Goal: Task Accomplishment & Management: Use online tool/utility

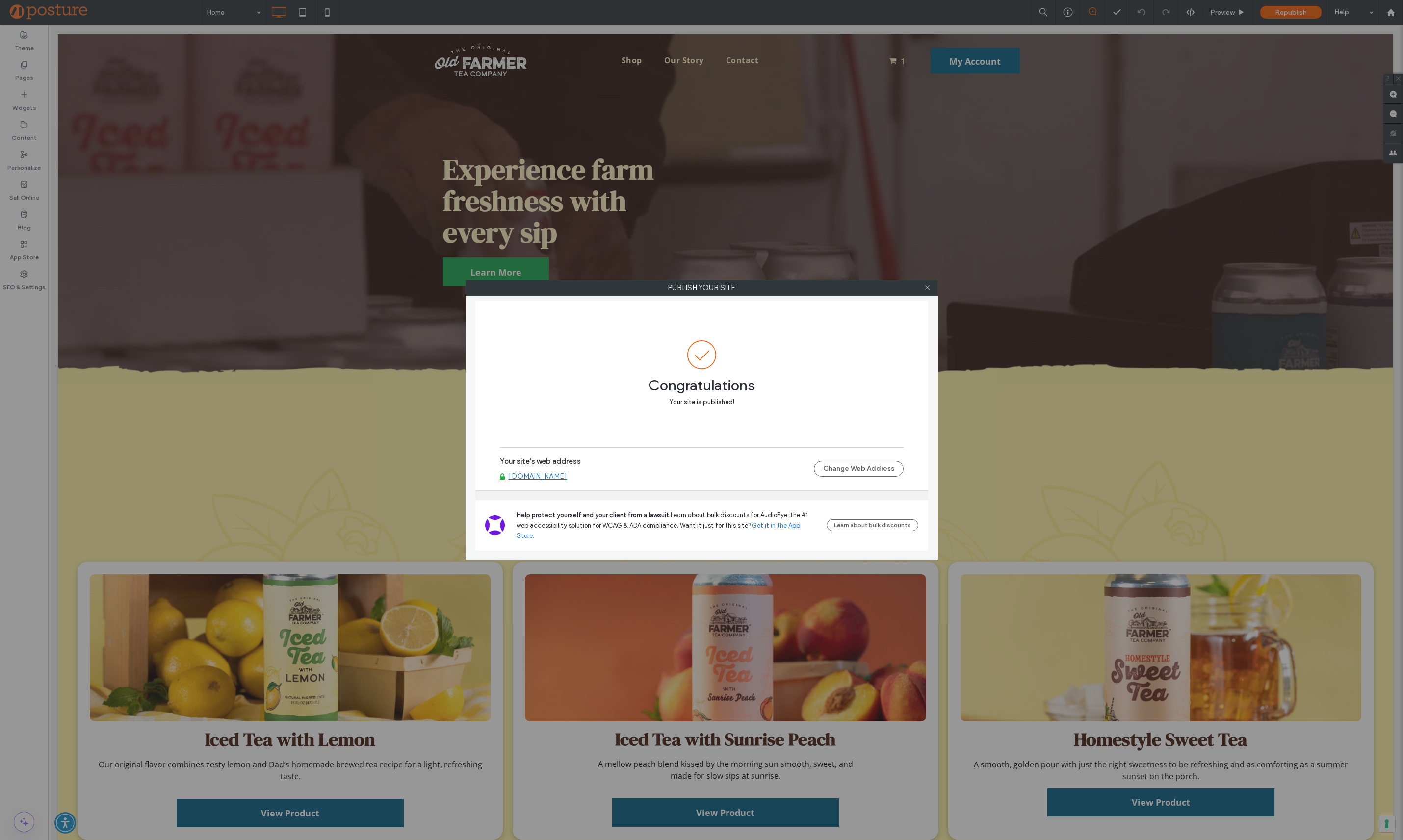
click at [931, 289] on icon at bounding box center [927, 287] width 7 height 7
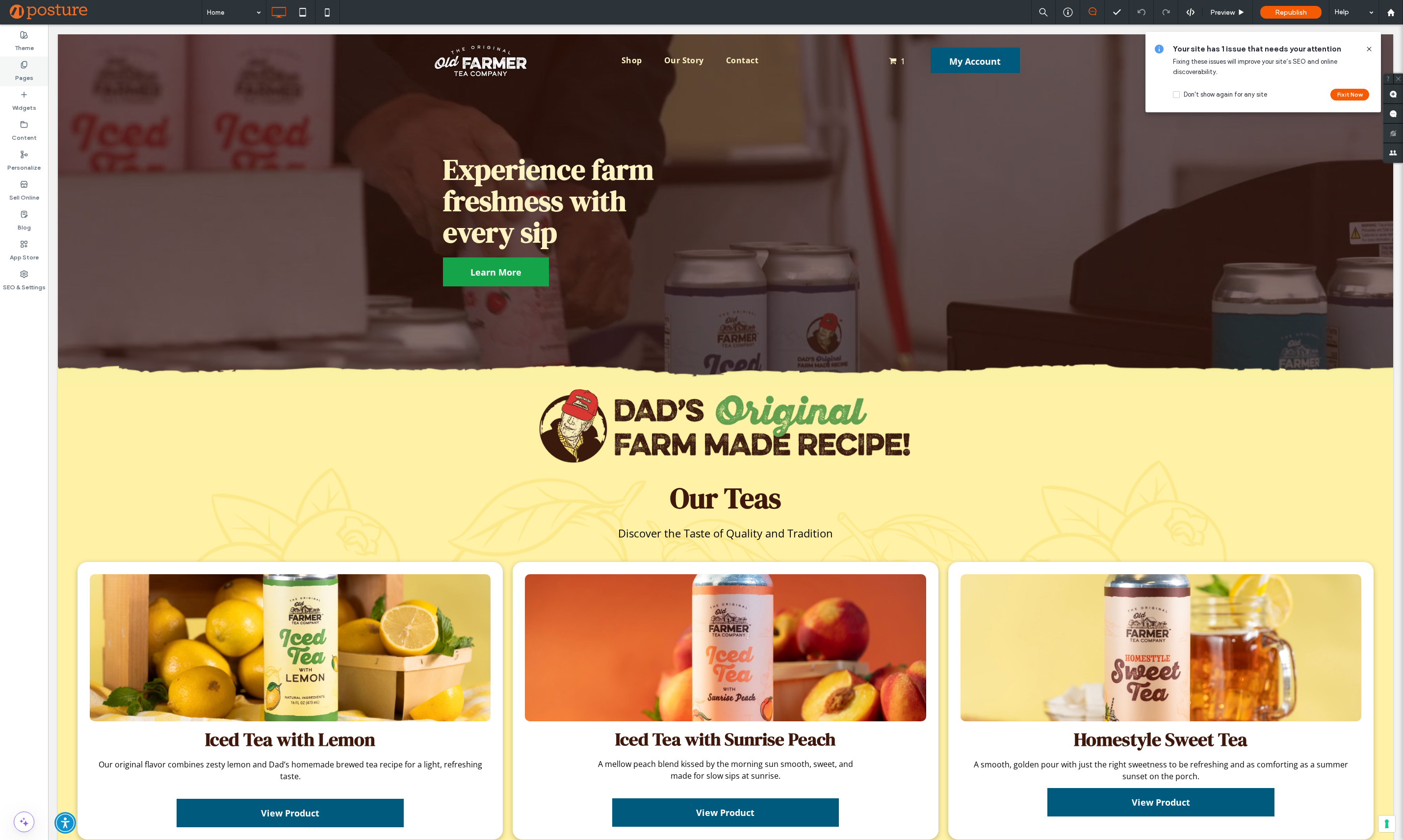
click at [28, 74] on label "Pages" at bounding box center [24, 75] width 18 height 14
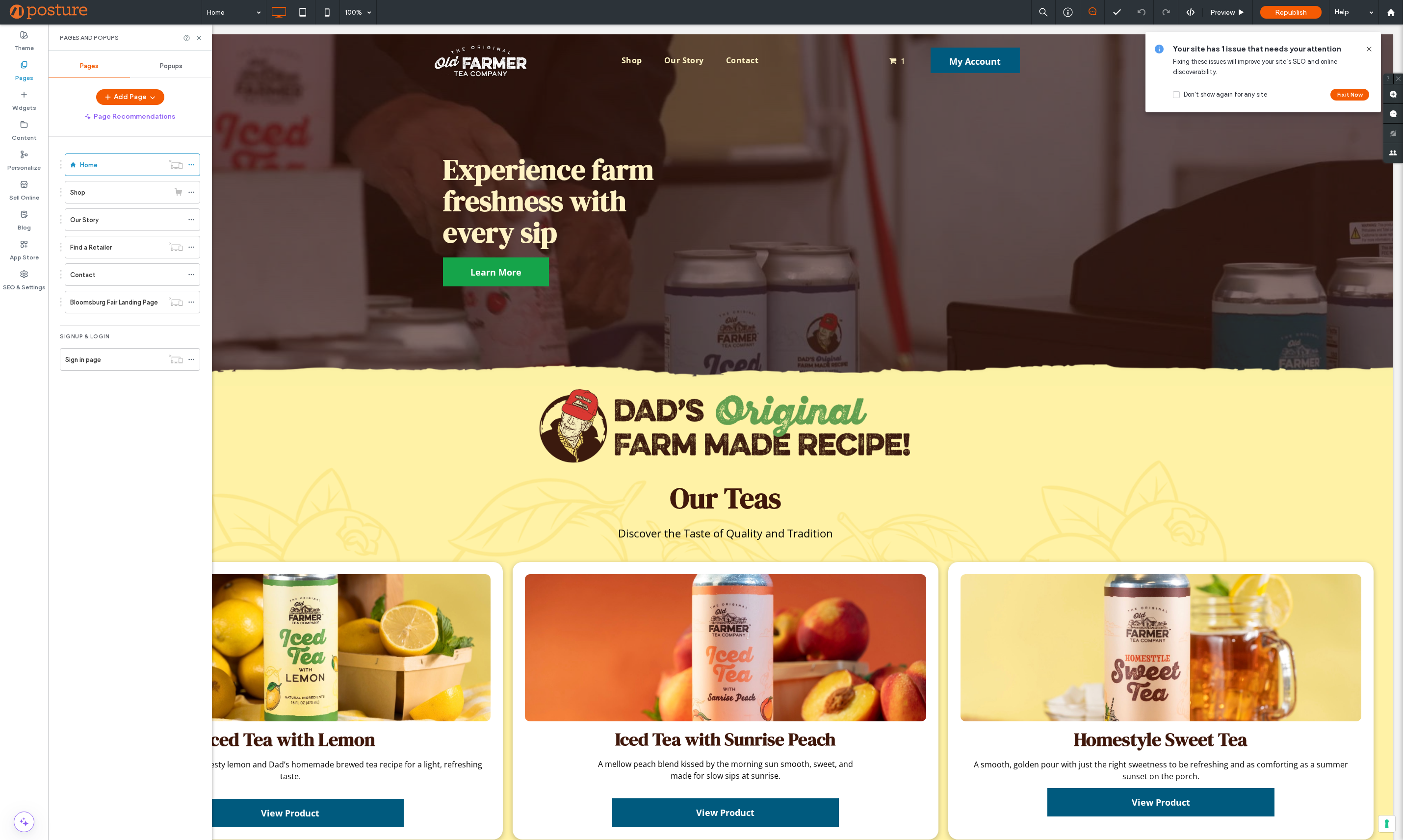
click at [160, 64] on span "Popups" at bounding box center [171, 66] width 23 height 8
click at [144, 128] on label "Bloomsburg Fair" at bounding box center [127, 125] width 132 height 20
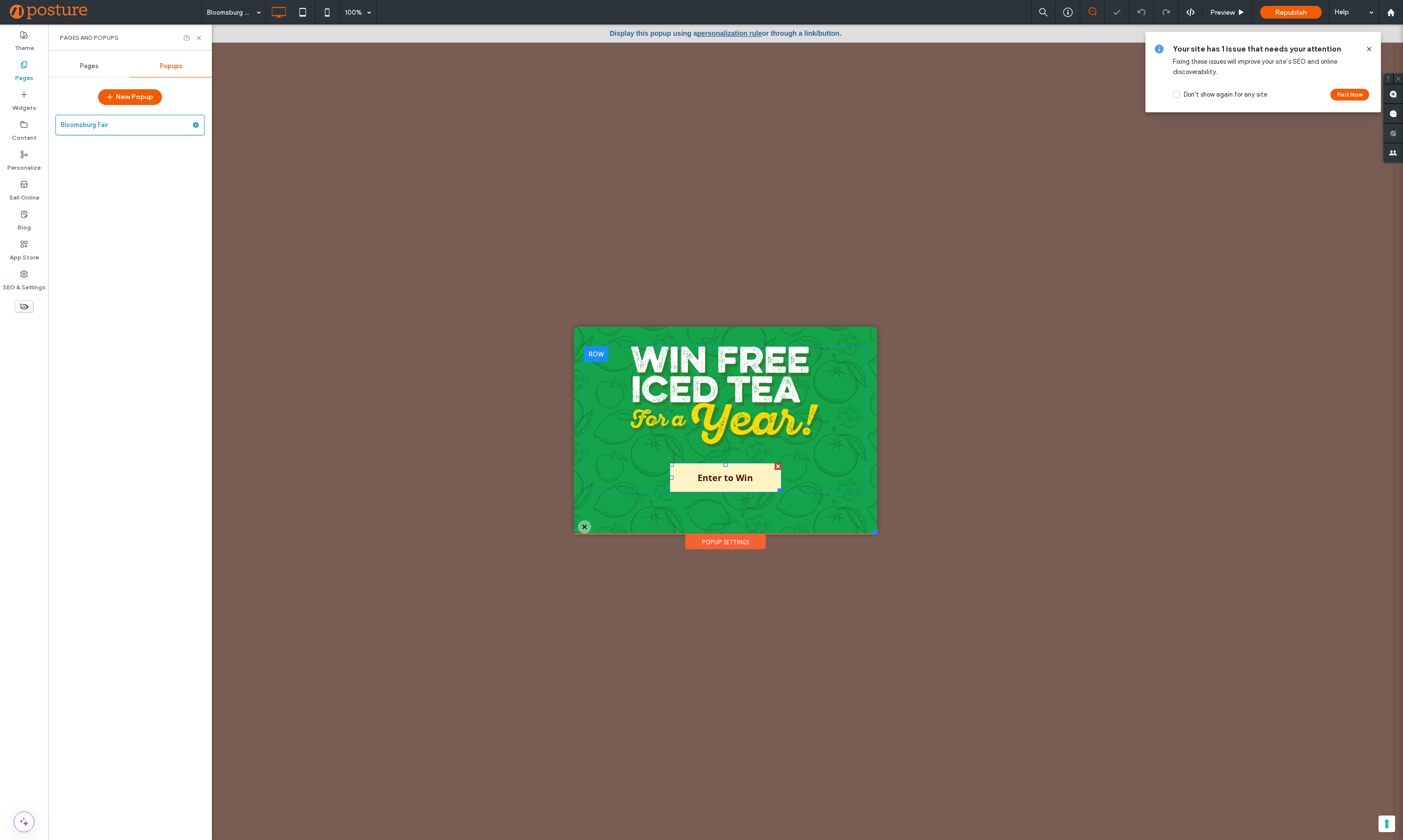
click at [729, 484] on span "Enter to Win" at bounding box center [725, 477] width 56 height 27
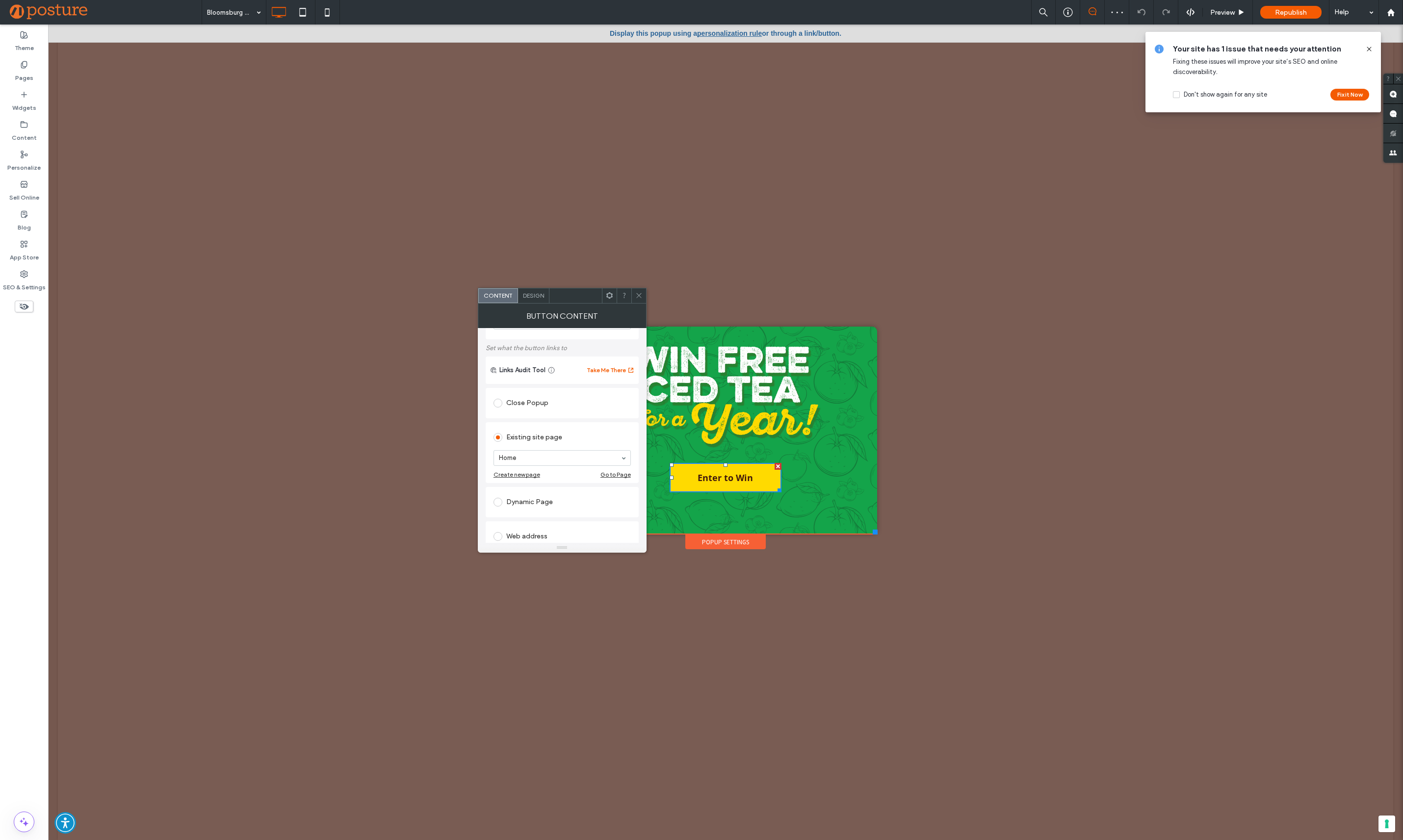
scroll to position [125, 0]
click at [535, 454] on div "Web address" at bounding box center [562, 455] width 137 height 16
click at [552, 448] on input "url" at bounding box center [562, 444] width 137 height 12
click at [508, 444] on input "*******" at bounding box center [562, 444] width 137 height 12
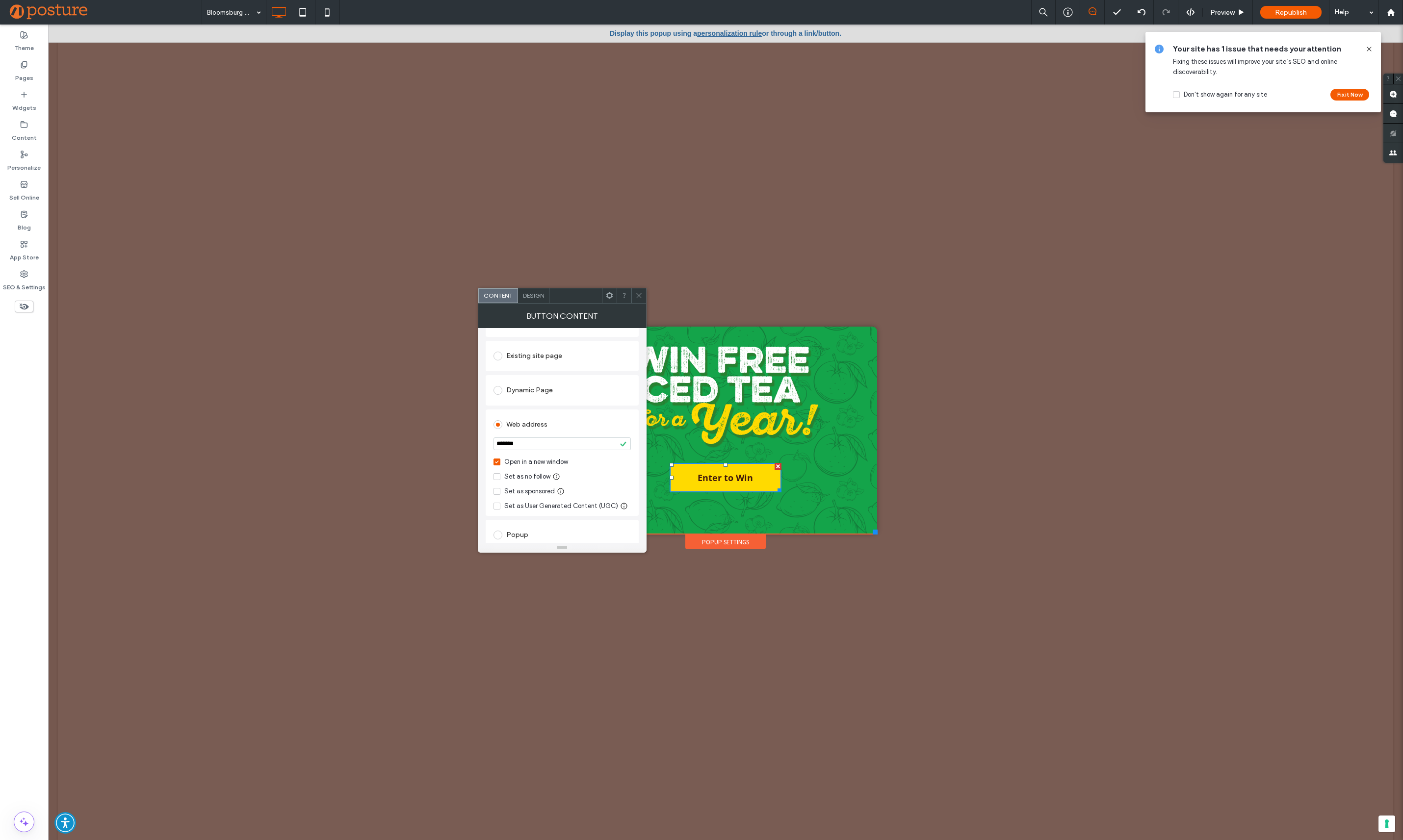
click at [508, 444] on input "*******" at bounding box center [562, 444] width 137 height 12
paste input "**********"
type input "**********"
click at [575, 429] on div "Web address" at bounding box center [562, 425] width 137 height 16
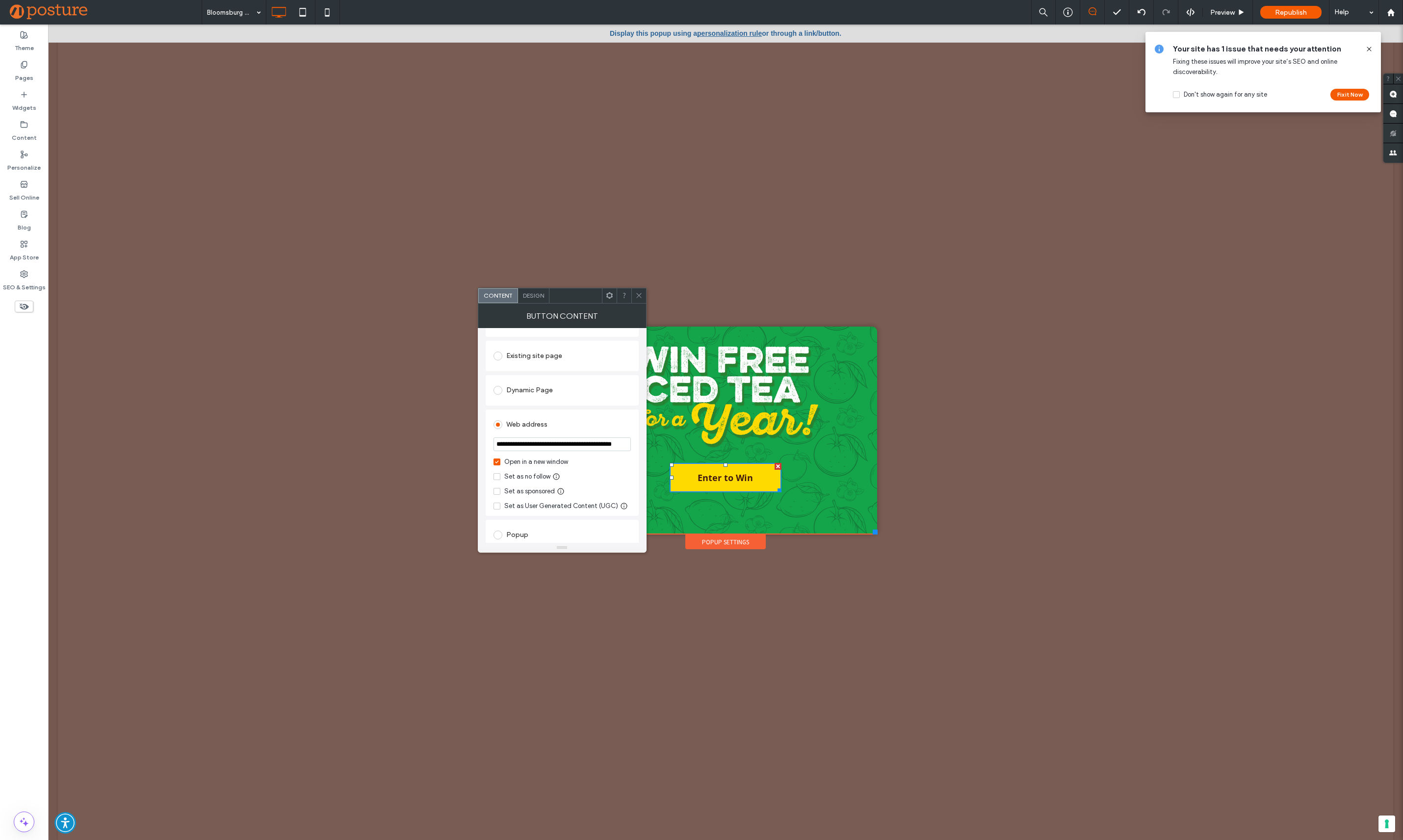
scroll to position [0, 0]
click at [640, 296] on icon at bounding box center [639, 295] width 7 height 7
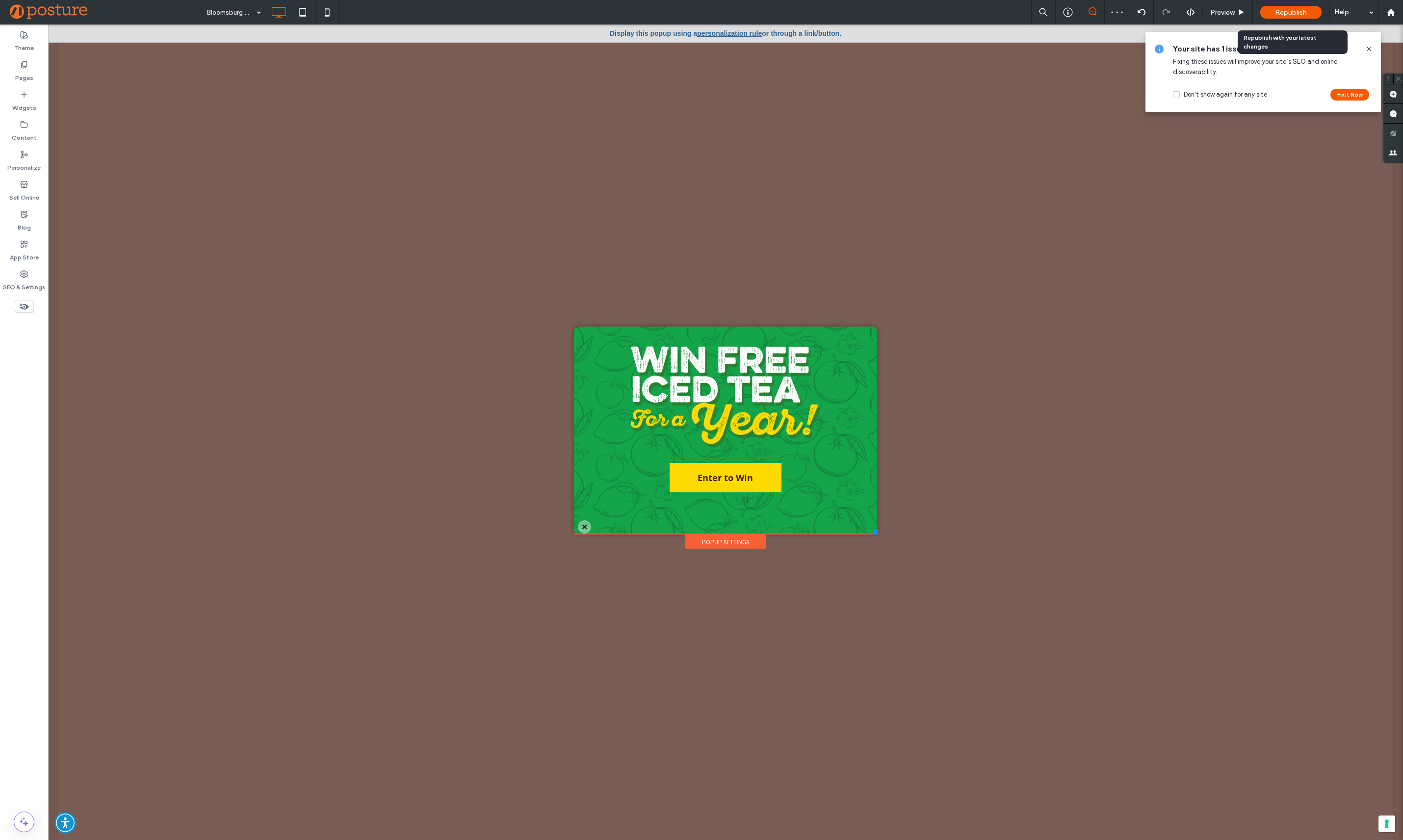
click at [1289, 16] on span "Republish" at bounding box center [1291, 12] width 32 height 9
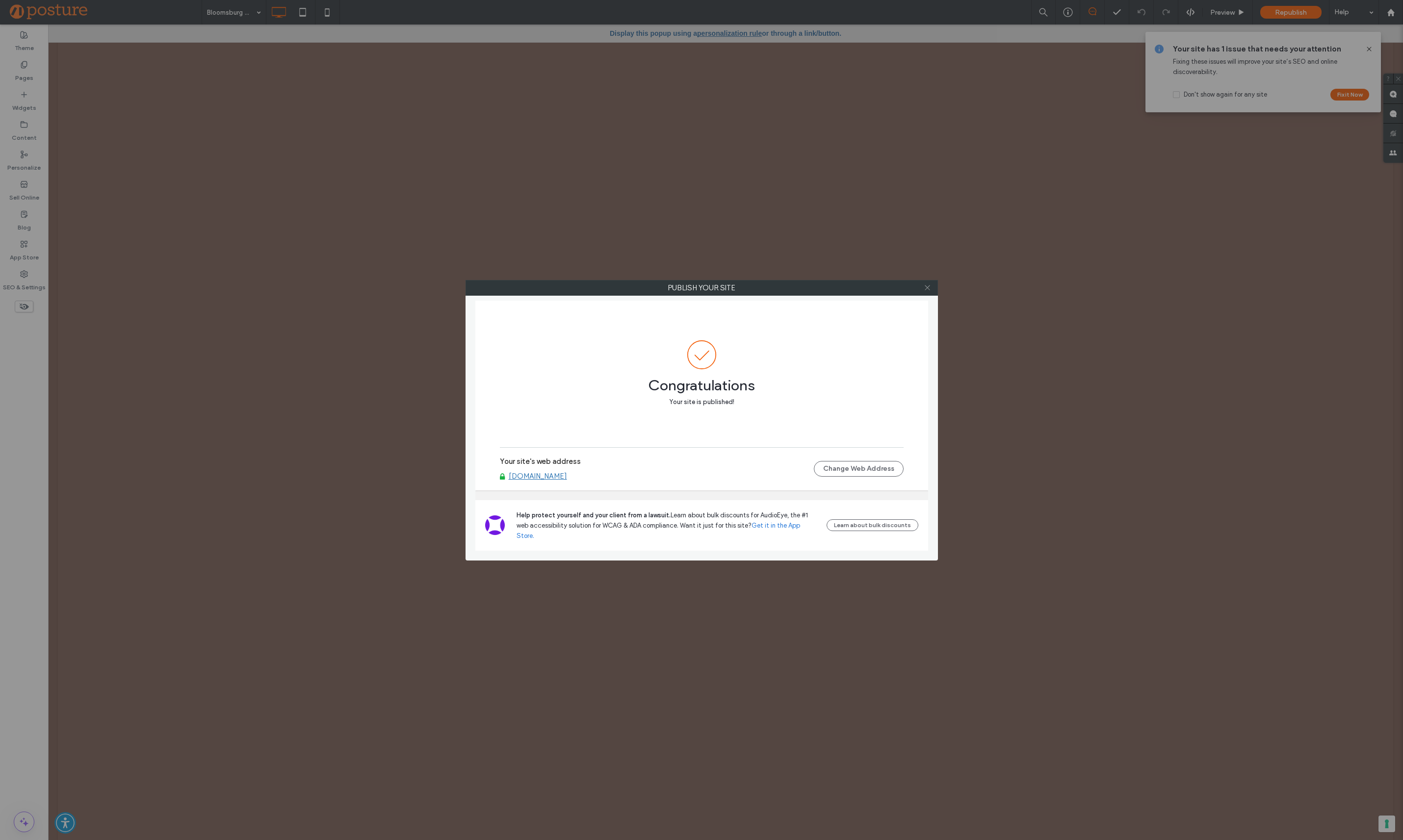
click at [928, 293] on span at bounding box center [927, 288] width 7 height 15
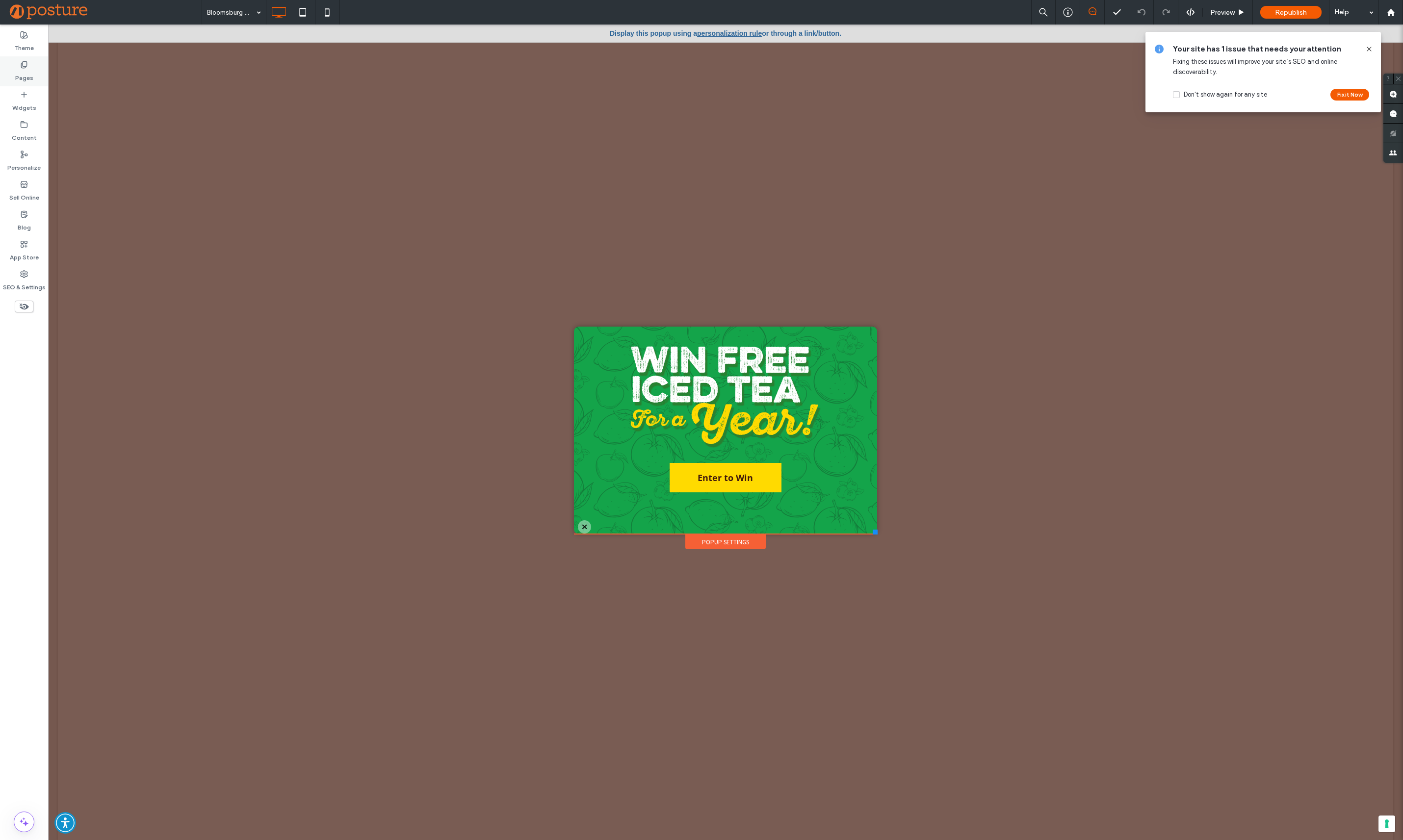
click at [20, 70] on label "Pages" at bounding box center [24, 75] width 18 height 14
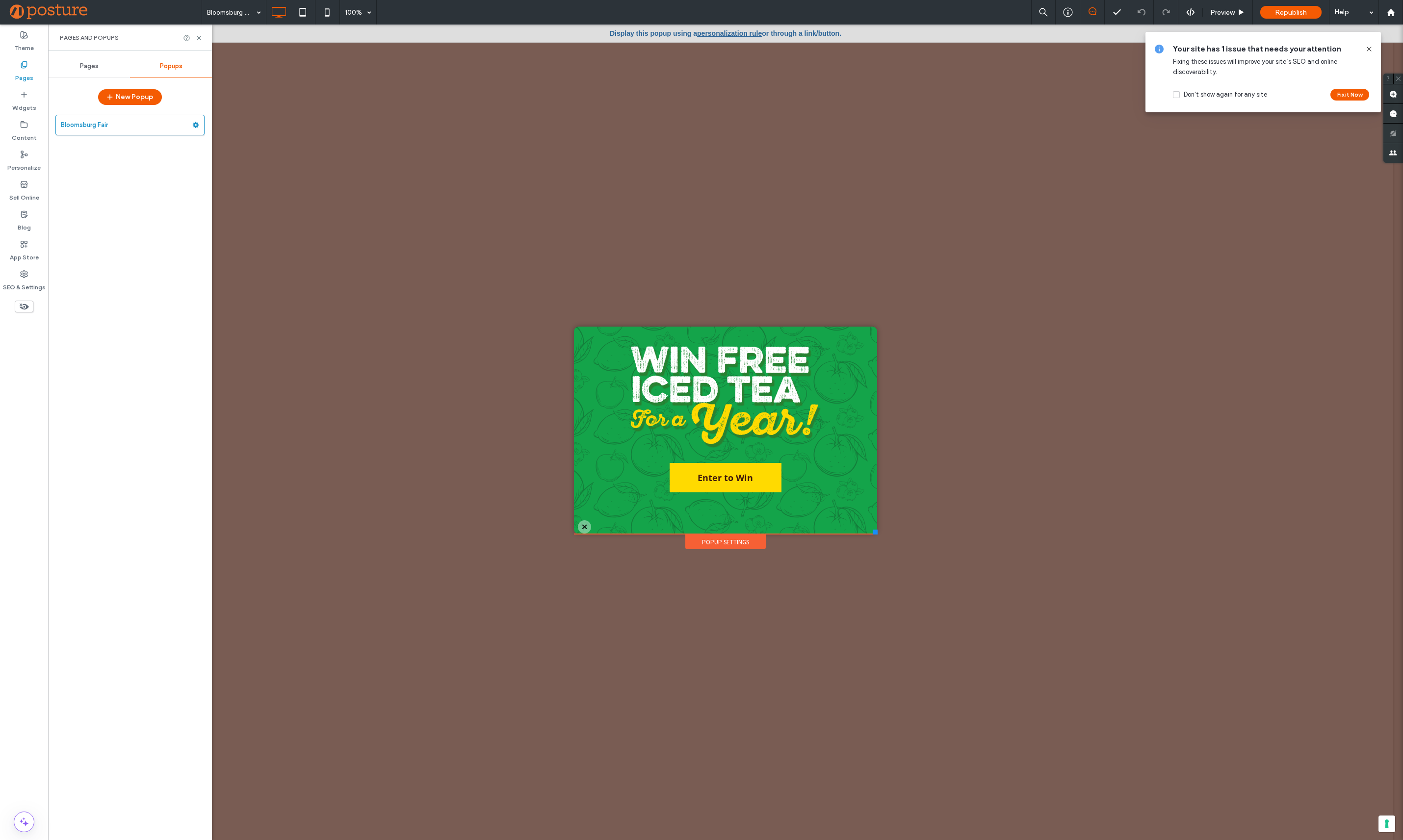
click at [82, 62] on div "Pages" at bounding box center [89, 66] width 82 height 22
click at [97, 164] on label "Home" at bounding box center [89, 165] width 18 height 17
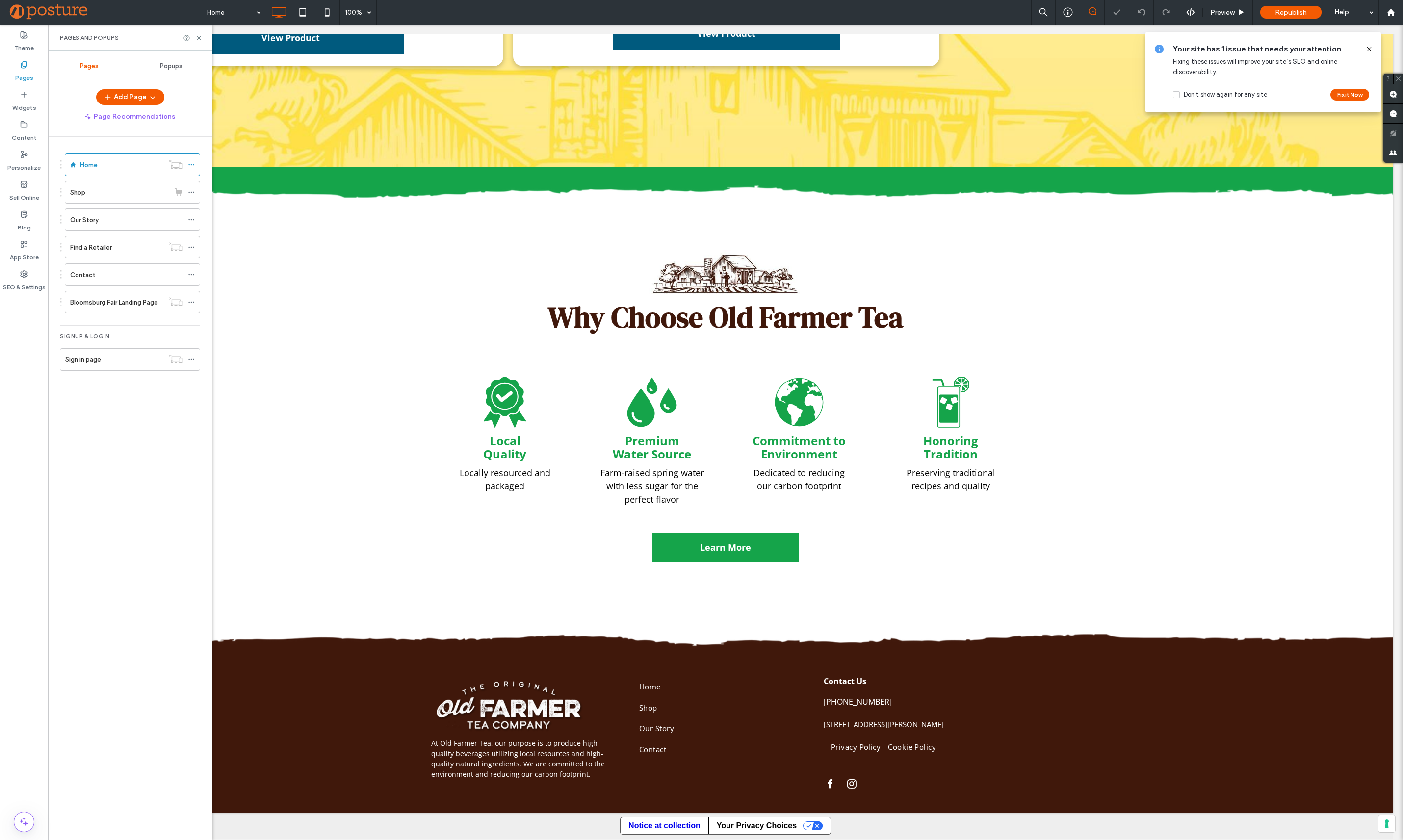
scroll to position [1422, 0]
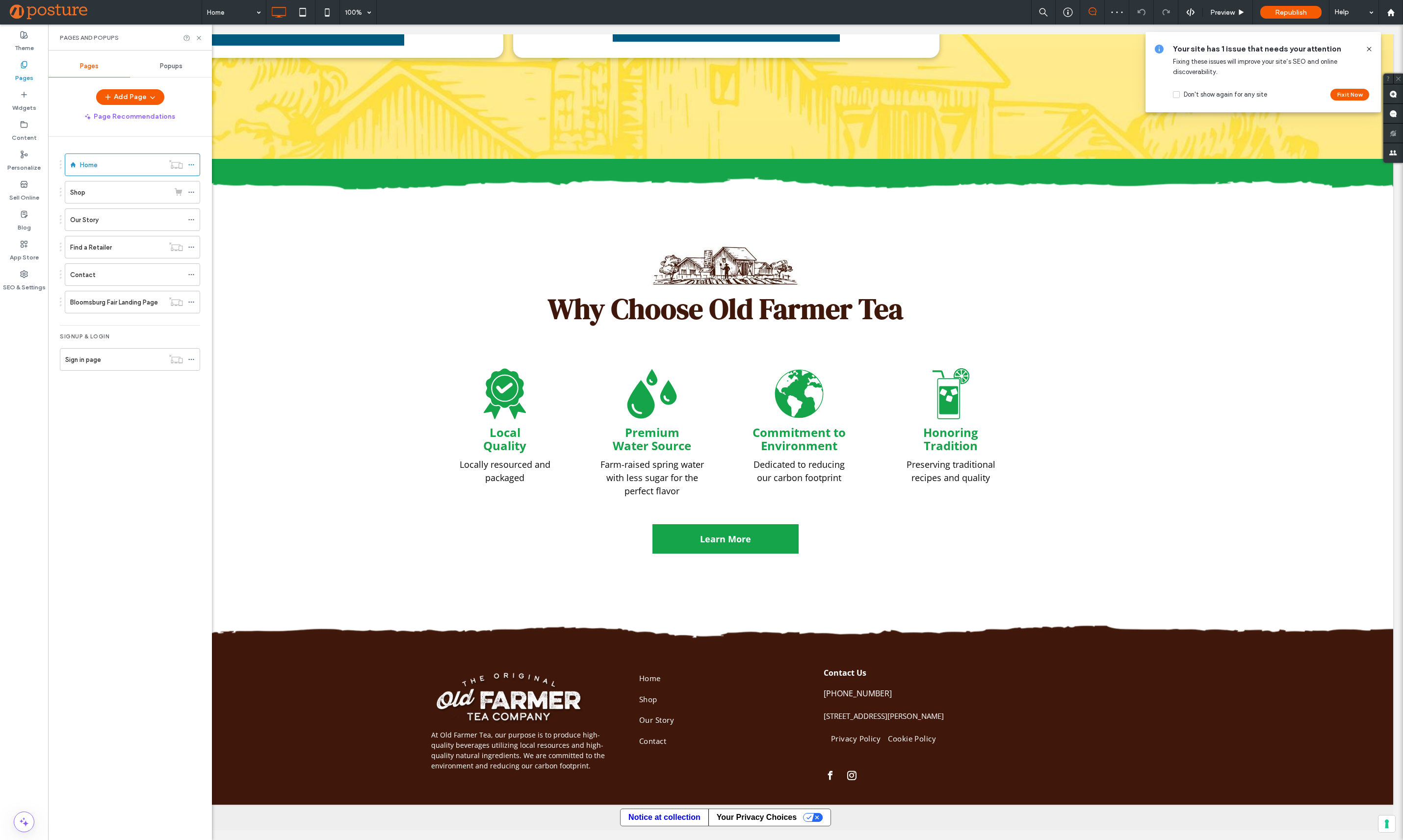
click at [509, 812] on div "Notice at collection Your Privacy Choices" at bounding box center [726, 817] width 1335 height 26
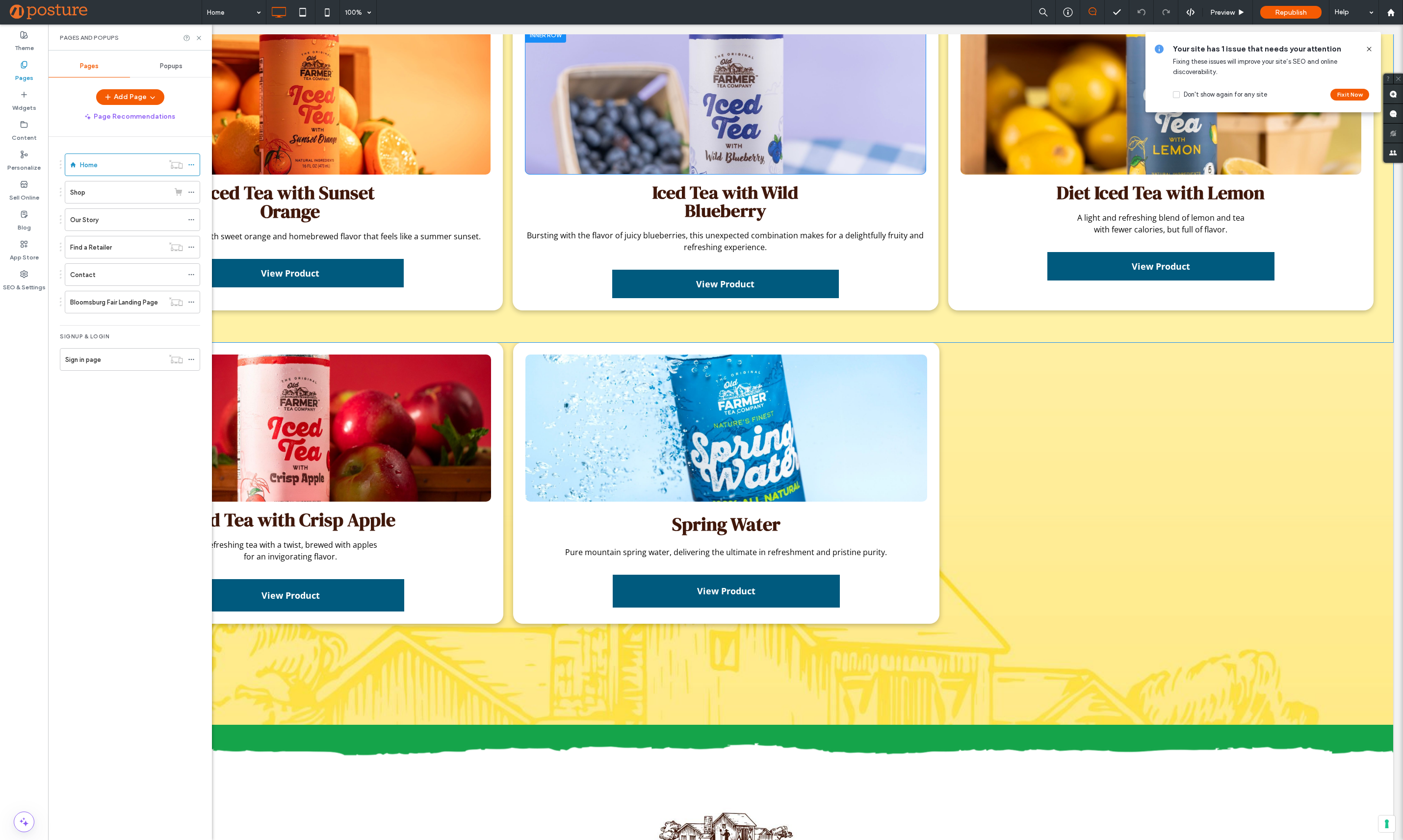
scroll to position [0, 0]
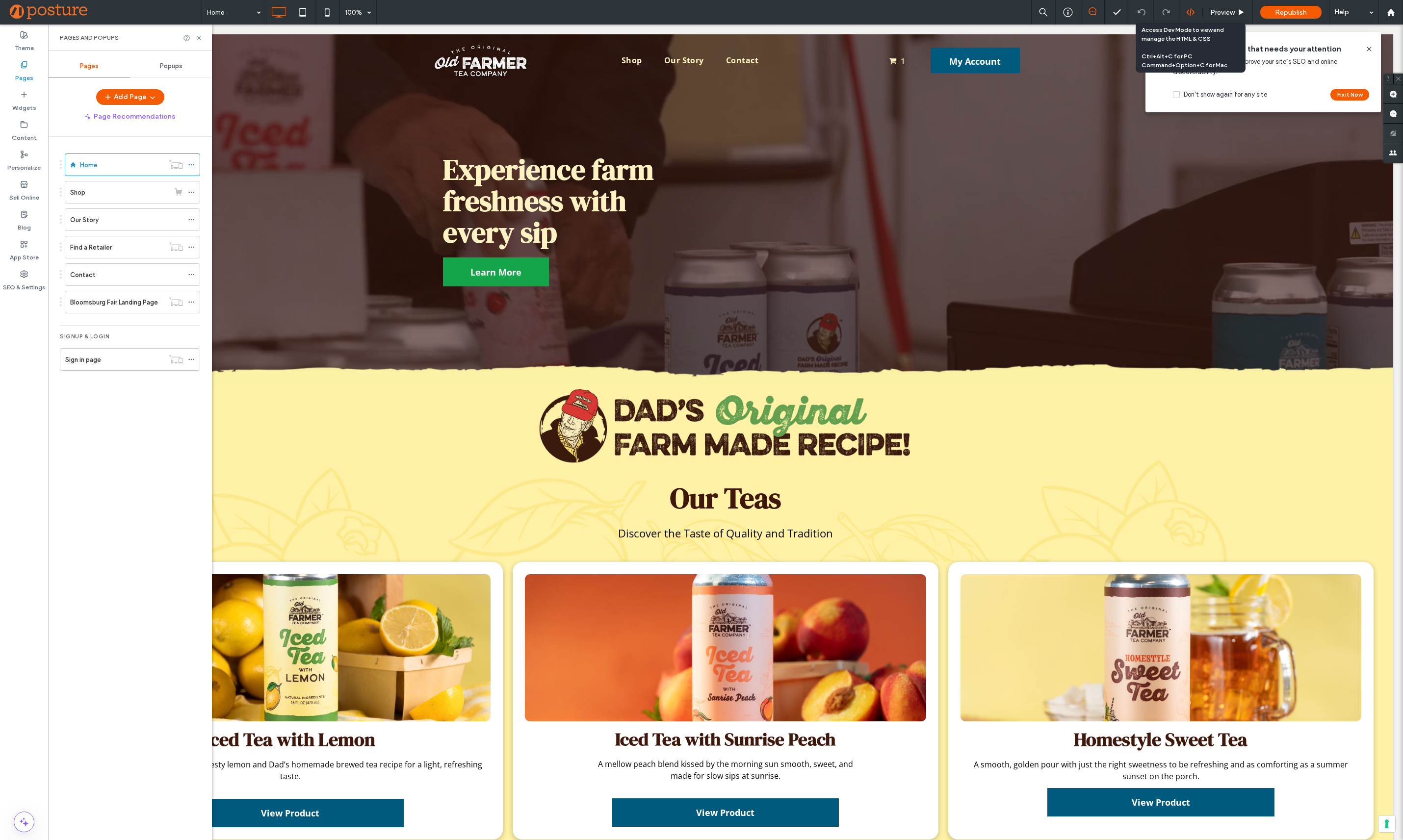
click at [1193, 9] on icon at bounding box center [1191, 12] width 9 height 9
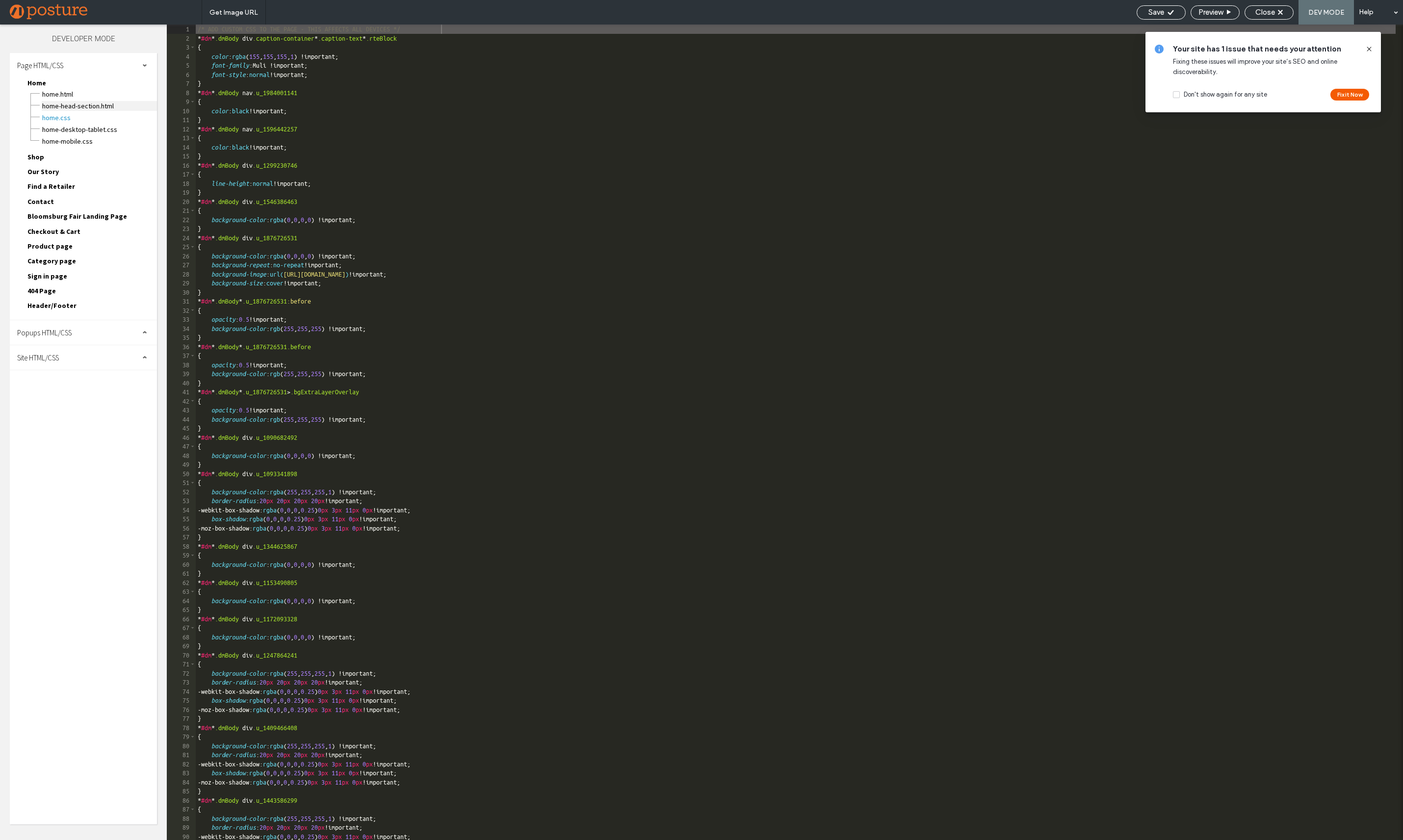
click at [91, 104] on span "Home-head-section.html" at bounding box center [99, 106] width 115 height 10
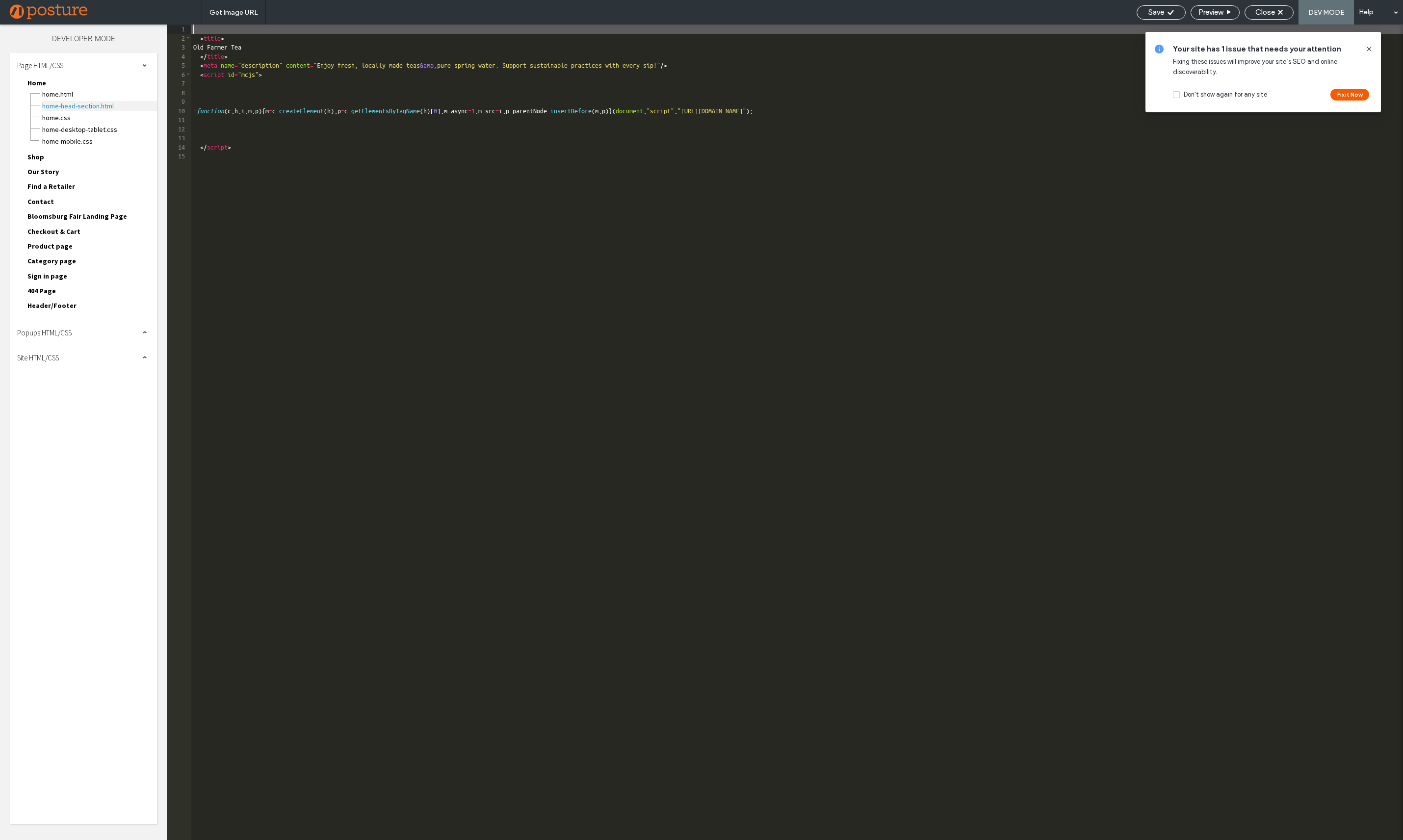
scroll to position [1, 0]
click at [97, 94] on span "Home.html" at bounding box center [99, 94] width 115 height 10
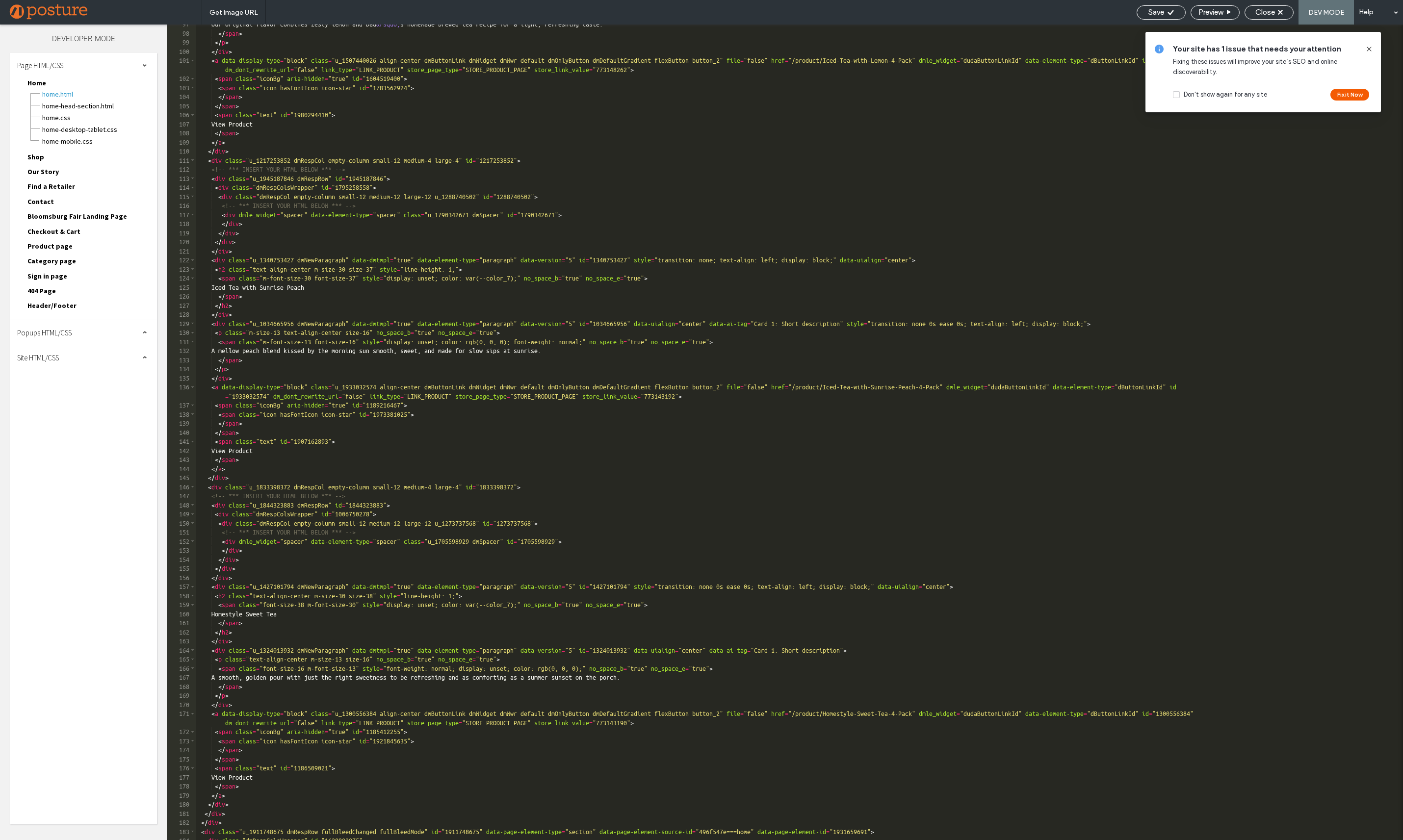
scroll to position [912, 0]
click at [71, 355] on div "Site HTML/CSS" at bounding box center [83, 357] width 147 height 24
click at [103, 380] on span "head-section.html" at bounding box center [101, 376] width 111 height 10
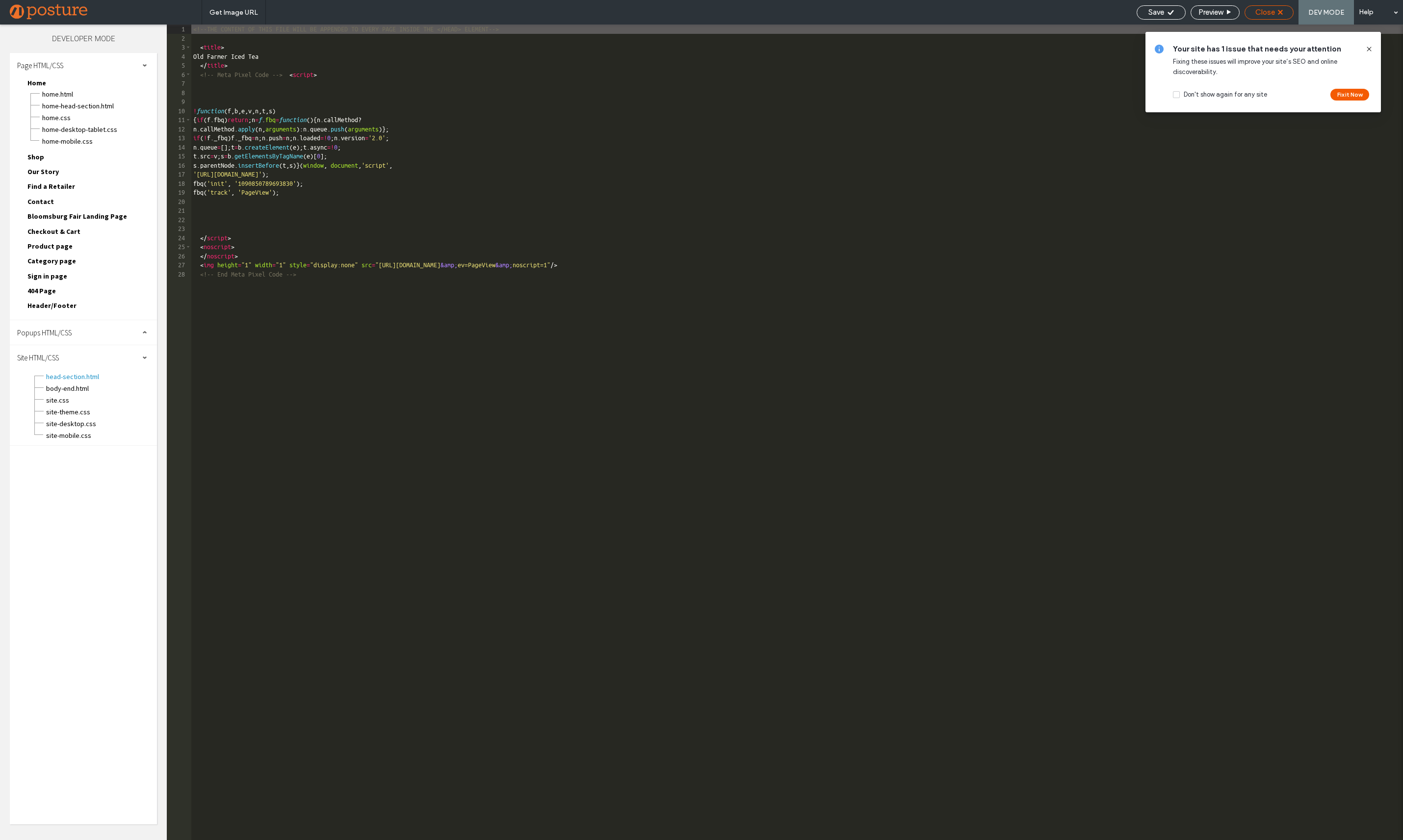
click at [1283, 11] on icon at bounding box center [1280, 12] width 5 height 5
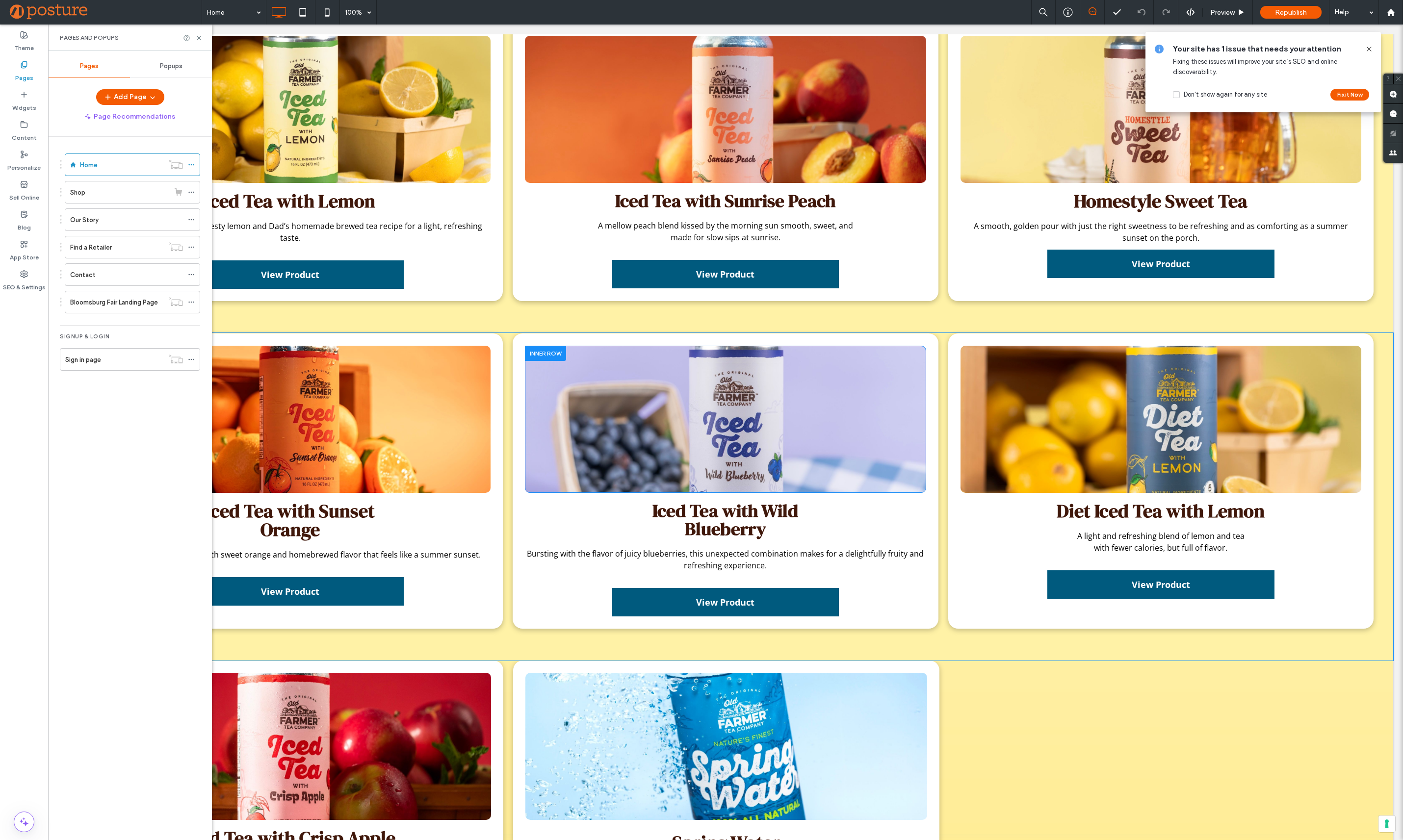
scroll to position [1422, 0]
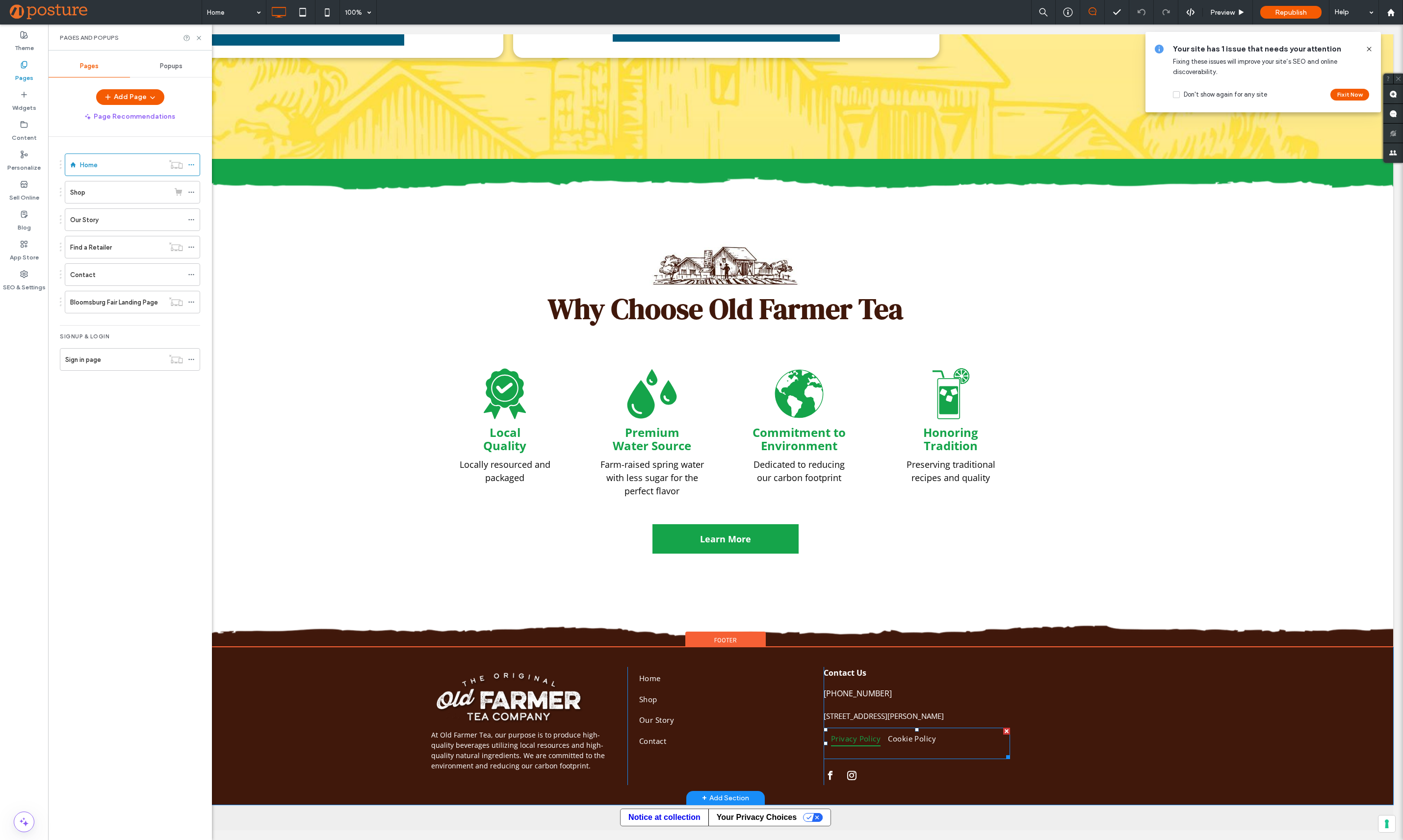
click at [844, 746] on link "Privacy Policy" at bounding box center [859, 744] width 57 height 26
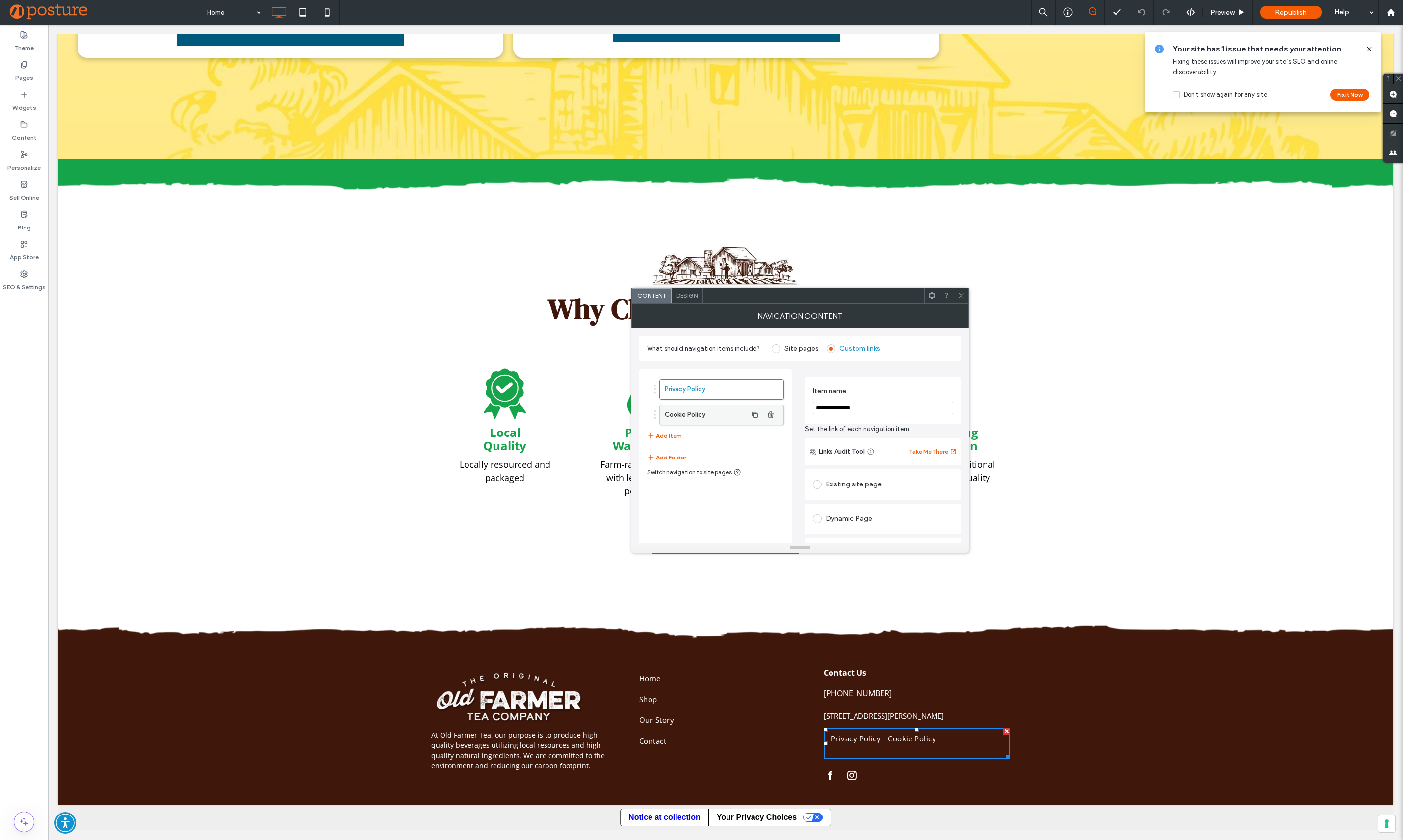
click at [731, 414] on label "Cookie Policy" at bounding box center [706, 415] width 82 height 20
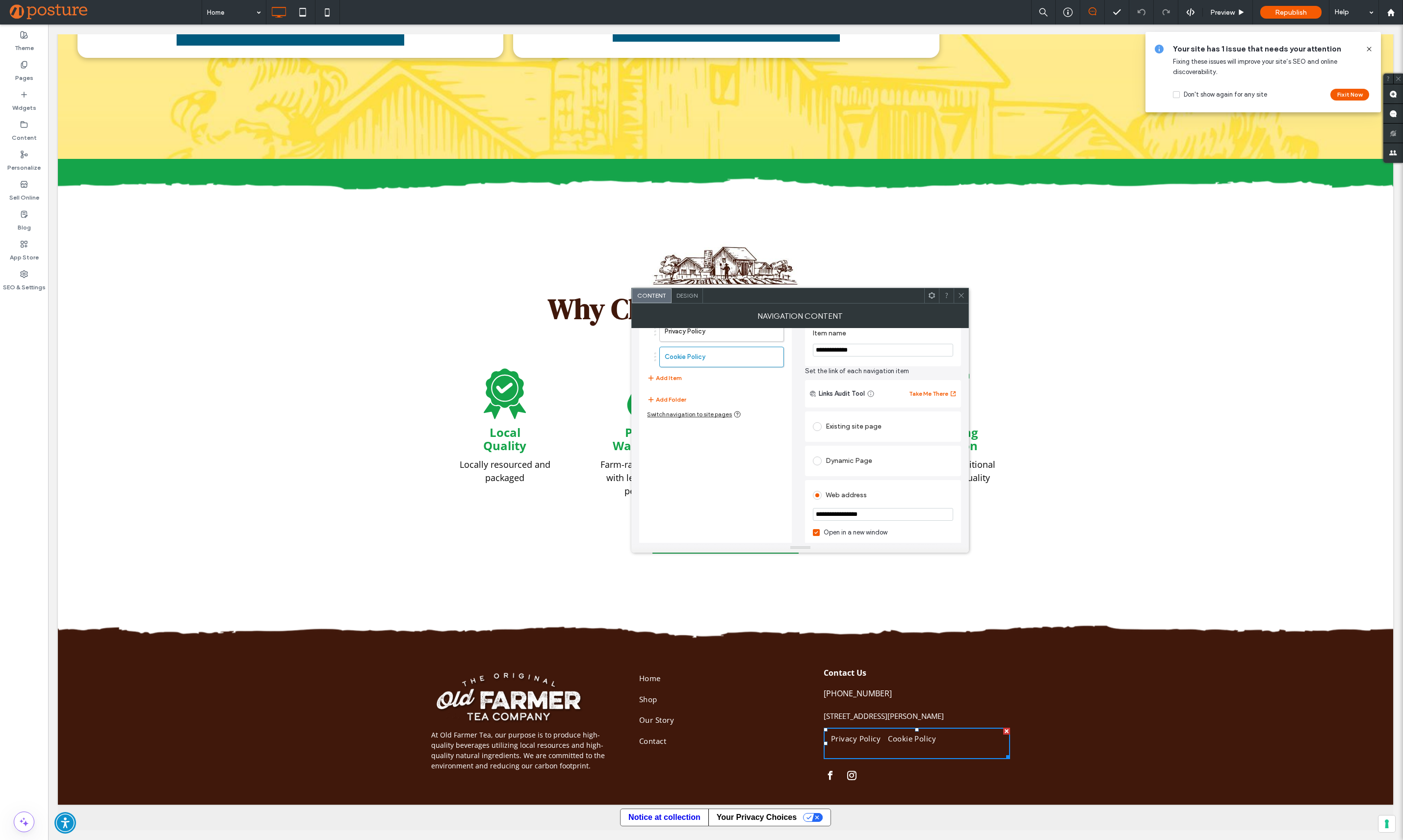
scroll to position [0, 0]
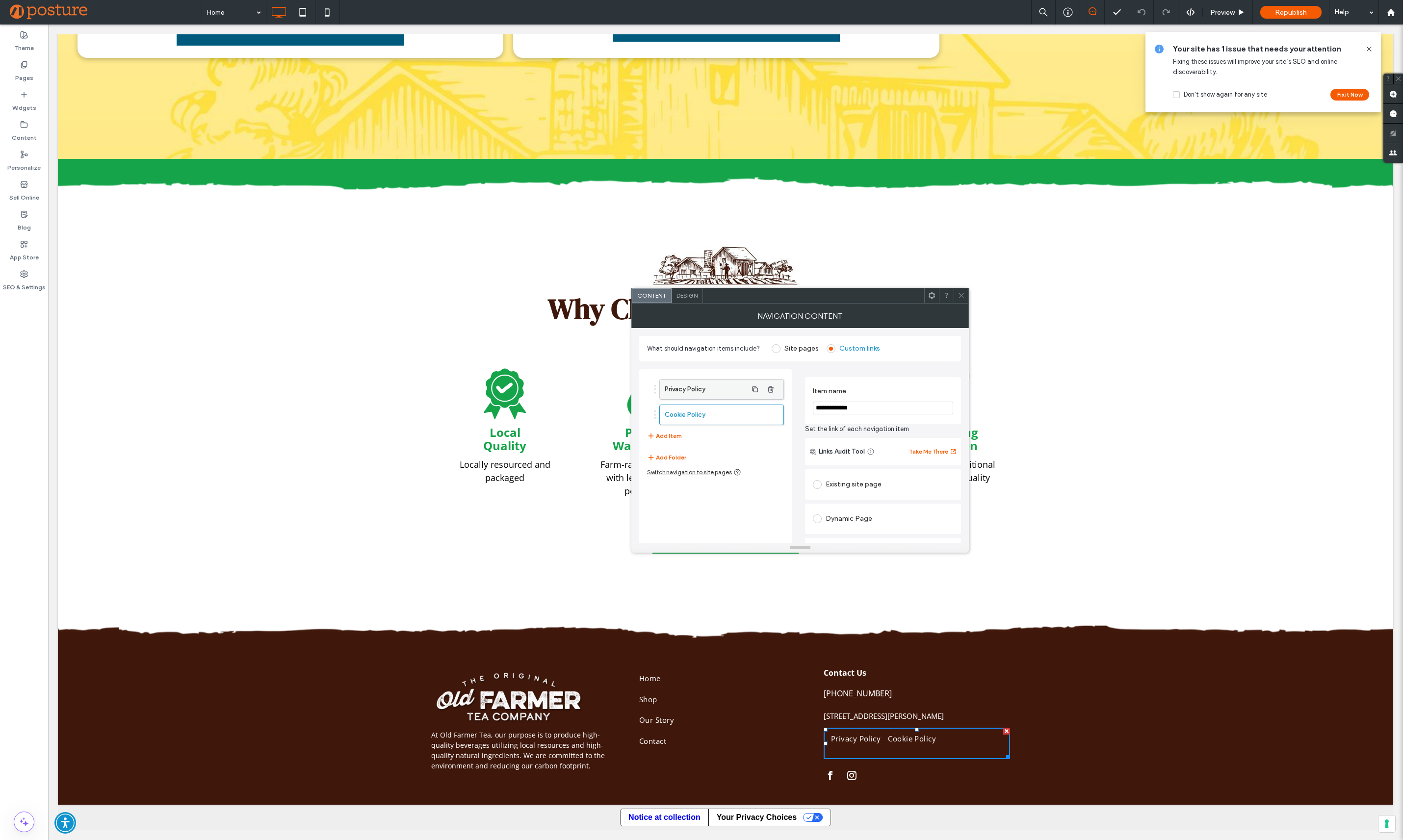
click at [713, 389] on label "Privacy Policy" at bounding box center [706, 389] width 82 height 20
click at [958, 304] on div "NAVIGATION CONTENT" at bounding box center [800, 316] width 337 height 24
click at [957, 297] on div at bounding box center [961, 296] width 15 height 15
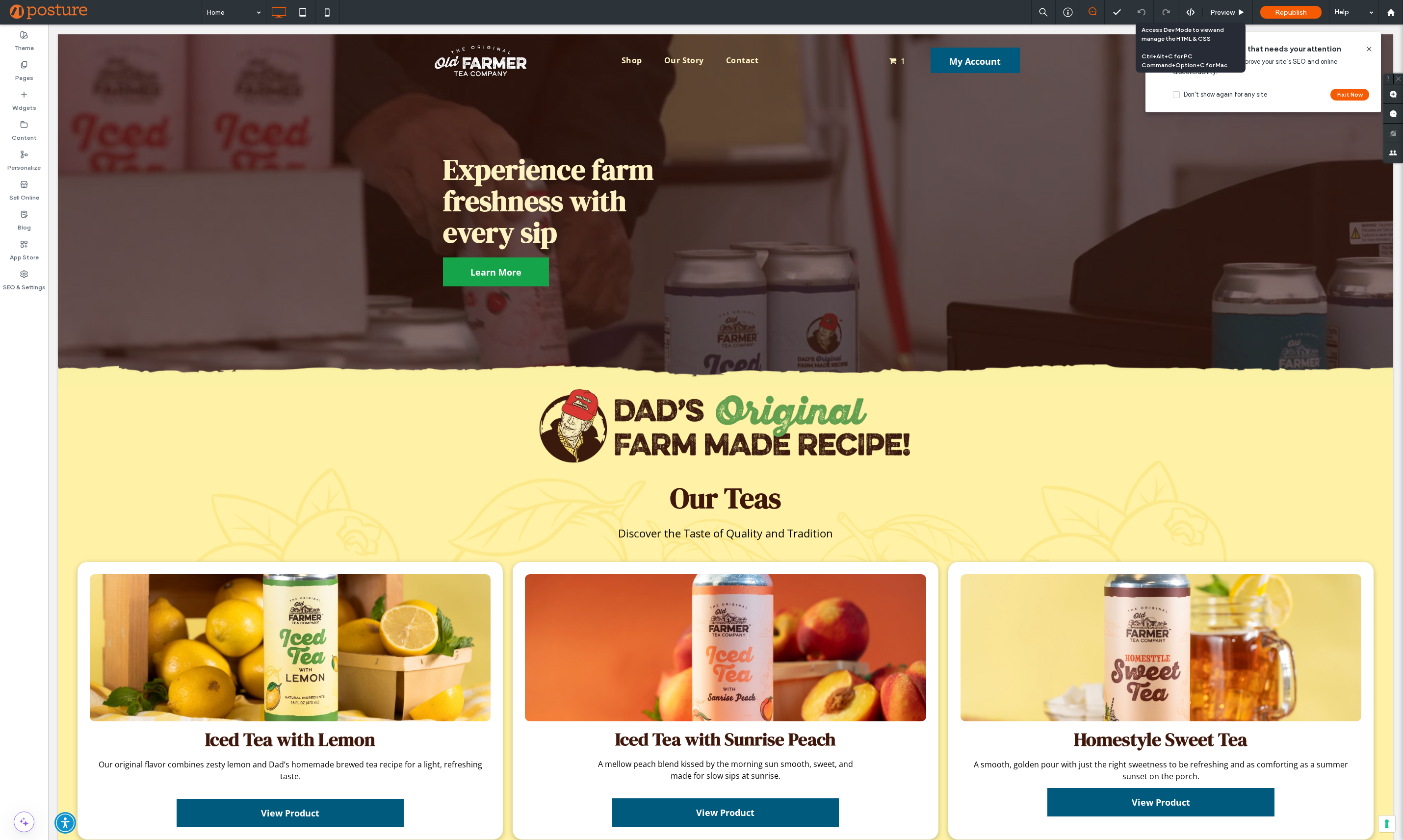
click at [1193, 11] on use at bounding box center [1190, 12] width 8 height 8
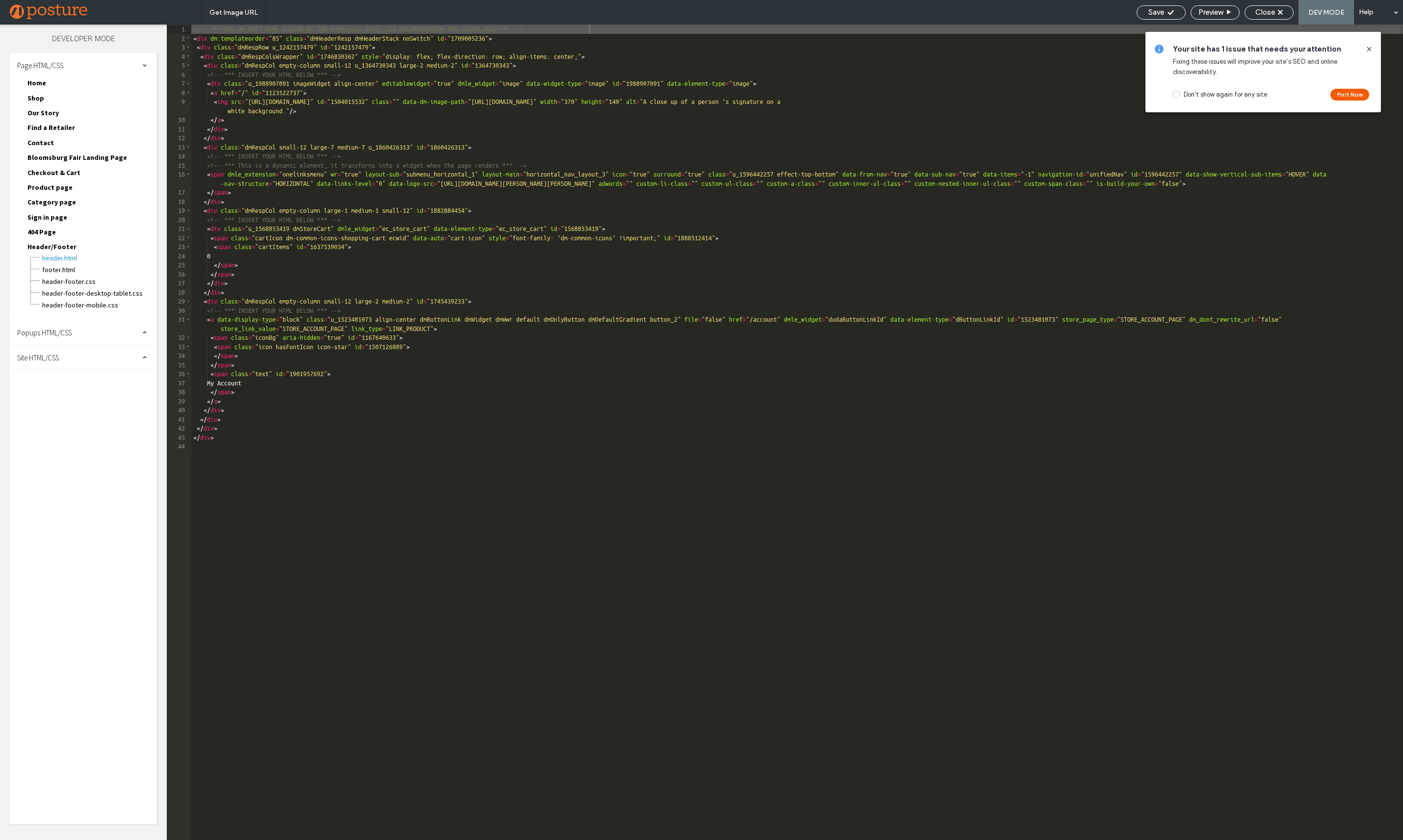
click at [37, 82] on span "Home" at bounding box center [36, 83] width 19 height 9
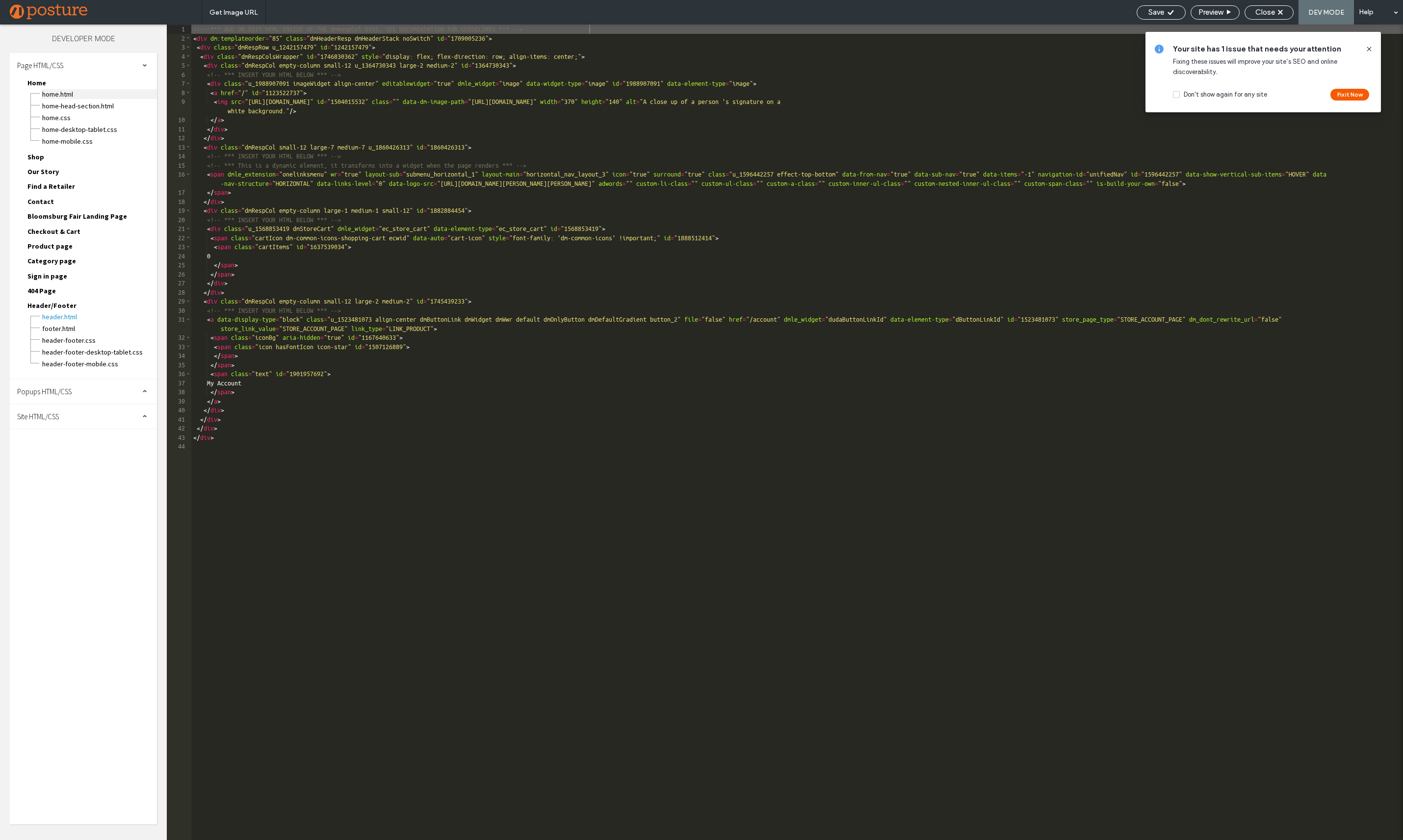
click at [46, 95] on span "Home.html" at bounding box center [99, 94] width 115 height 10
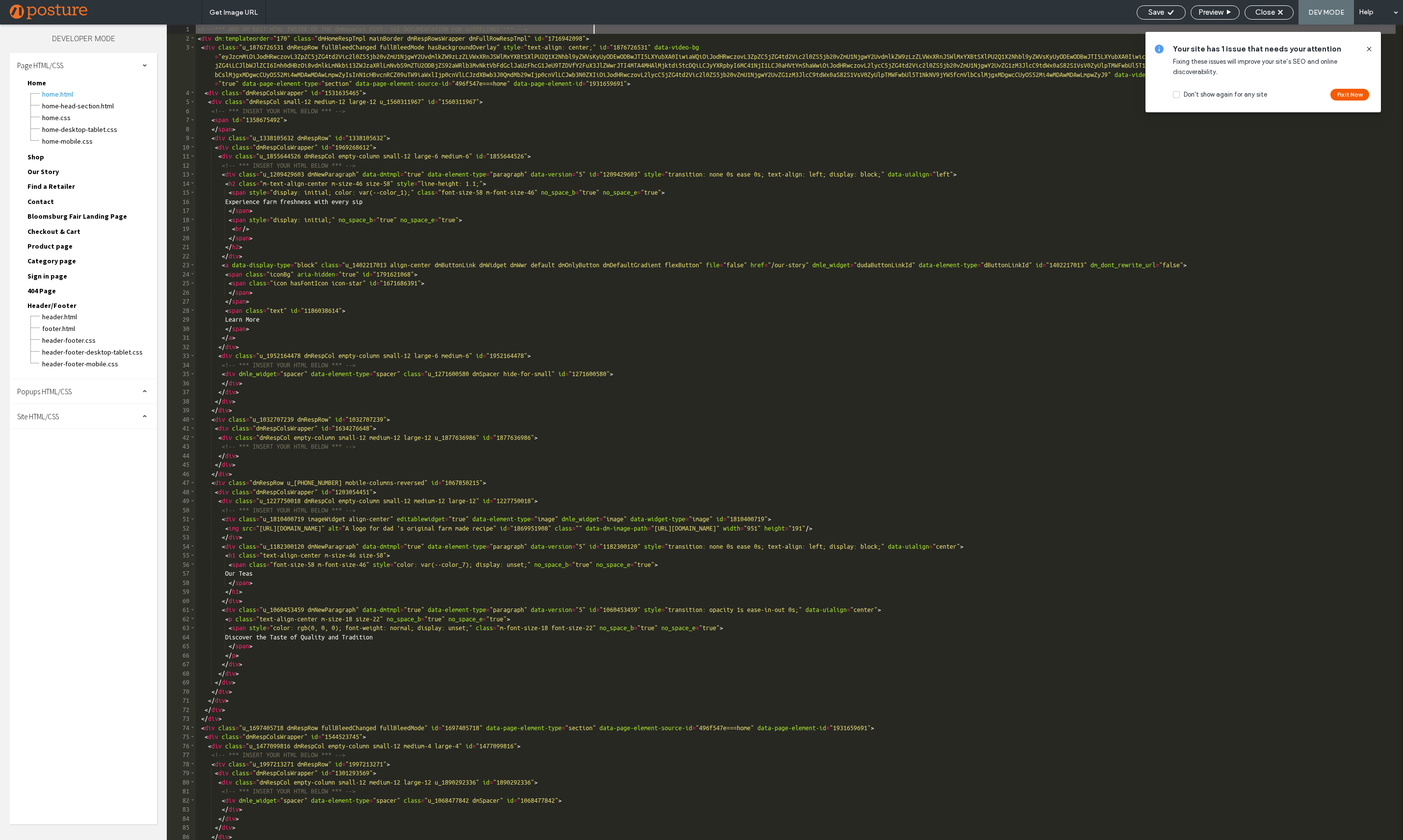
click at [43, 391] on span "Popups HTML/CSS" at bounding box center [44, 392] width 55 height 9
click at [64, 436] on div "Site HTML/CSS" at bounding box center [83, 436] width 147 height 24
click at [62, 456] on span "head-section.html" at bounding box center [101, 455] width 111 height 10
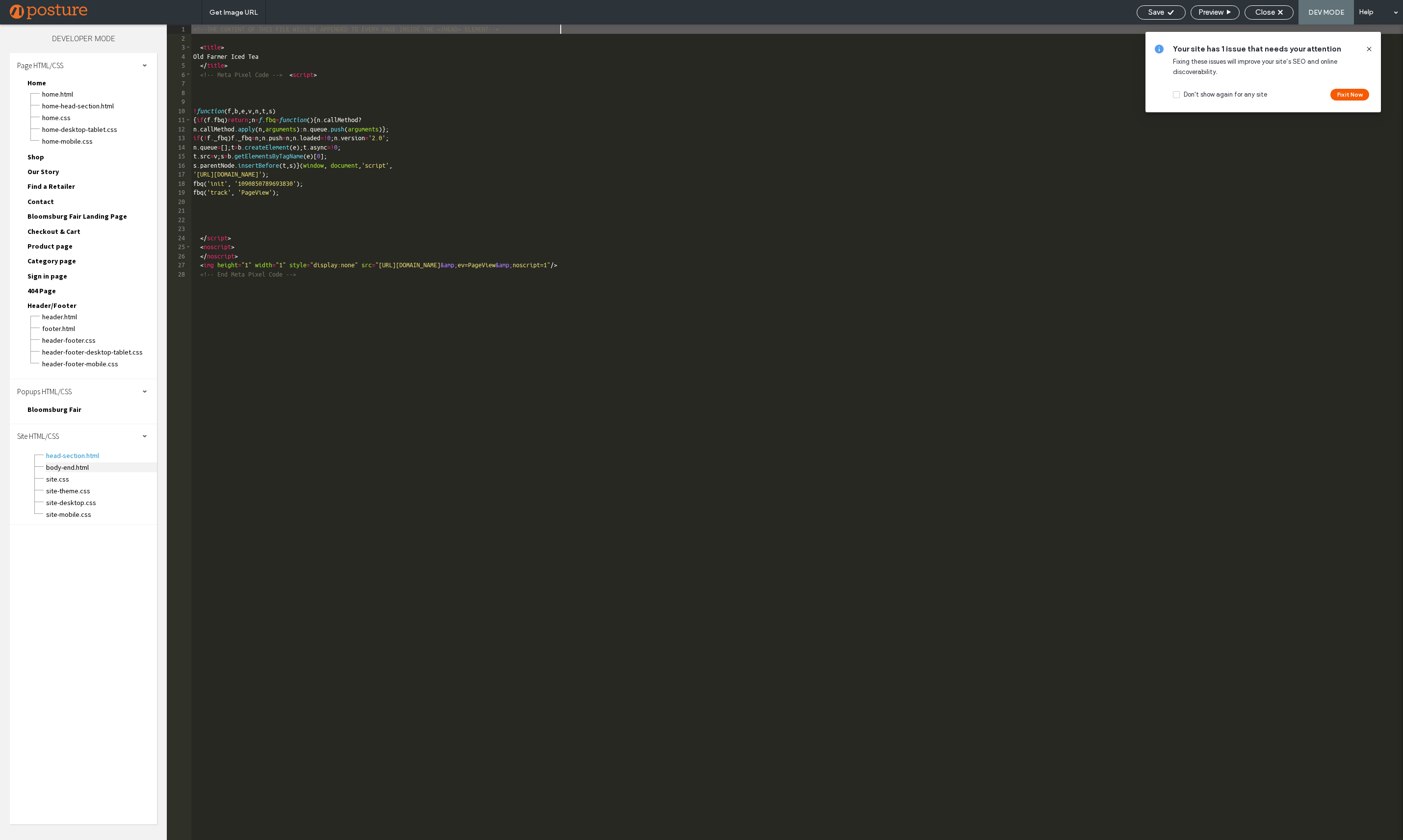
click at [69, 469] on span "body-end.html" at bounding box center [101, 467] width 111 height 10
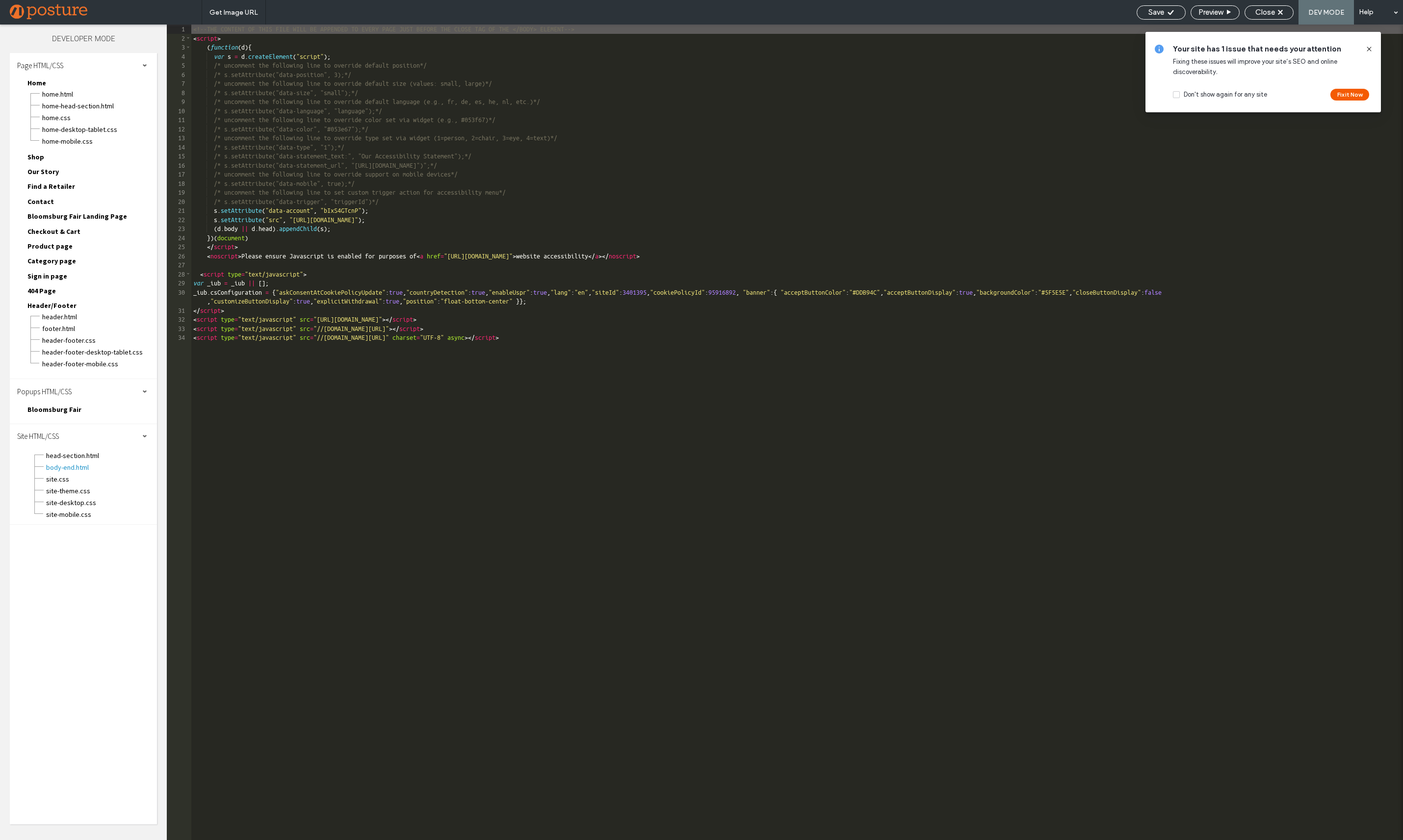
click at [266, 318] on div "<!--THE CONTENT OF THIS FILE WILL BE APPENDED TO EVERY PAGE JUST BEFORE THE CLO…" at bounding box center [797, 441] width 1212 height 834
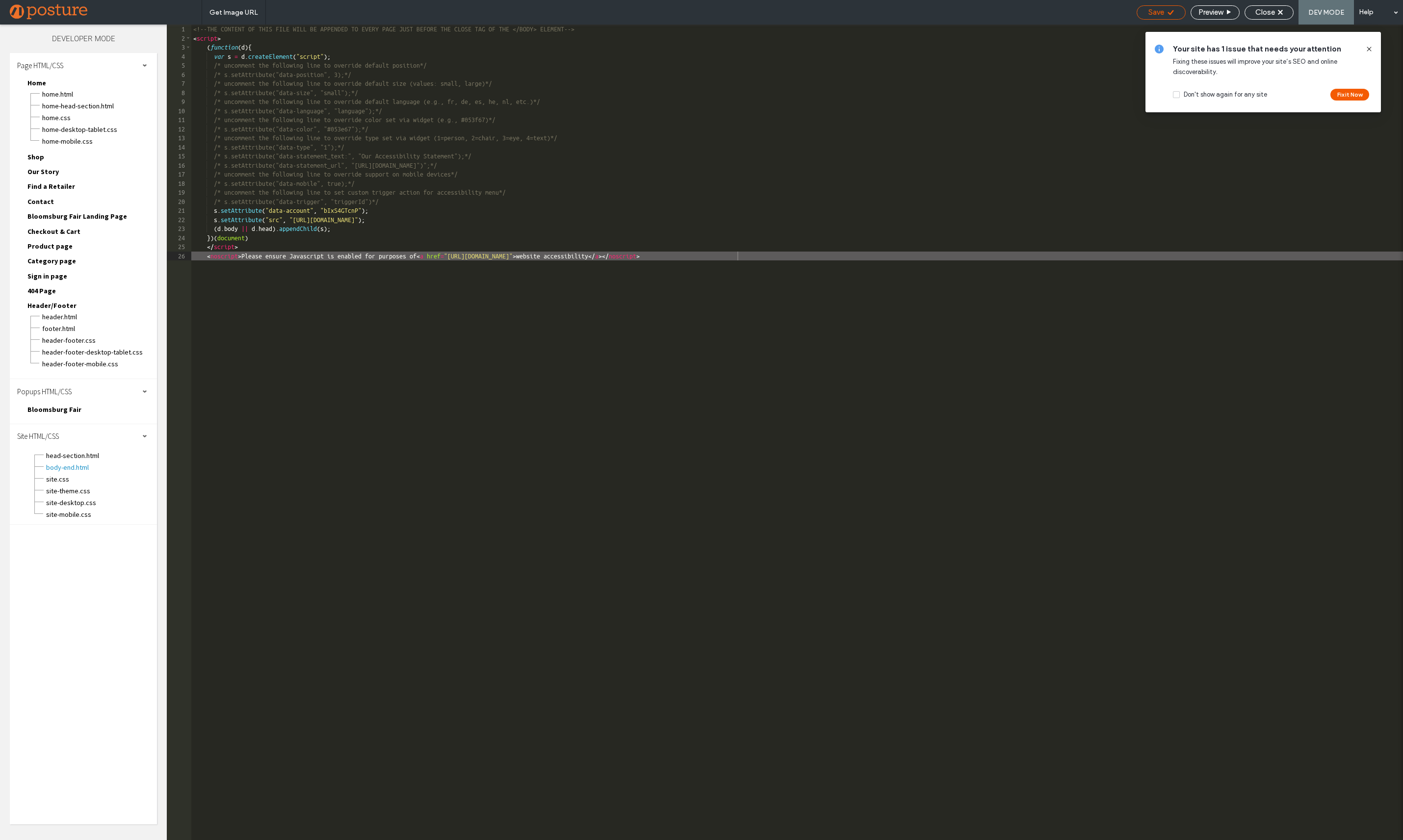
click at [1147, 7] on div "Save" at bounding box center [1161, 12] width 49 height 14
click at [1151, 12] on span "Save" at bounding box center [1156, 12] width 16 height 9
click at [1267, 14] on span "Close" at bounding box center [1265, 12] width 20 height 9
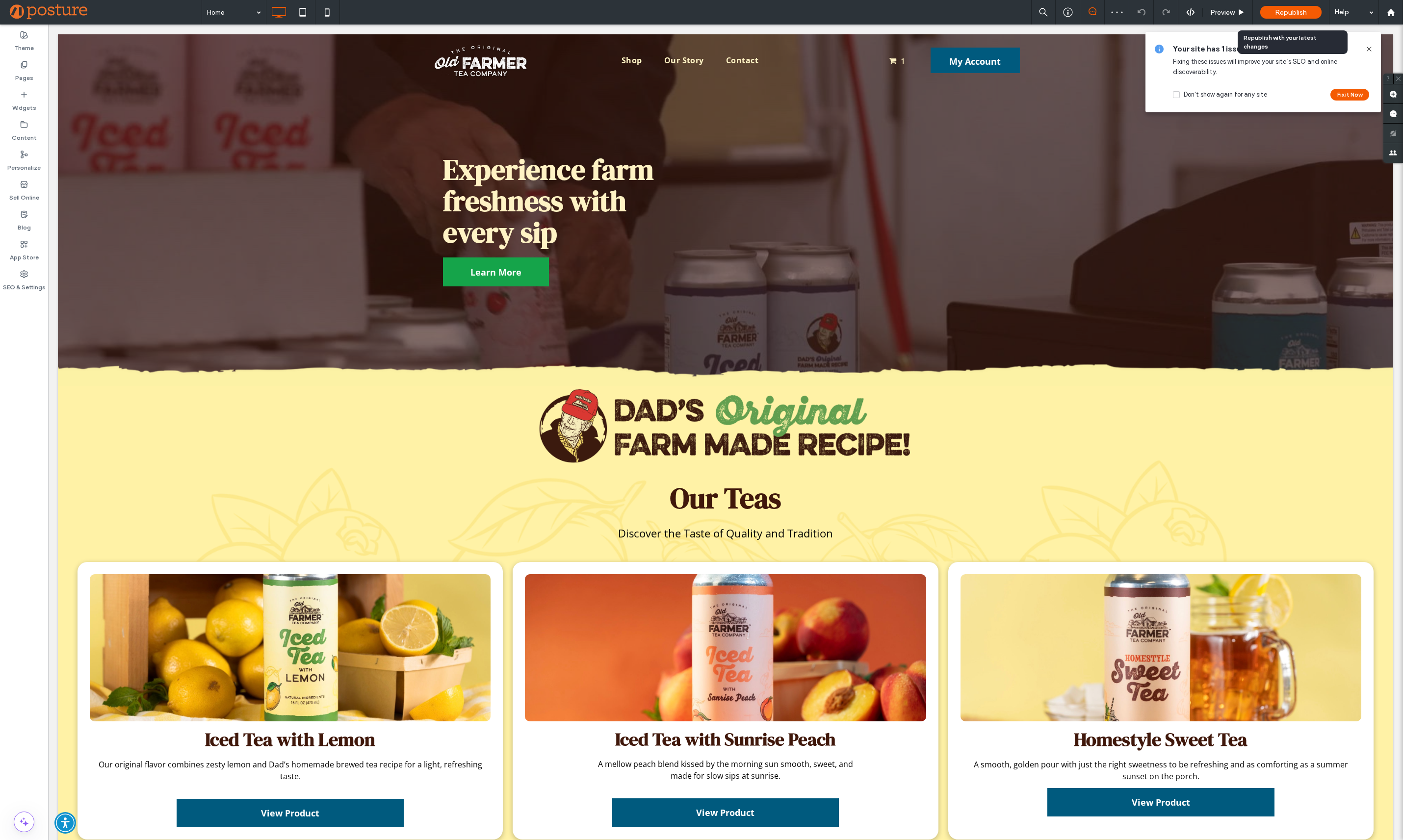
click at [1282, 12] on span "Republish" at bounding box center [1291, 12] width 32 height 9
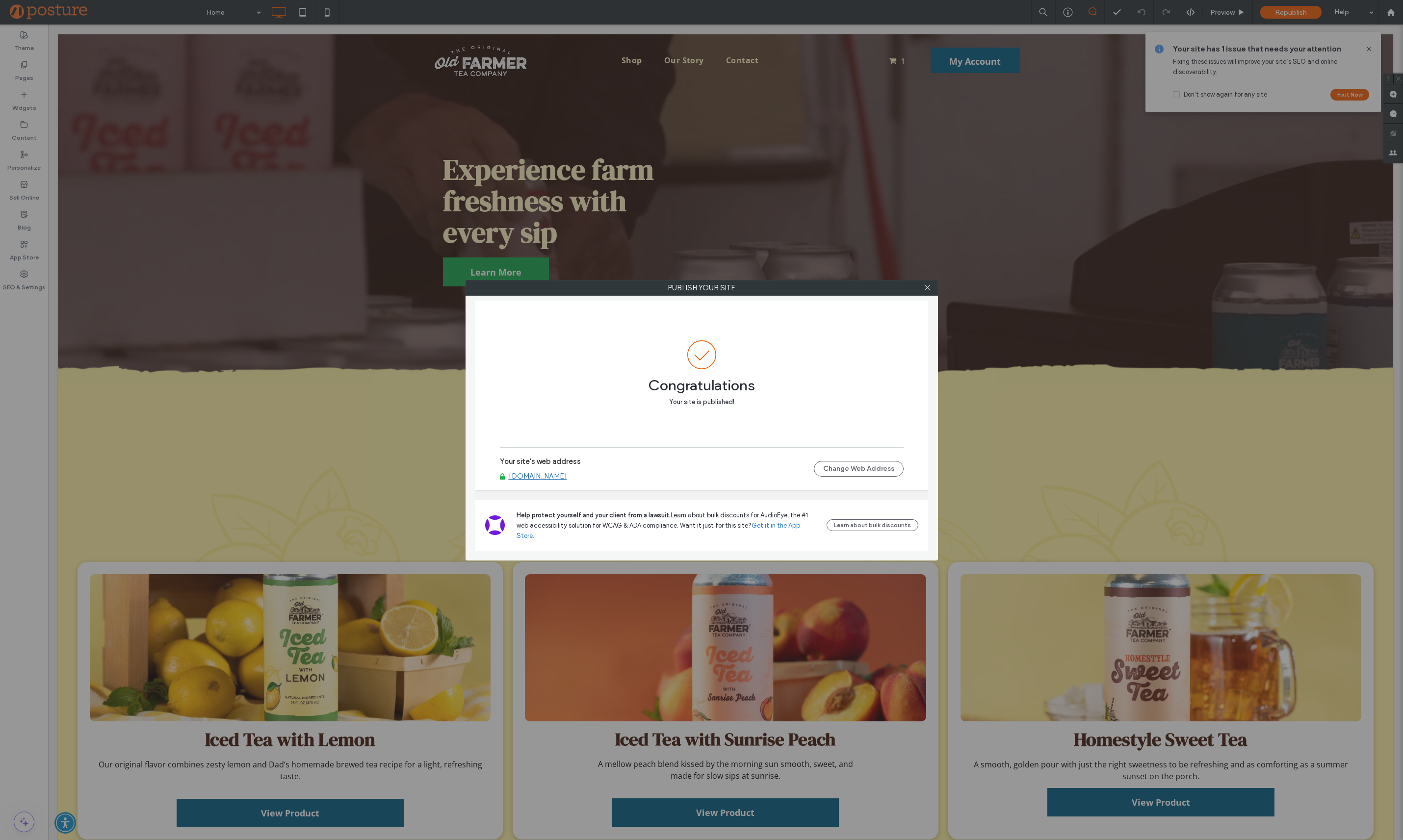
click at [923, 288] on div at bounding box center [928, 288] width 15 height 15
click at [924, 287] on icon at bounding box center [927, 287] width 7 height 7
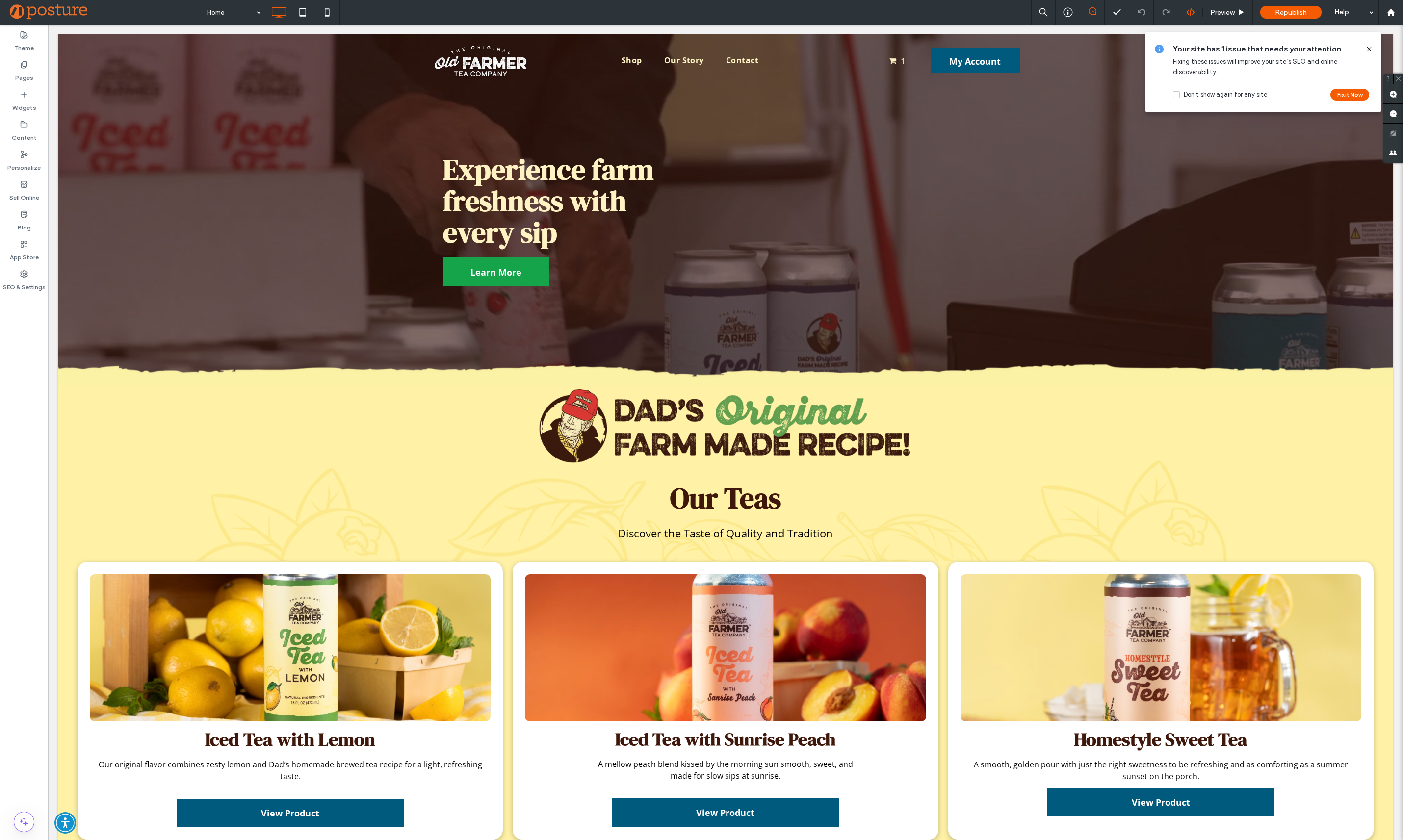
click at [1190, 12] on use at bounding box center [1190, 12] width 8 height 8
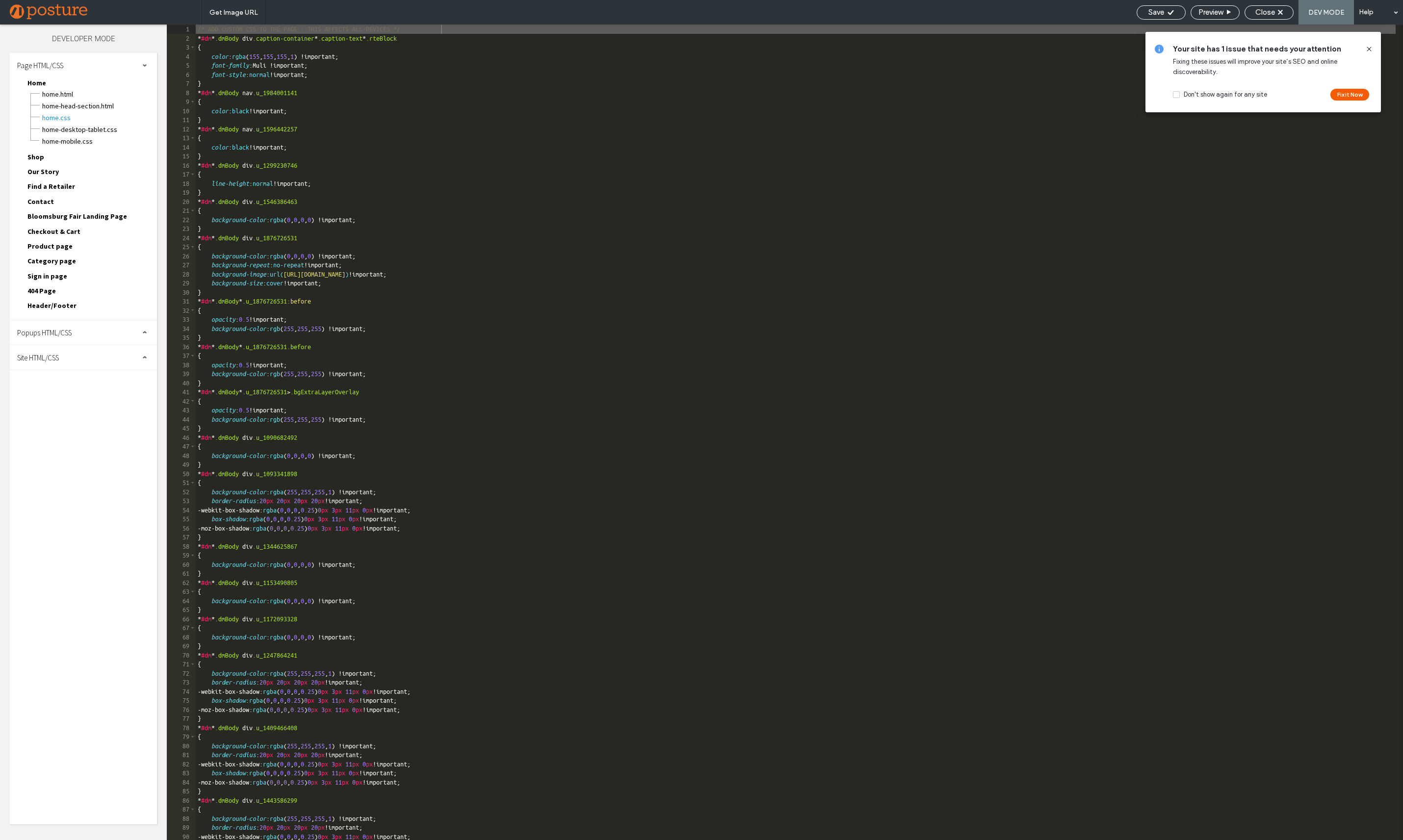
click at [34, 350] on div "Site HTML/CSS" at bounding box center [83, 357] width 147 height 24
click at [89, 390] on span "body-end.html" at bounding box center [101, 388] width 111 height 10
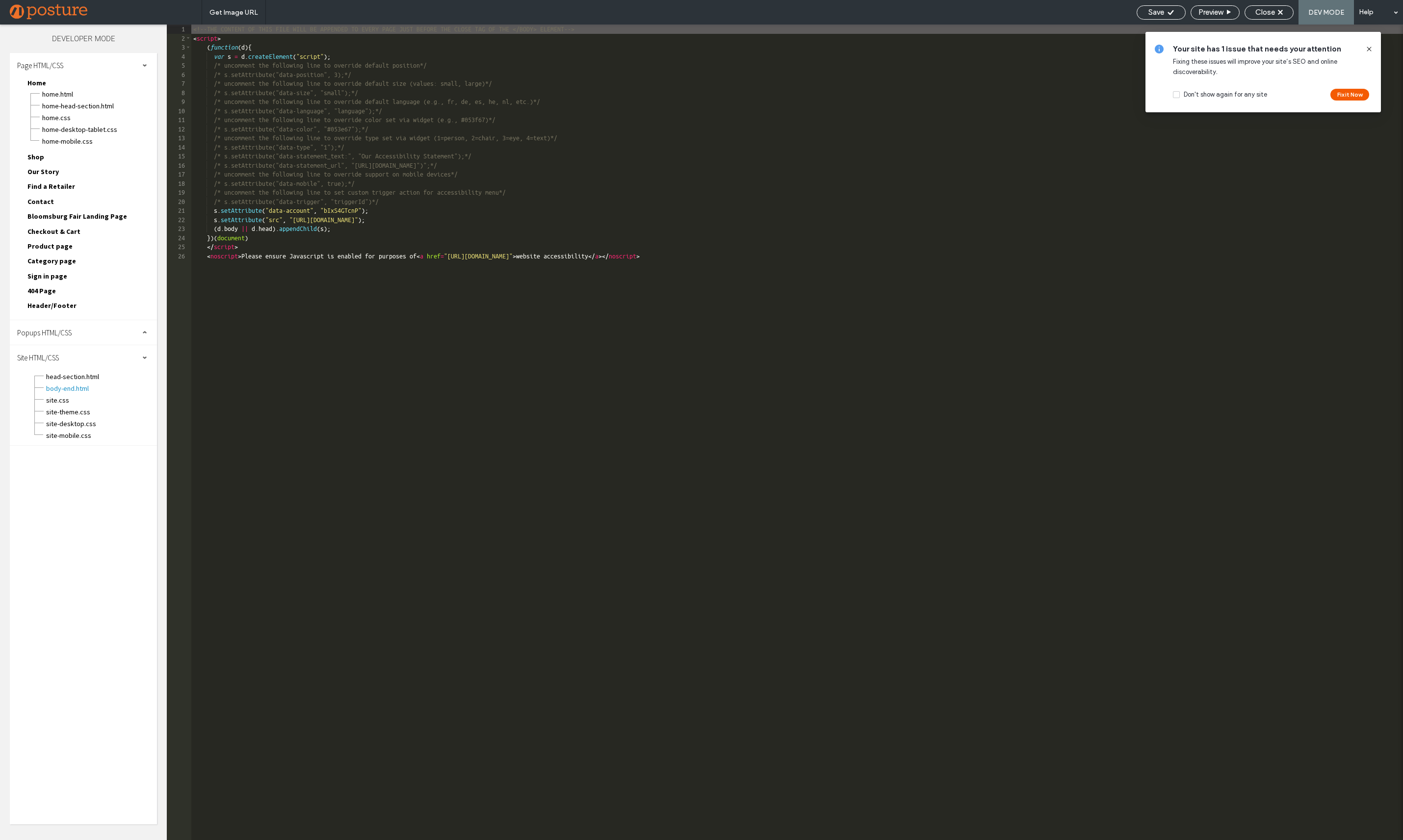
click at [782, 266] on div "<!--THE CONTENT OF THIS FILE WILL BE APPENDED TO EVERY PAGE JUST BEFORE THE CLO…" at bounding box center [797, 441] width 1212 height 834
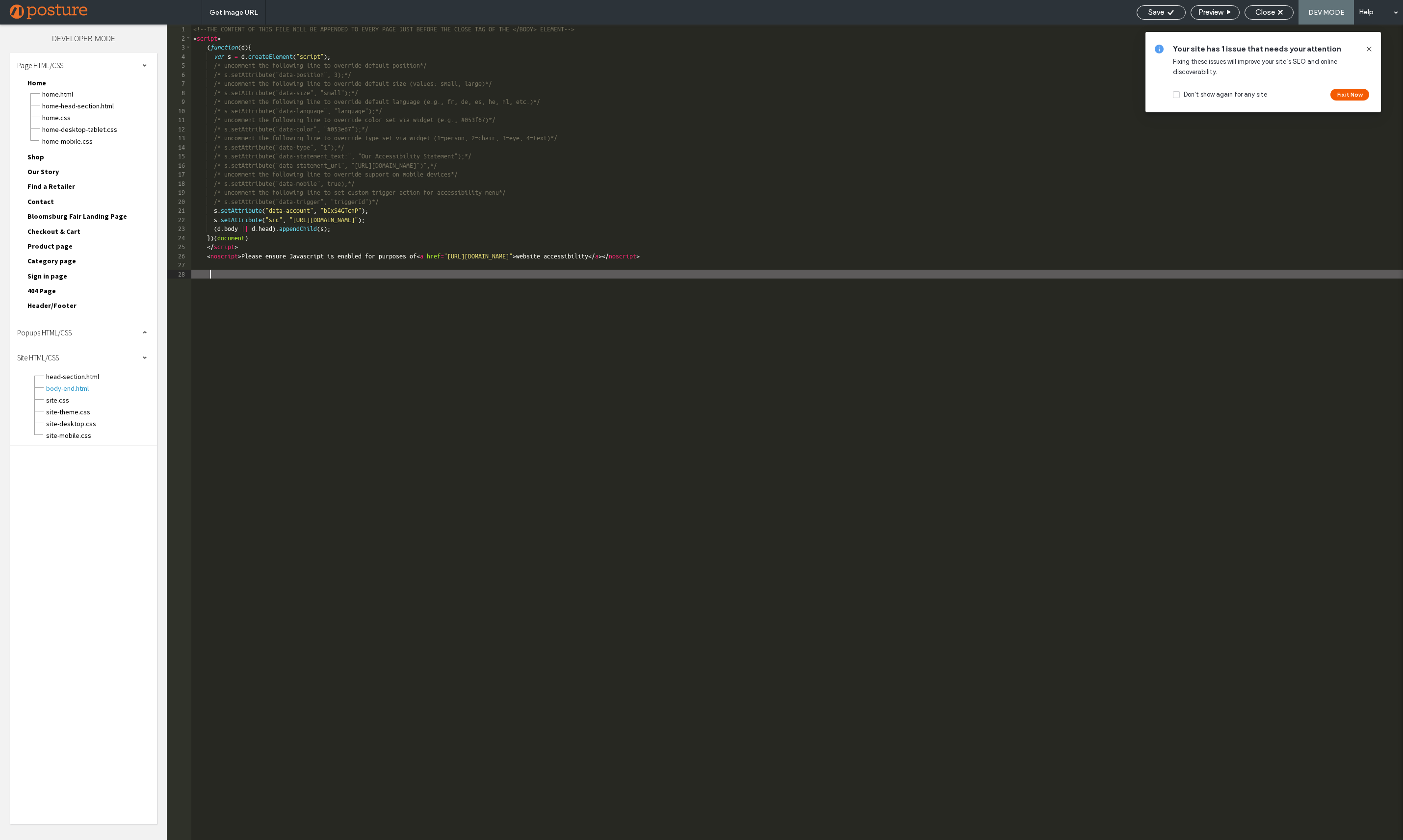
paste textarea
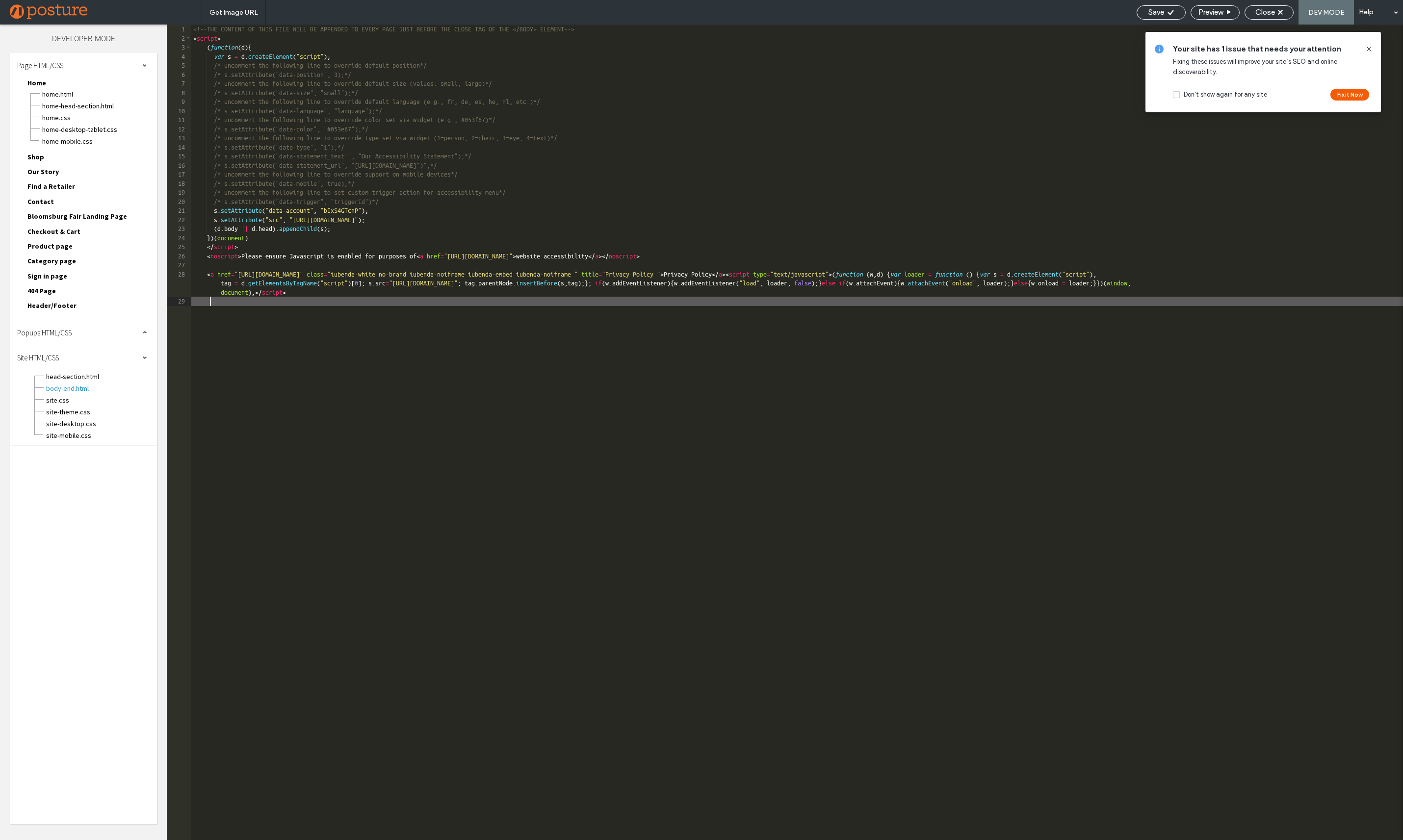
type textarea "**"
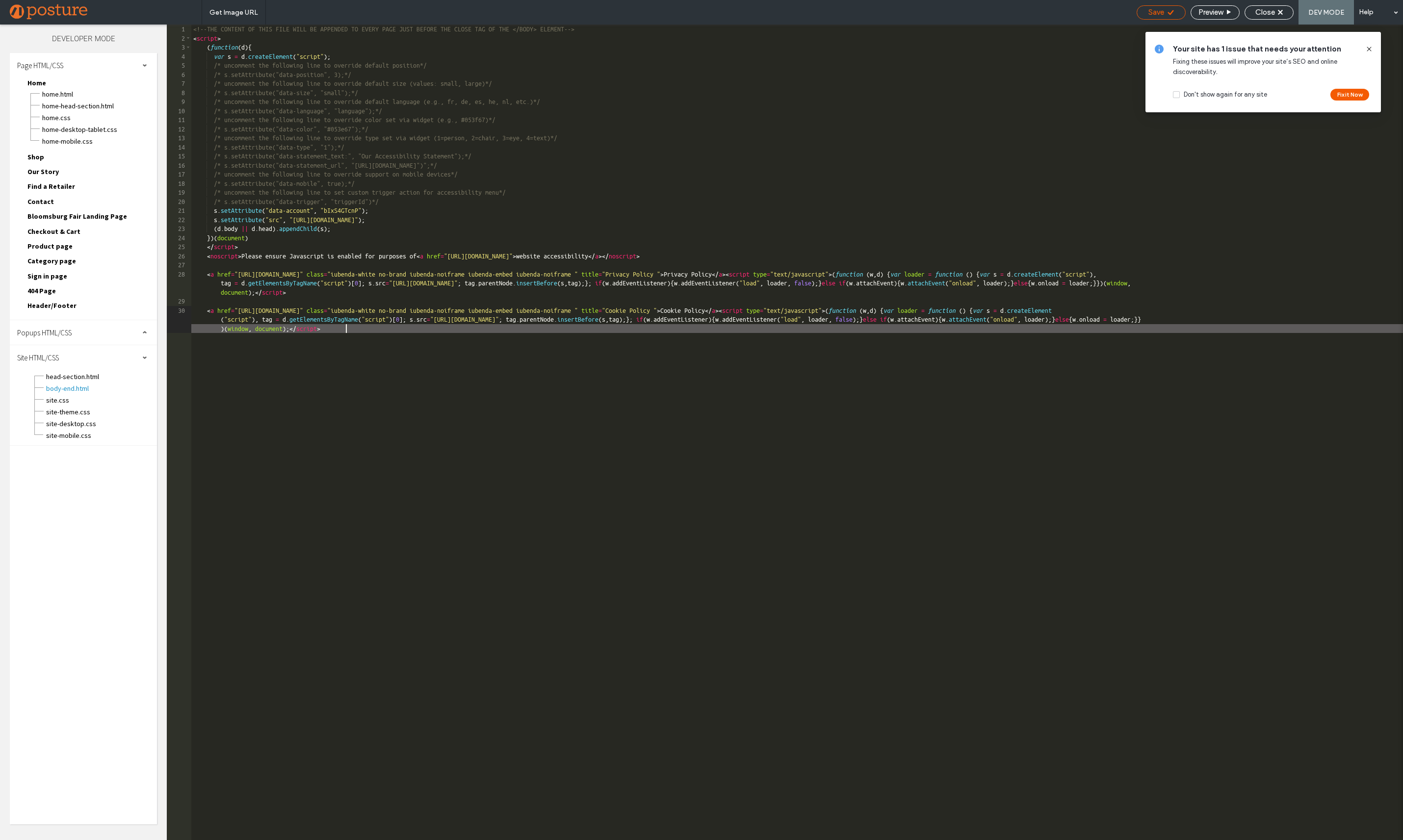
click at [1175, 15] on div "Save" at bounding box center [1161, 12] width 48 height 9
click at [1276, 12] on div "Close" at bounding box center [1269, 12] width 48 height 9
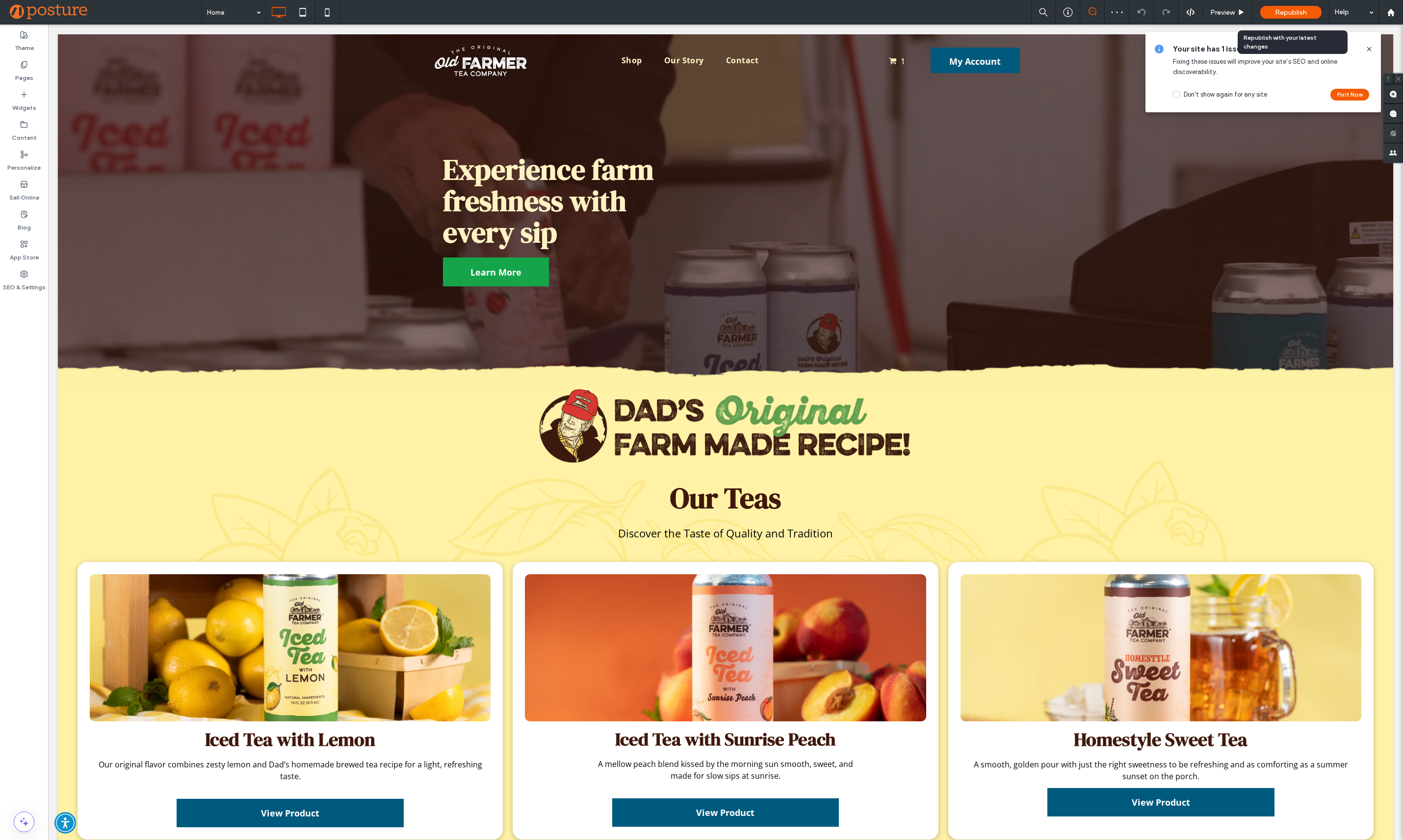
click at [1276, 10] on span "Republish" at bounding box center [1291, 12] width 32 height 9
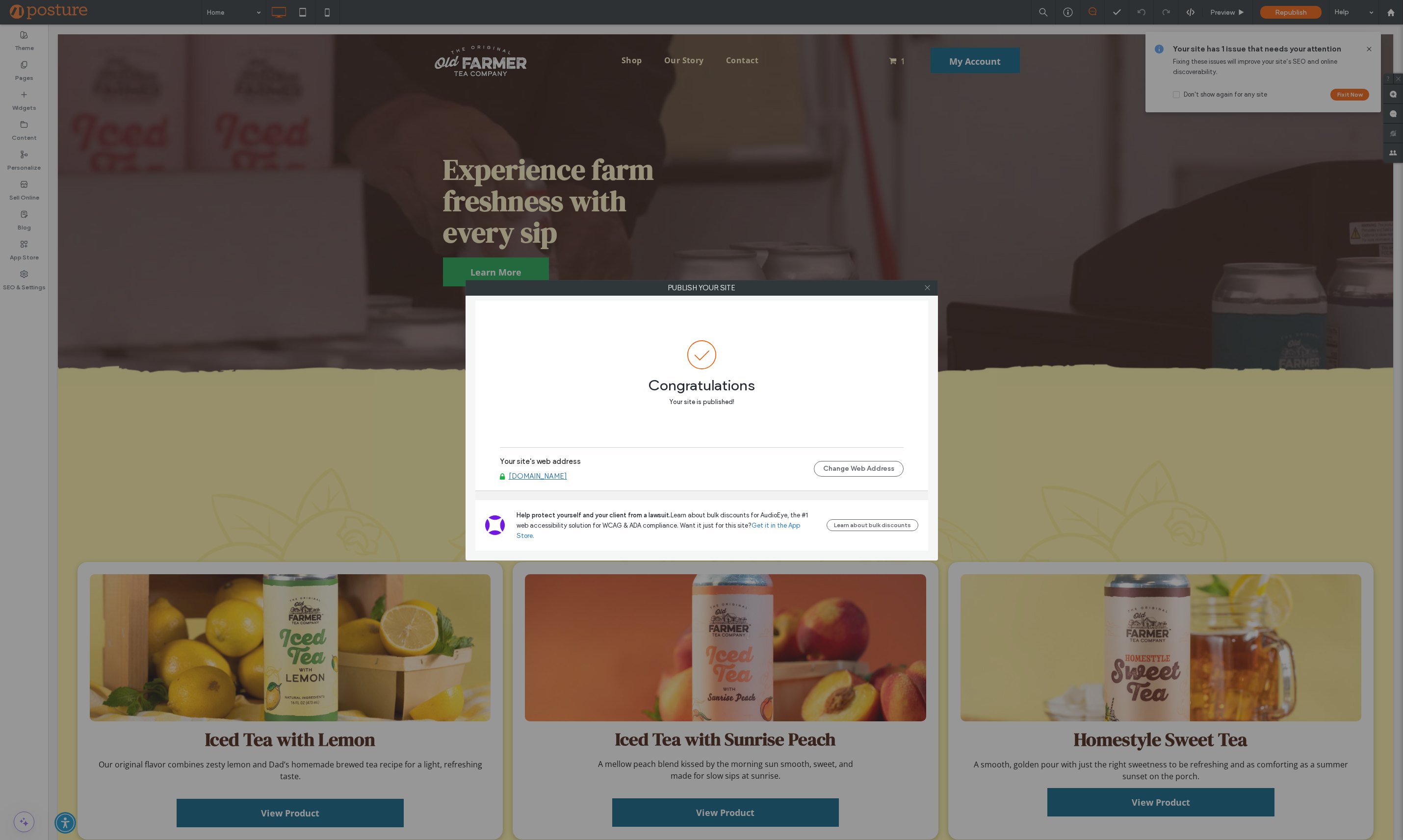
click at [928, 283] on span at bounding box center [927, 288] width 7 height 15
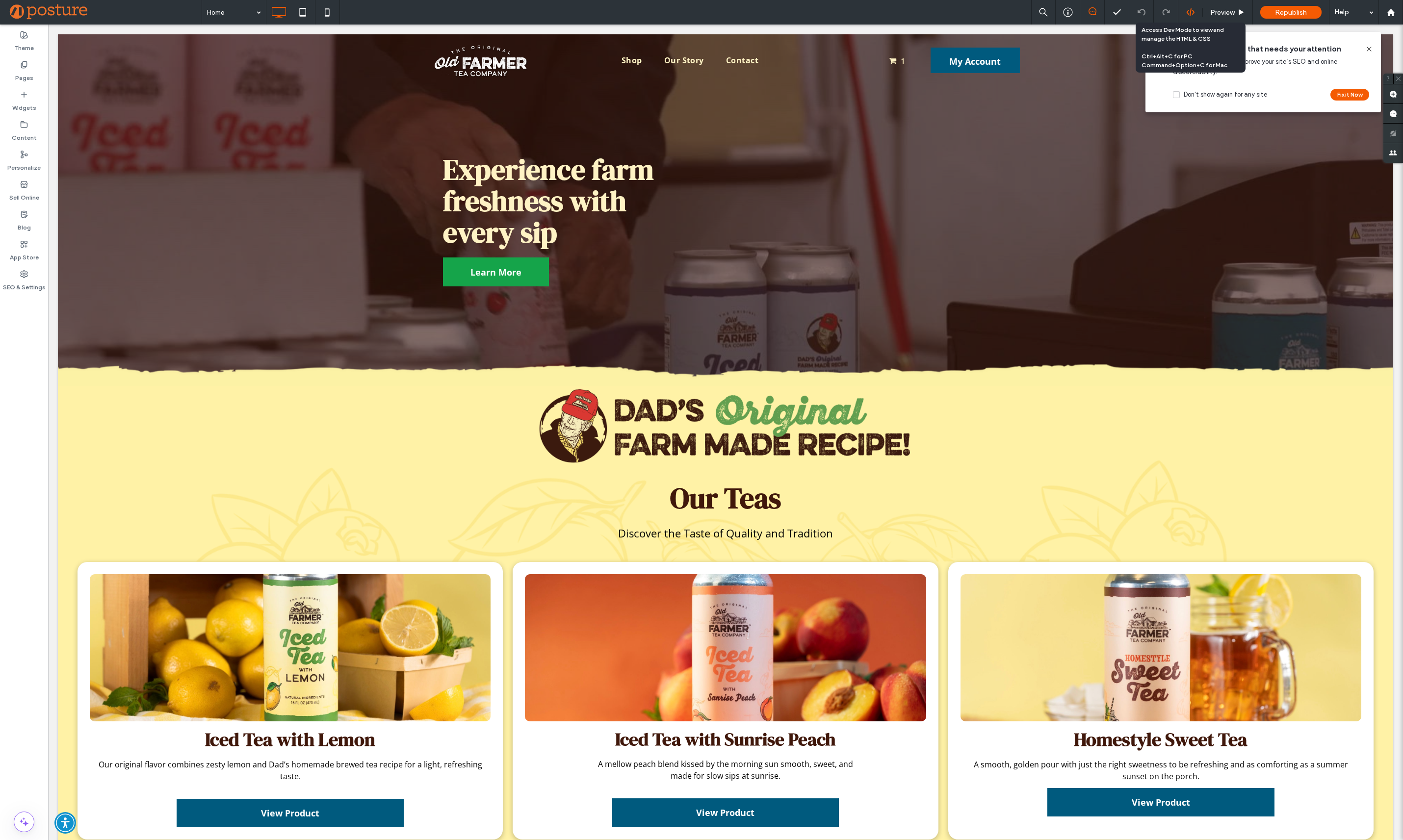
click at [1191, 12] on icon at bounding box center [1191, 12] width 9 height 9
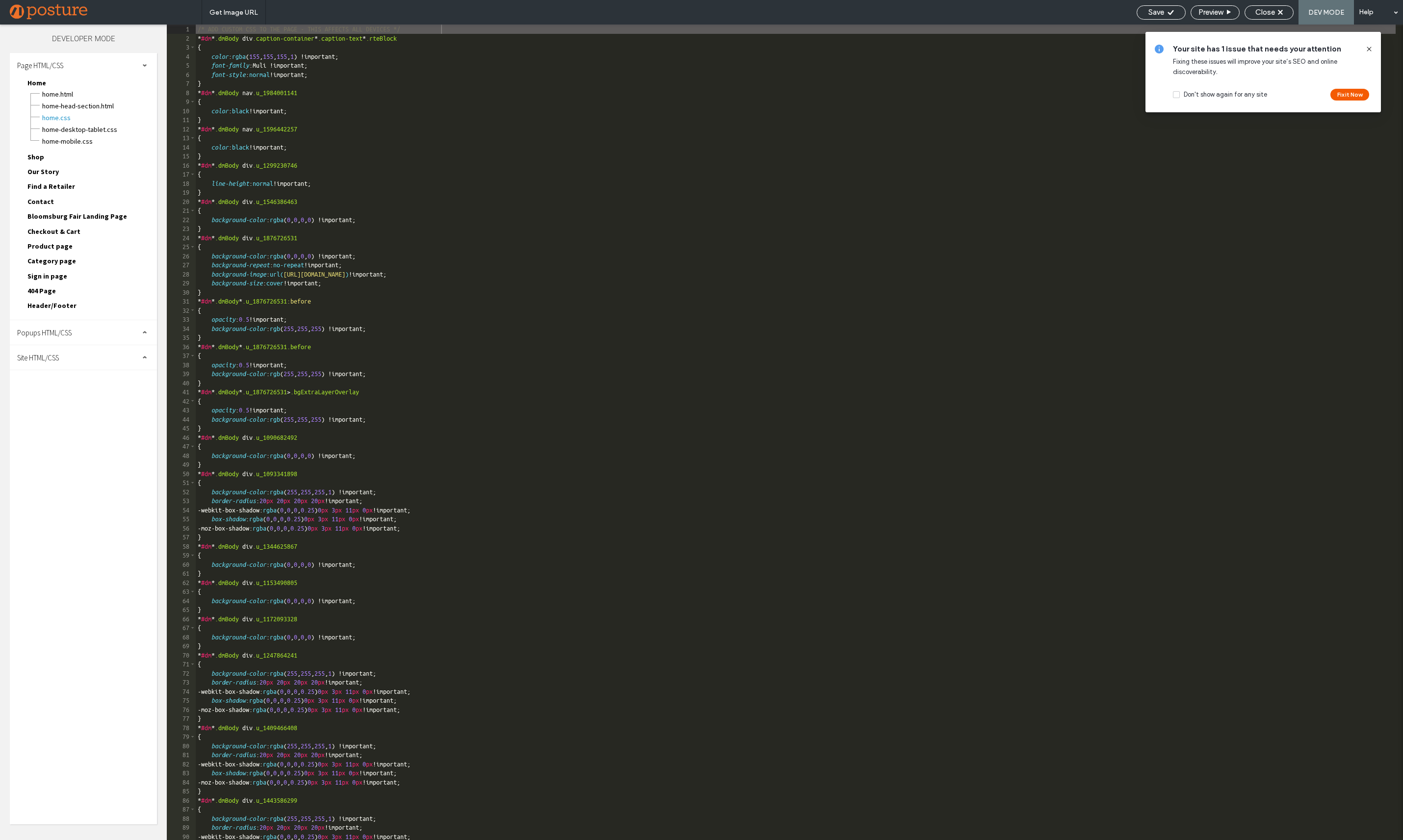
click at [62, 359] on div "Site HTML/CSS" at bounding box center [83, 357] width 147 height 24
click at [74, 398] on span "site.css" at bounding box center [101, 400] width 111 height 10
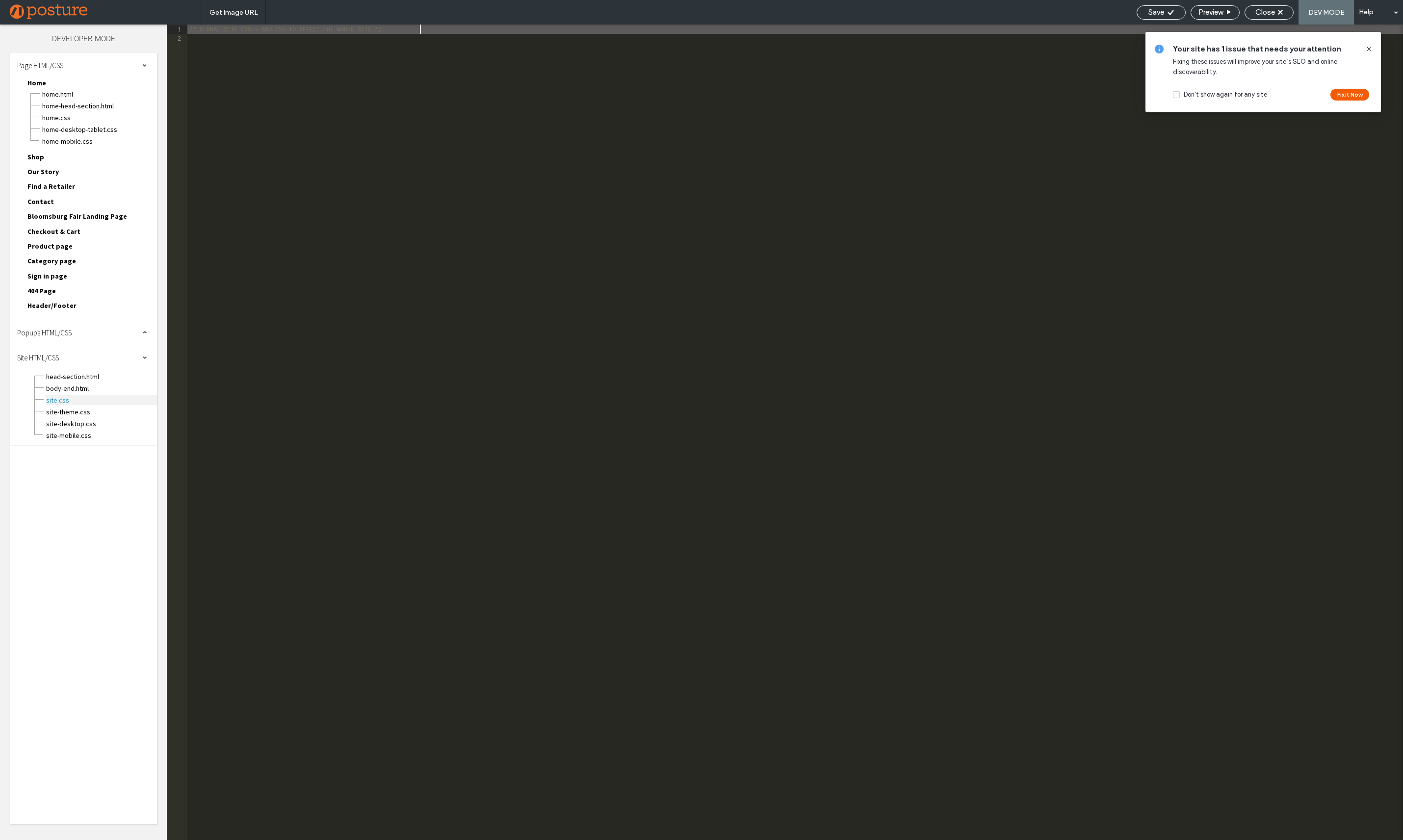
scroll to position [1, 0]
click at [79, 390] on span "body-end.html" at bounding box center [101, 388] width 111 height 10
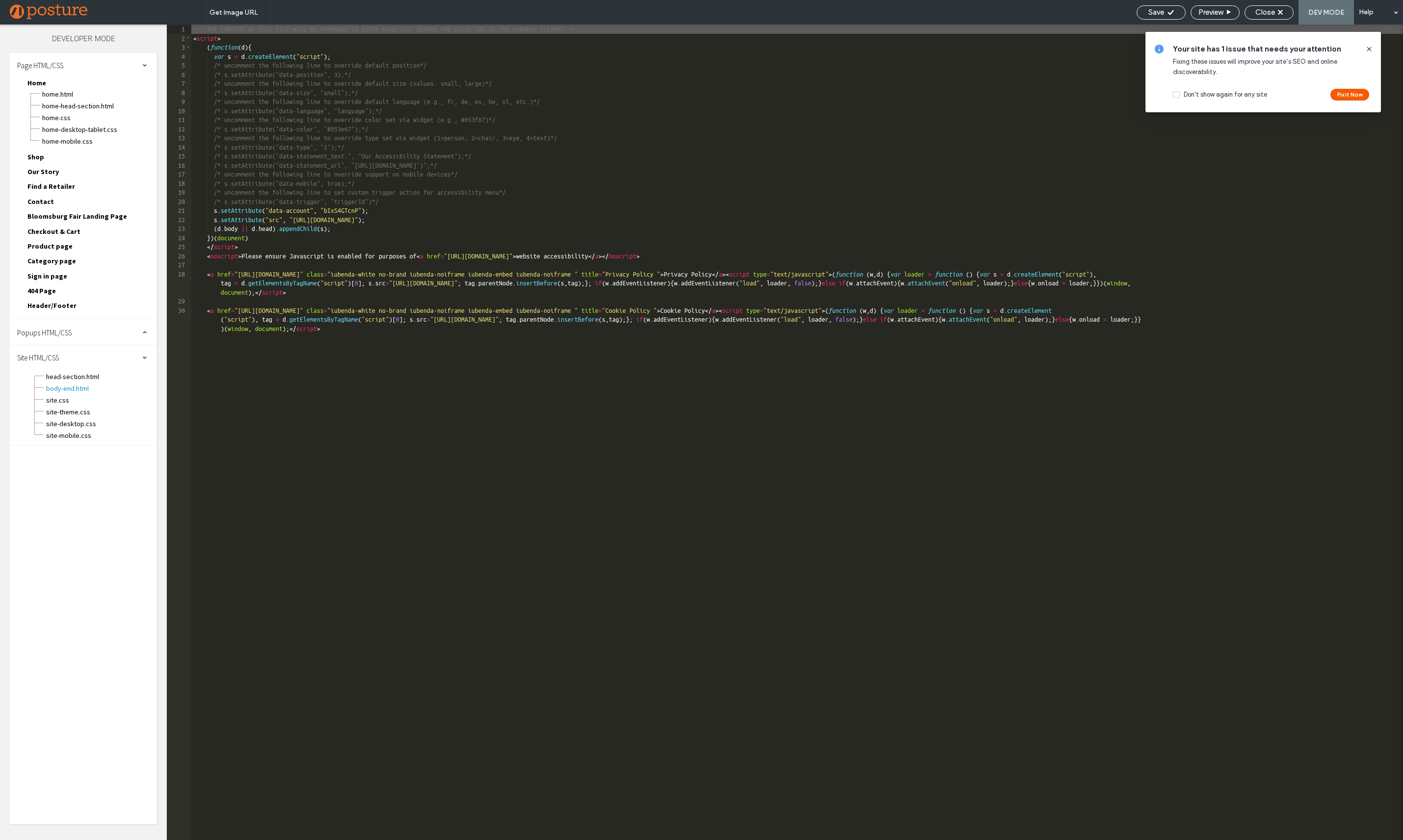
click at [366, 366] on div "<!--THE CONTENT OF THIS FILE WILL BE APPENDED TO EVERY PAGE JUST BEFORE THE CLO…" at bounding box center [797, 450] width 1212 height 852
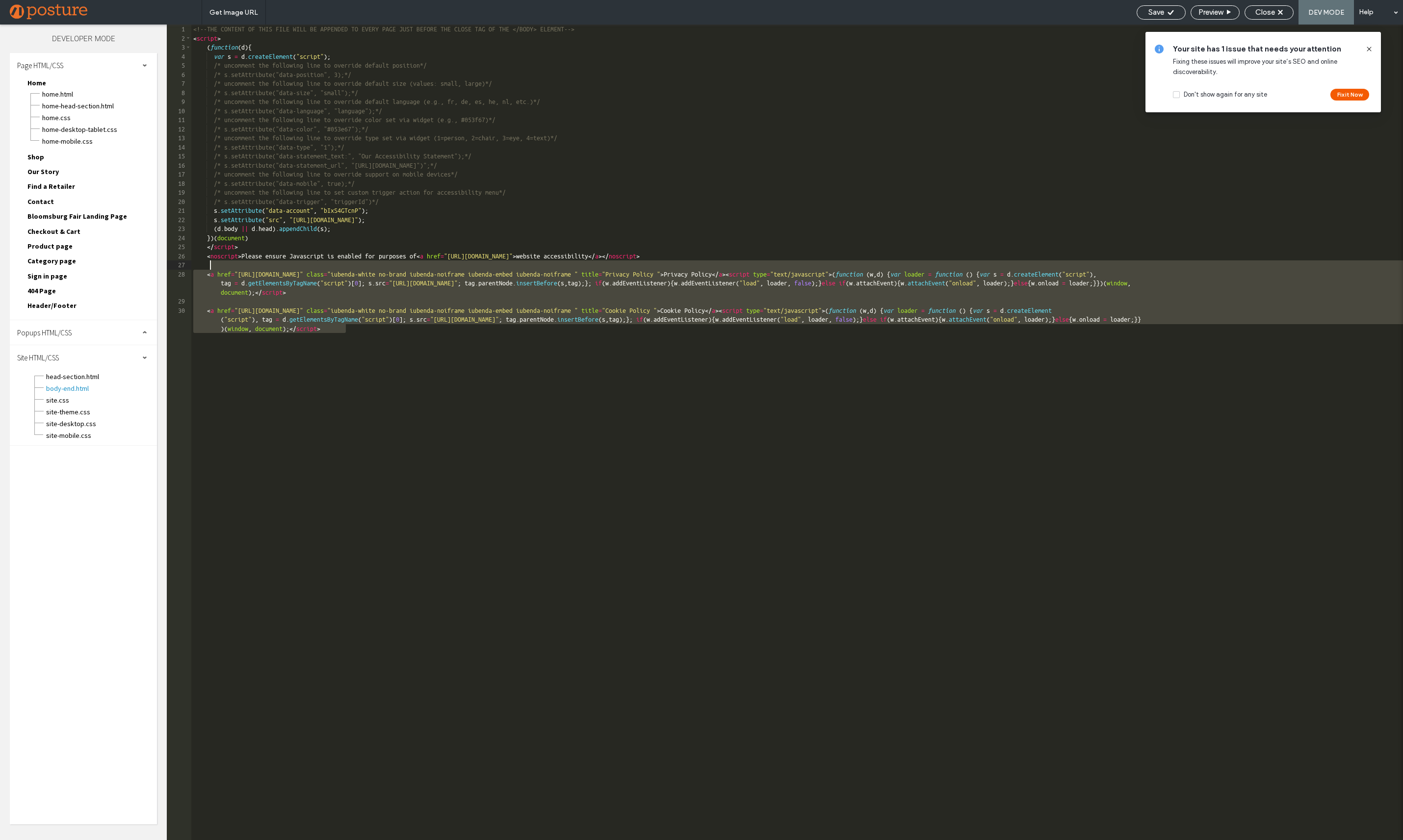
type textarea "**"
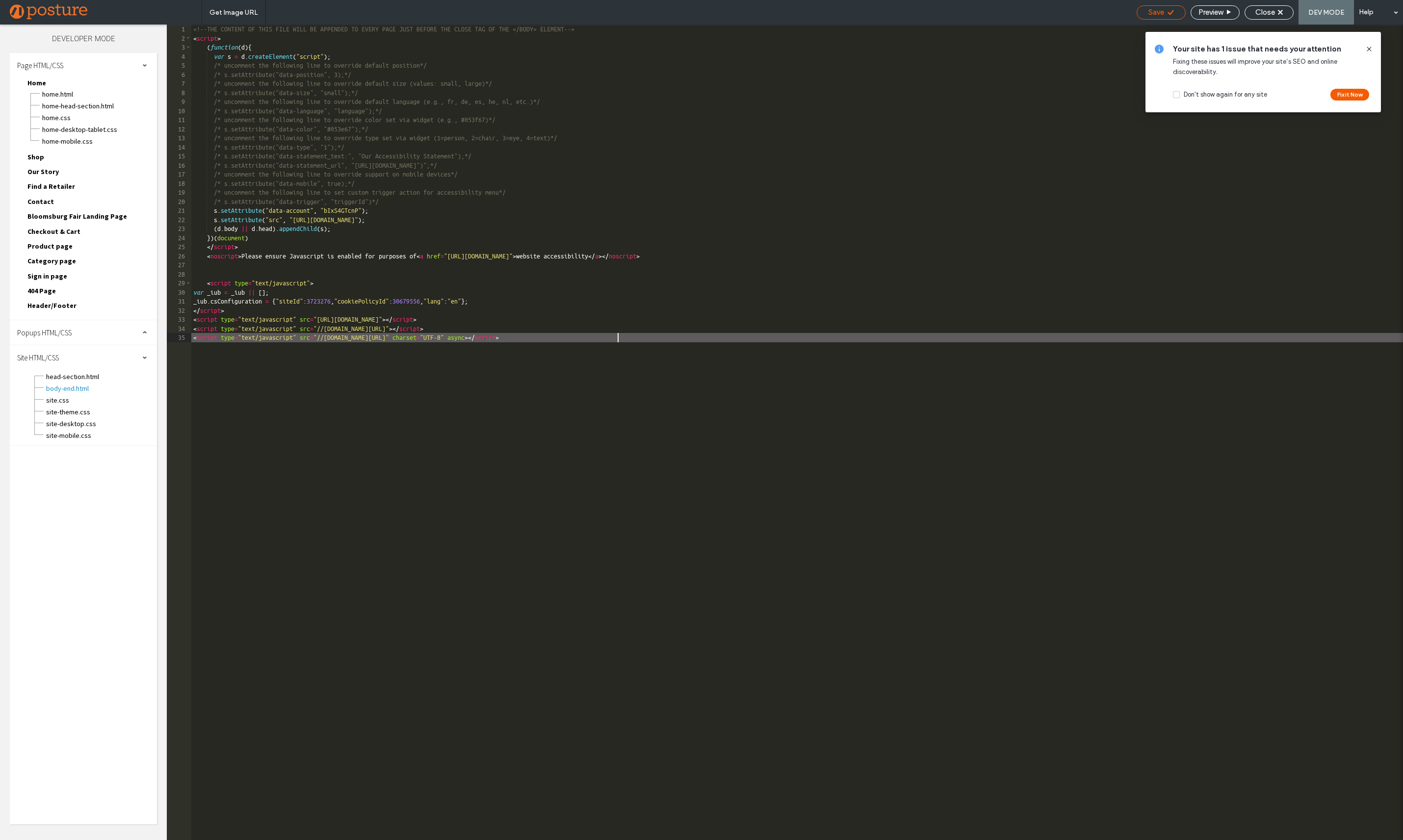
click at [1159, 11] on span "Save" at bounding box center [1156, 12] width 16 height 9
click at [1270, 10] on span "Close" at bounding box center [1265, 12] width 20 height 9
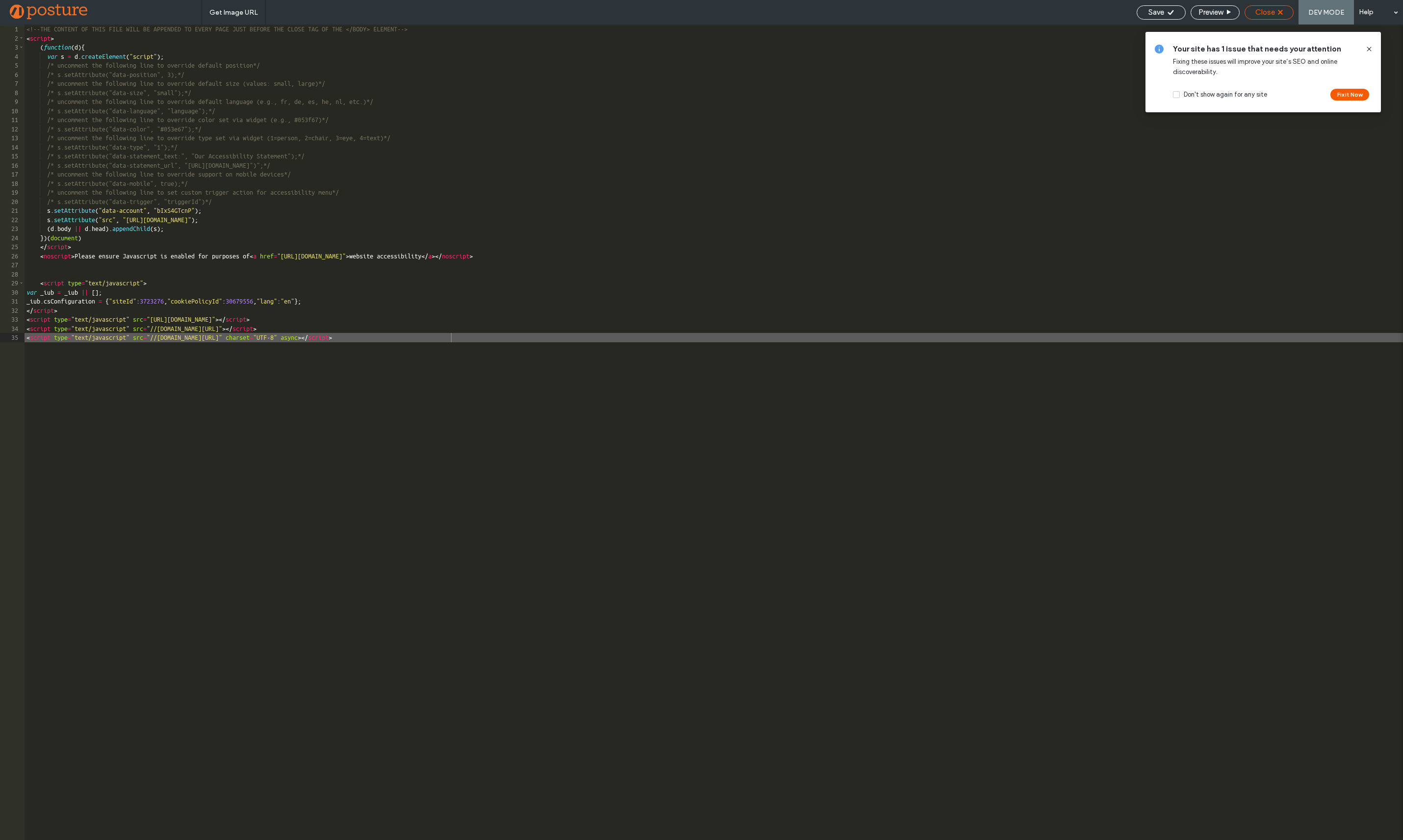
scroll to position [0, 0]
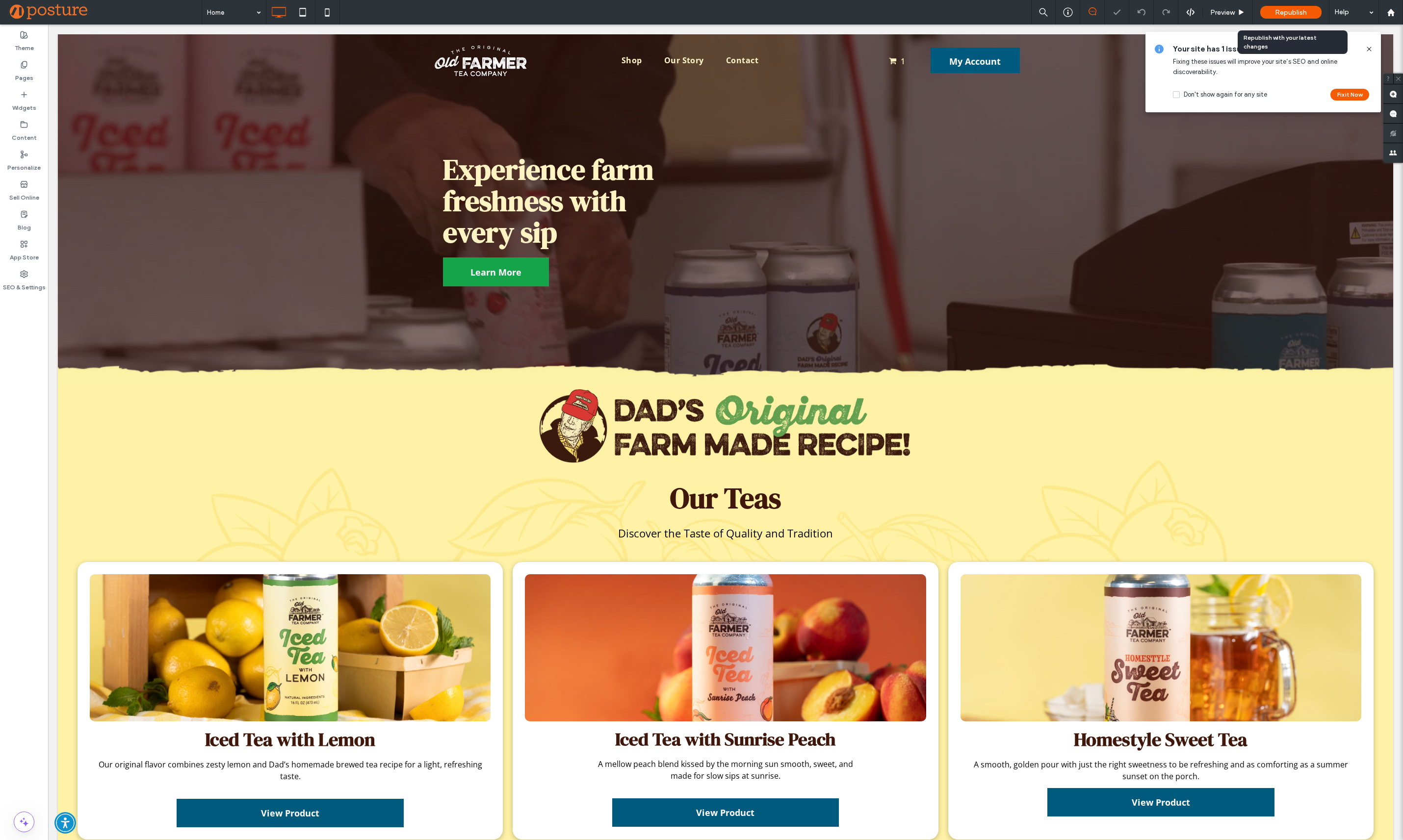
click at [1289, 10] on span "Republish" at bounding box center [1291, 12] width 32 height 9
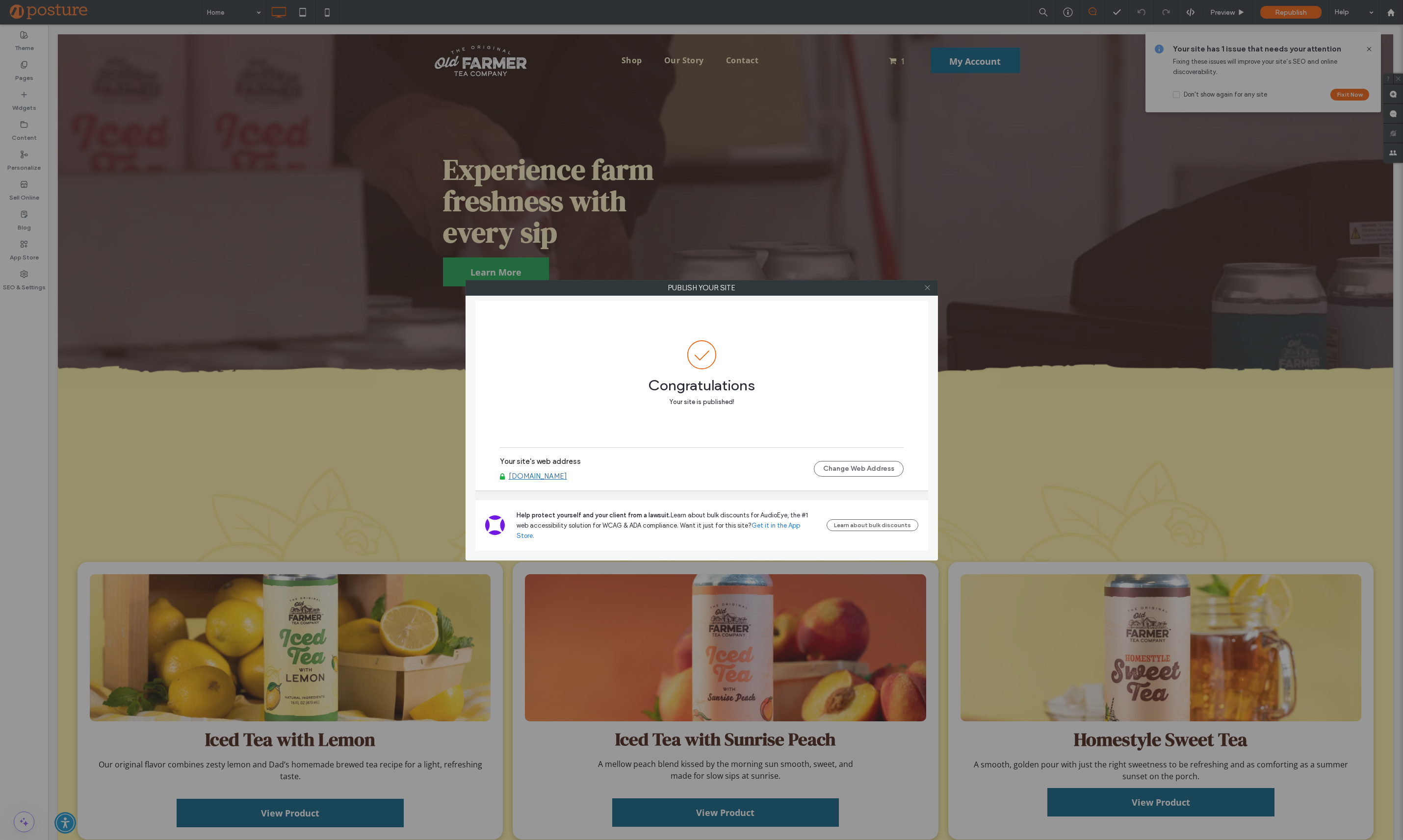
click at [928, 288] on use at bounding box center [927, 288] width 5 height 5
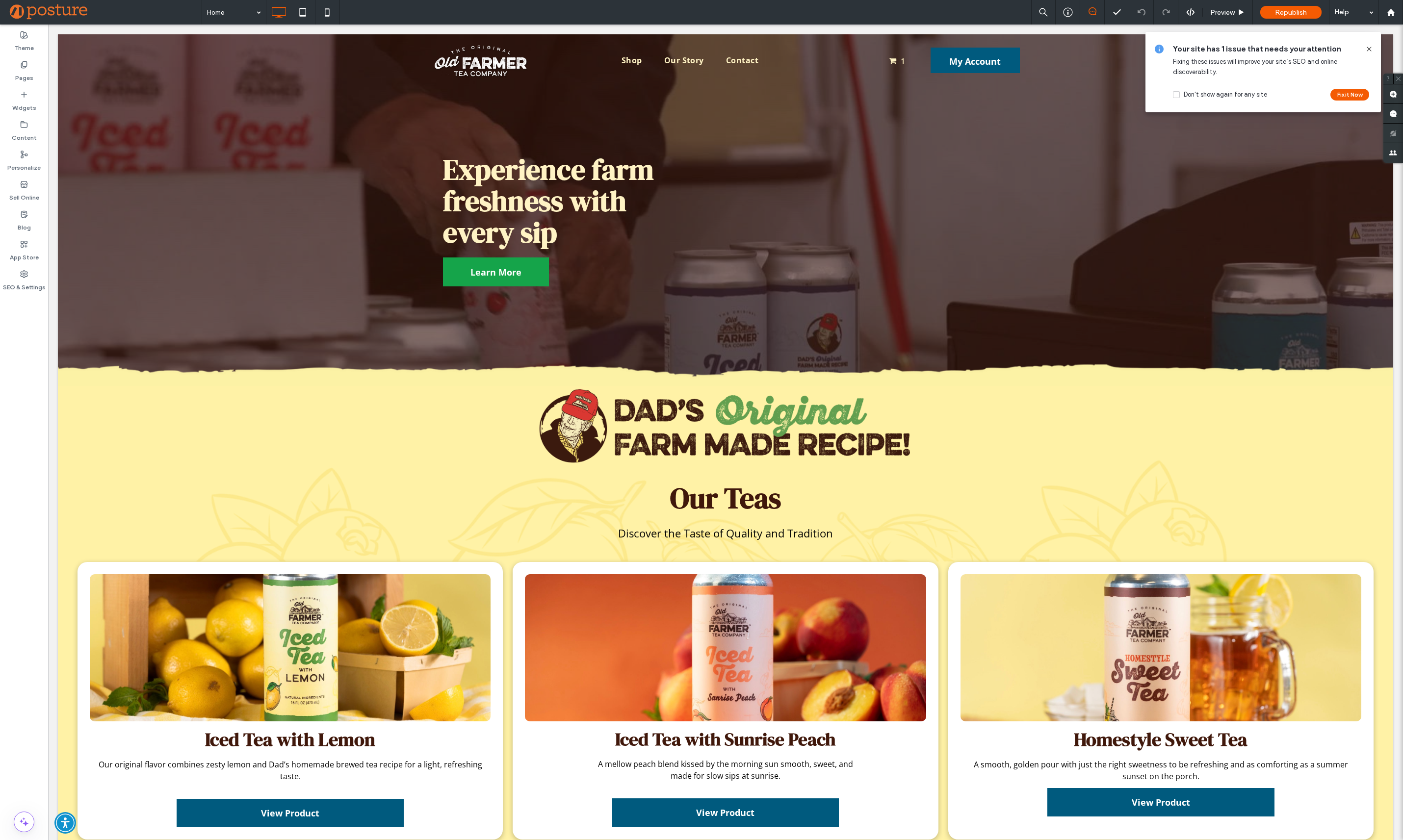
scroll to position [1422, 0]
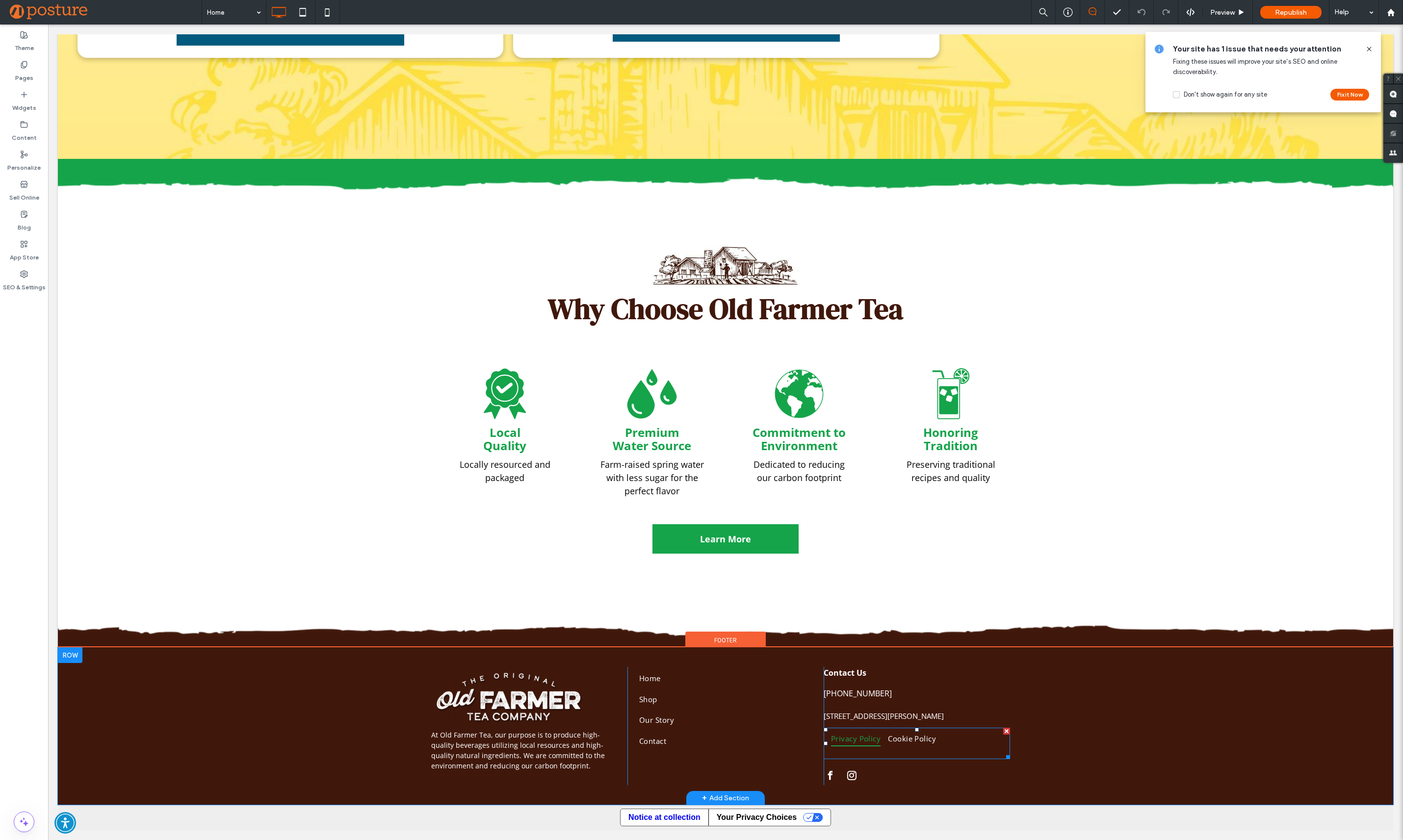
click at [847, 752] on link "Privacy Policy" at bounding box center [859, 744] width 57 height 26
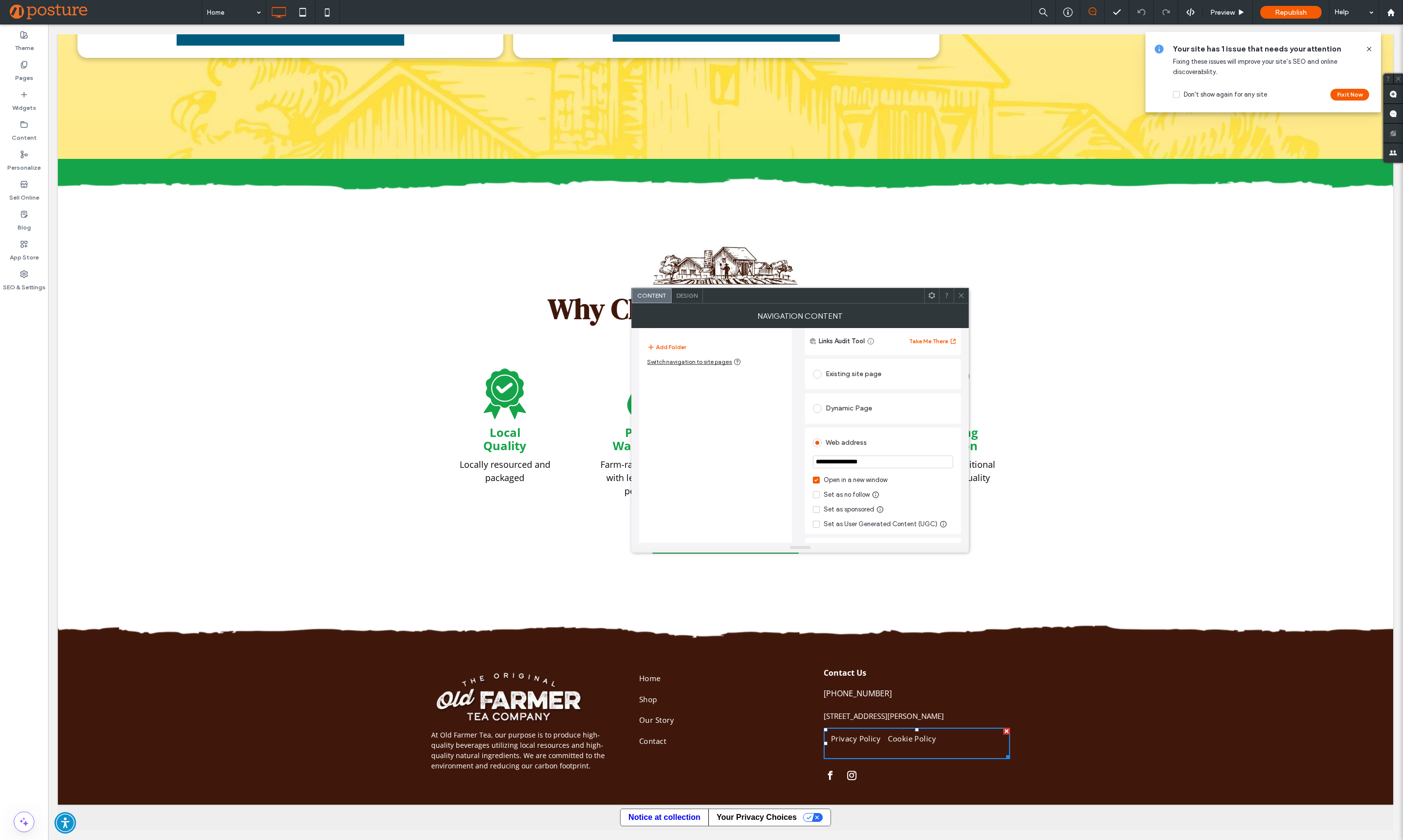
scroll to position [112, 0]
click at [856, 459] on input "**********" at bounding box center [883, 460] width 141 height 12
paste input "**********"
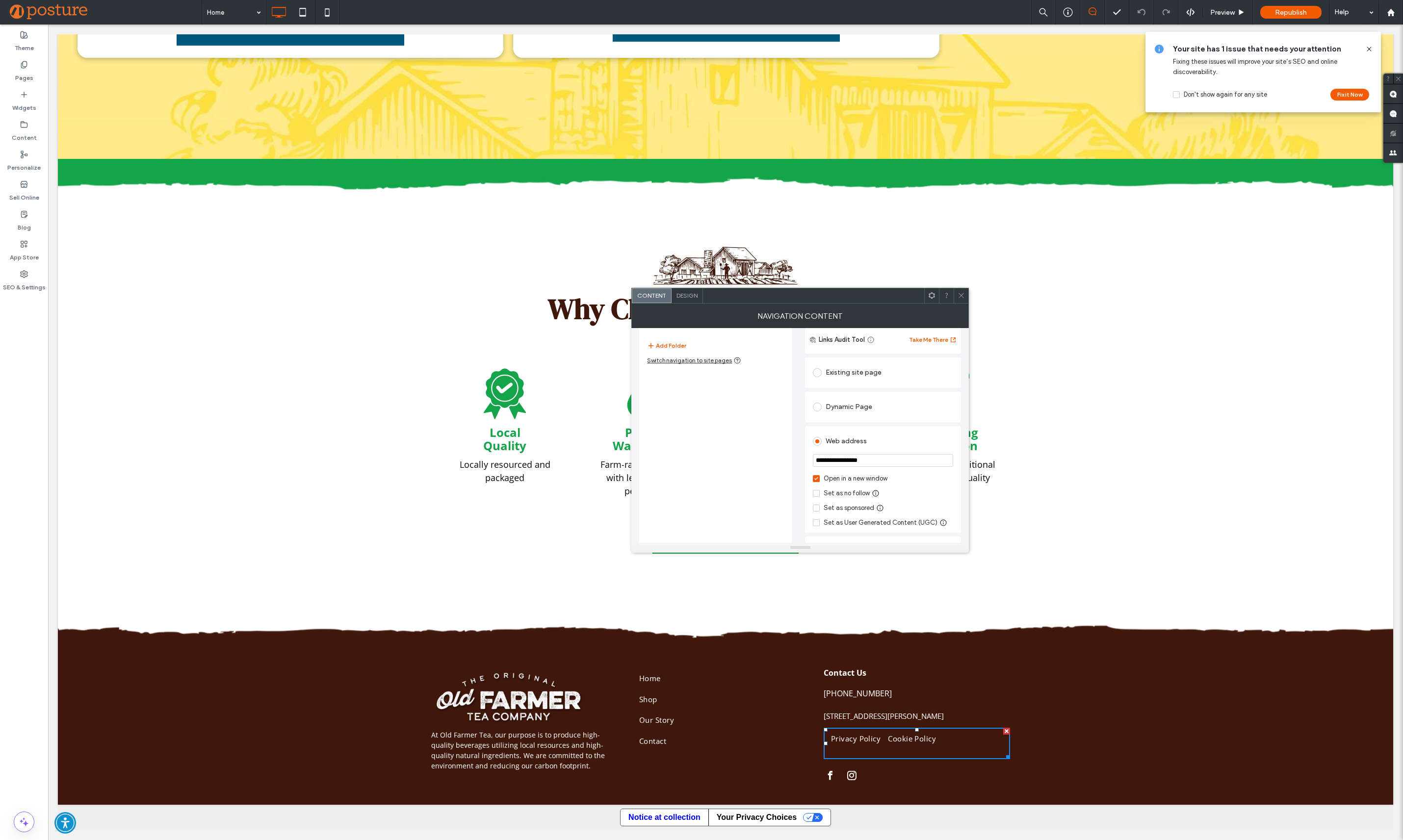
type input "**********"
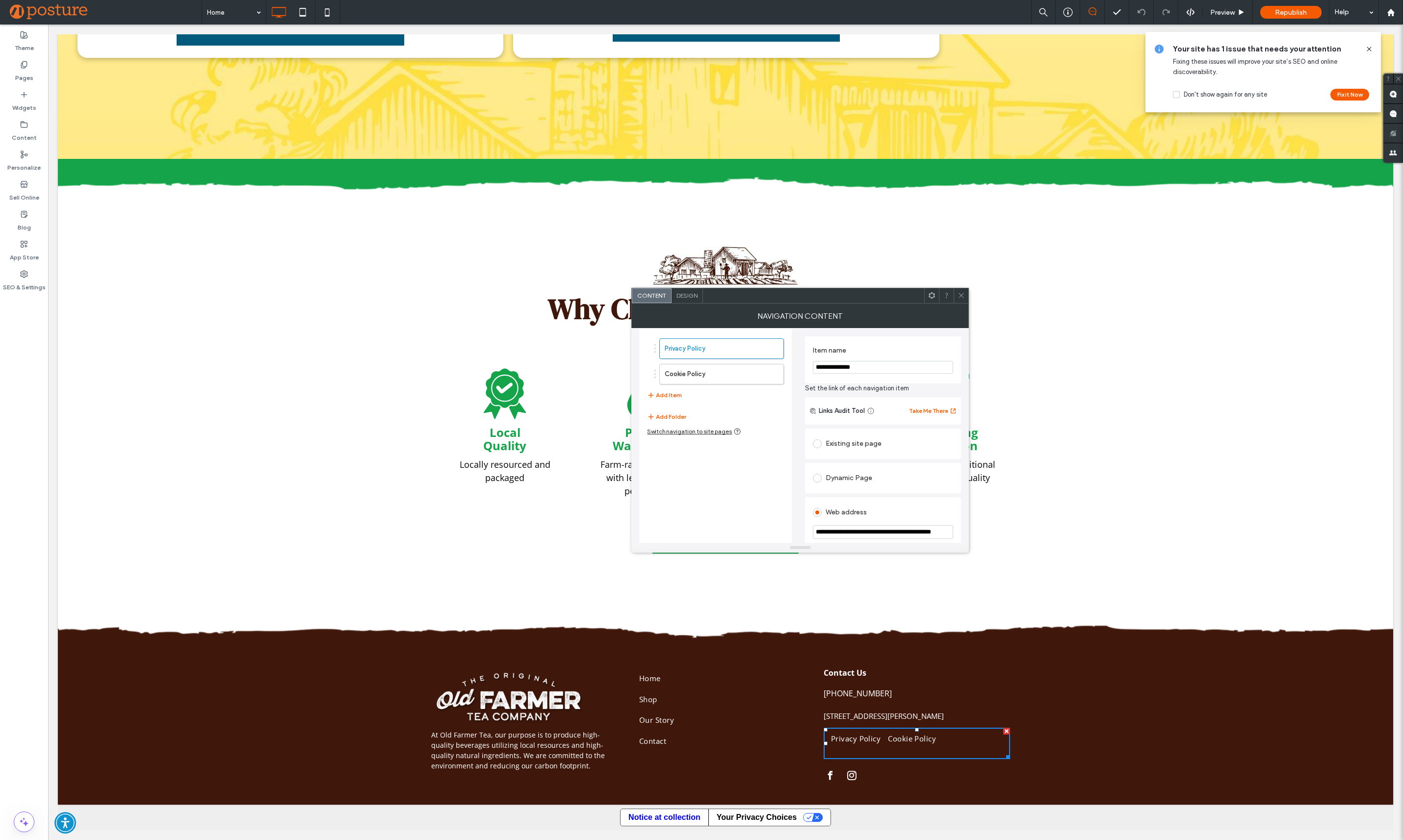
scroll to position [0, 0]
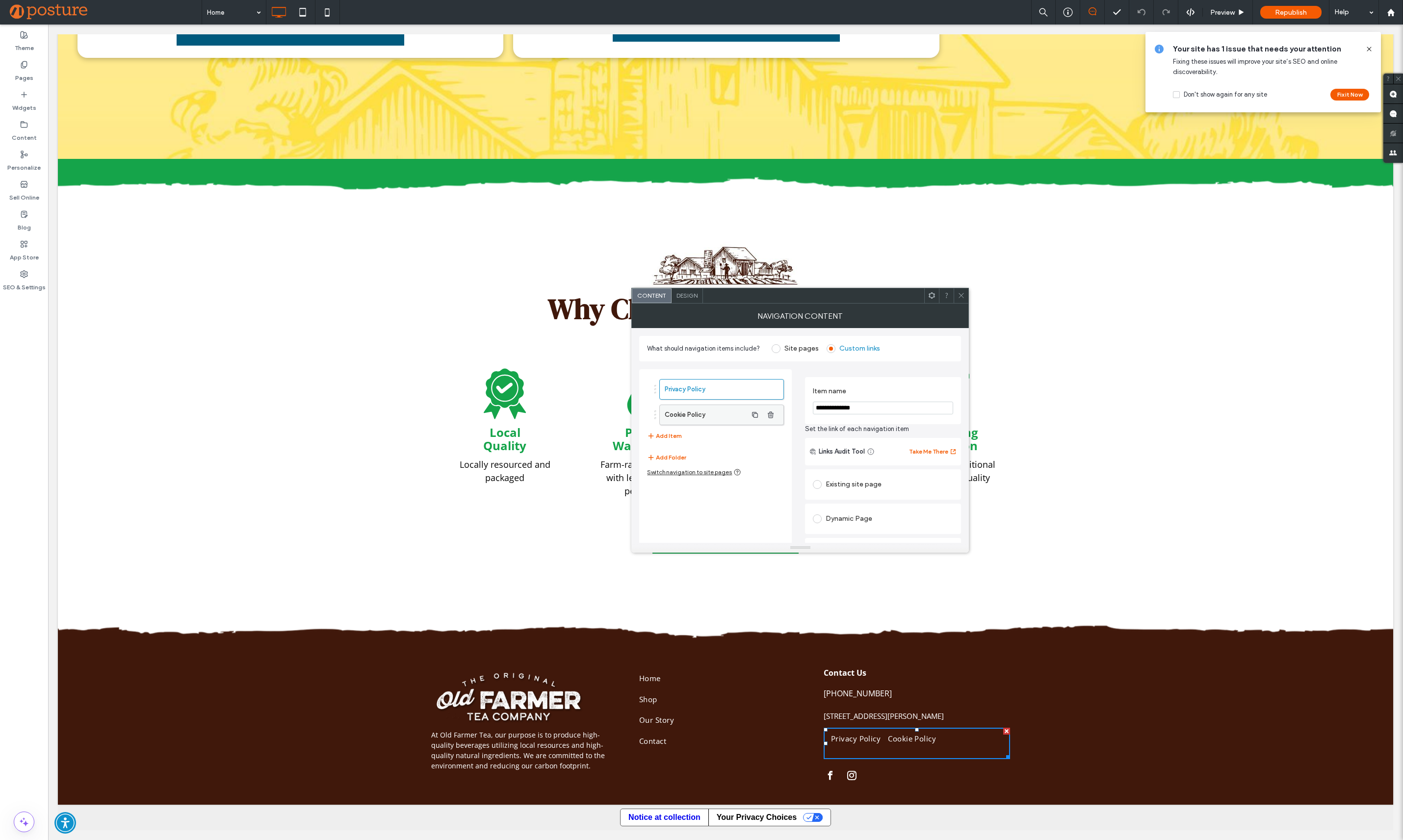
click at [711, 409] on label "Cookie Policy" at bounding box center [706, 415] width 82 height 20
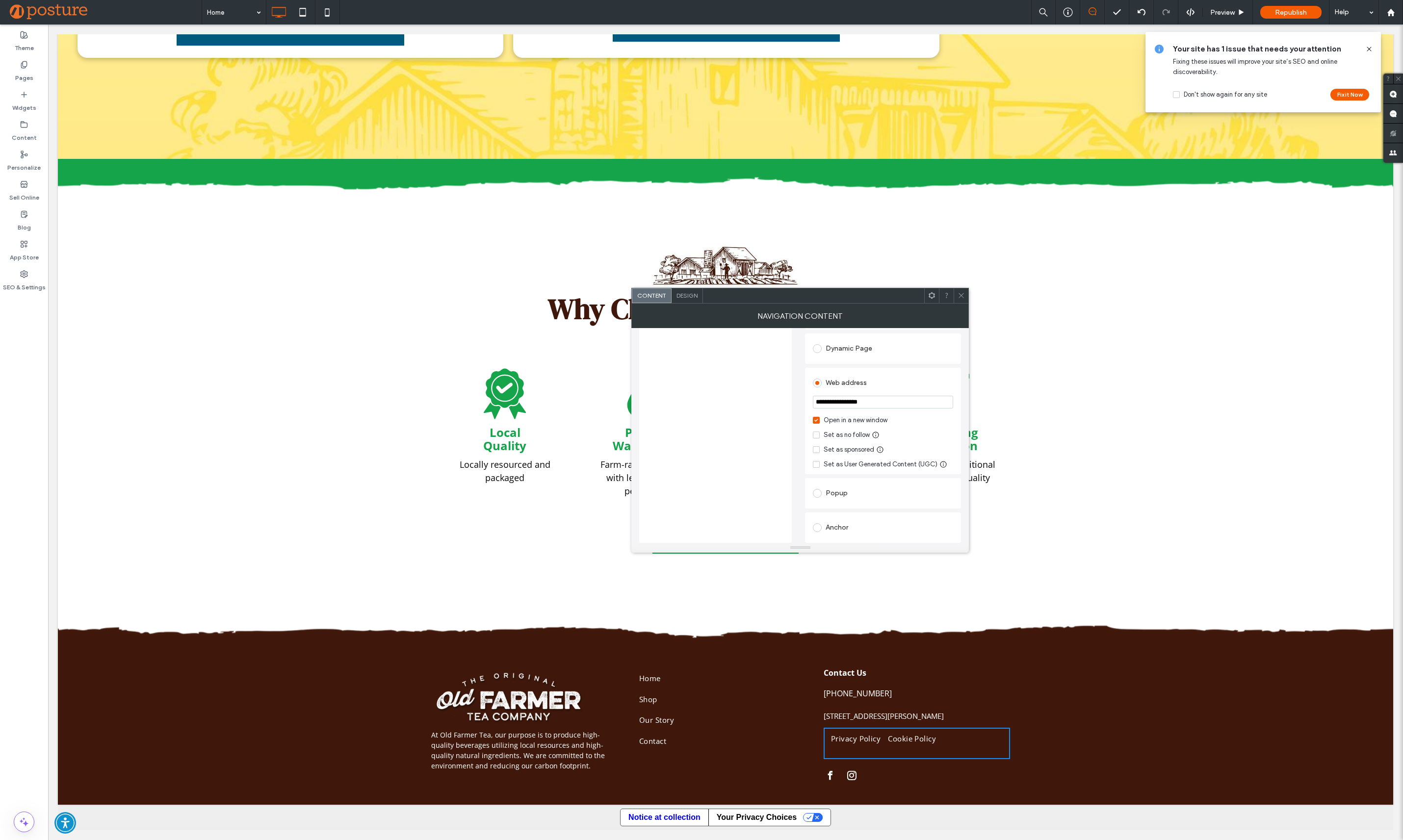
click at [845, 398] on input "**********" at bounding box center [883, 402] width 141 height 12
paste input "**********"
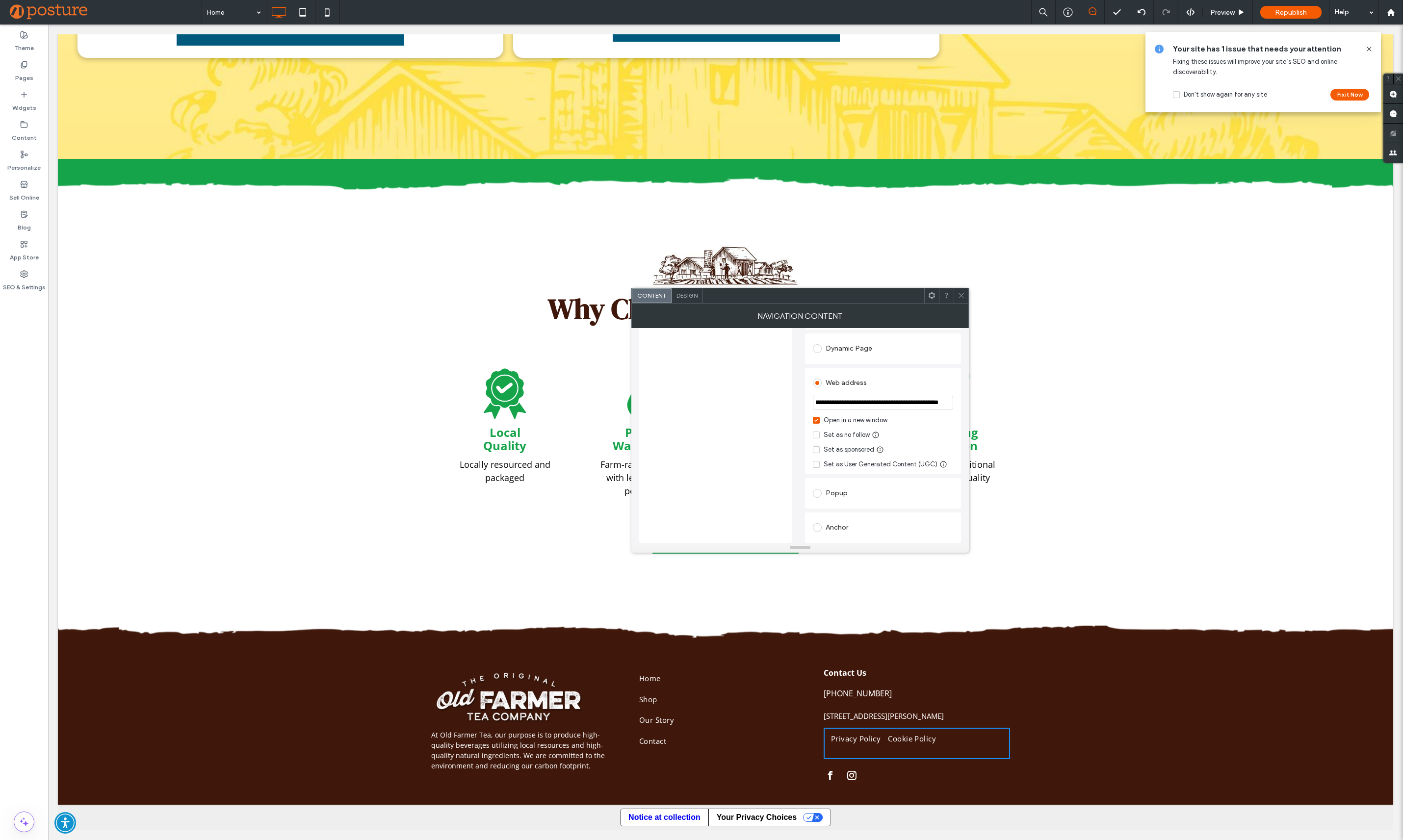
type input "**********"
click at [960, 297] on icon at bounding box center [961, 295] width 7 height 7
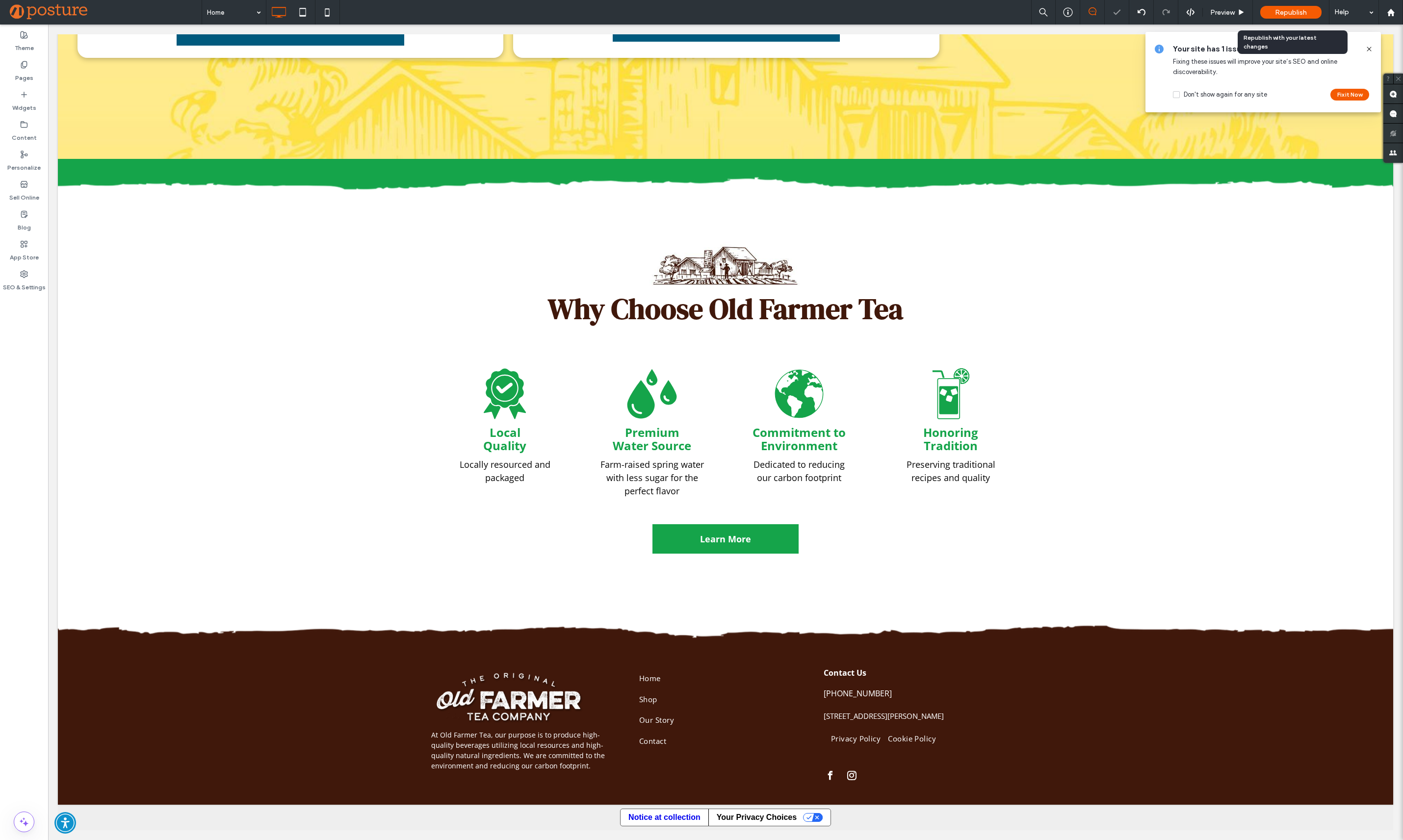
click at [1304, 12] on span "Republish" at bounding box center [1291, 12] width 32 height 9
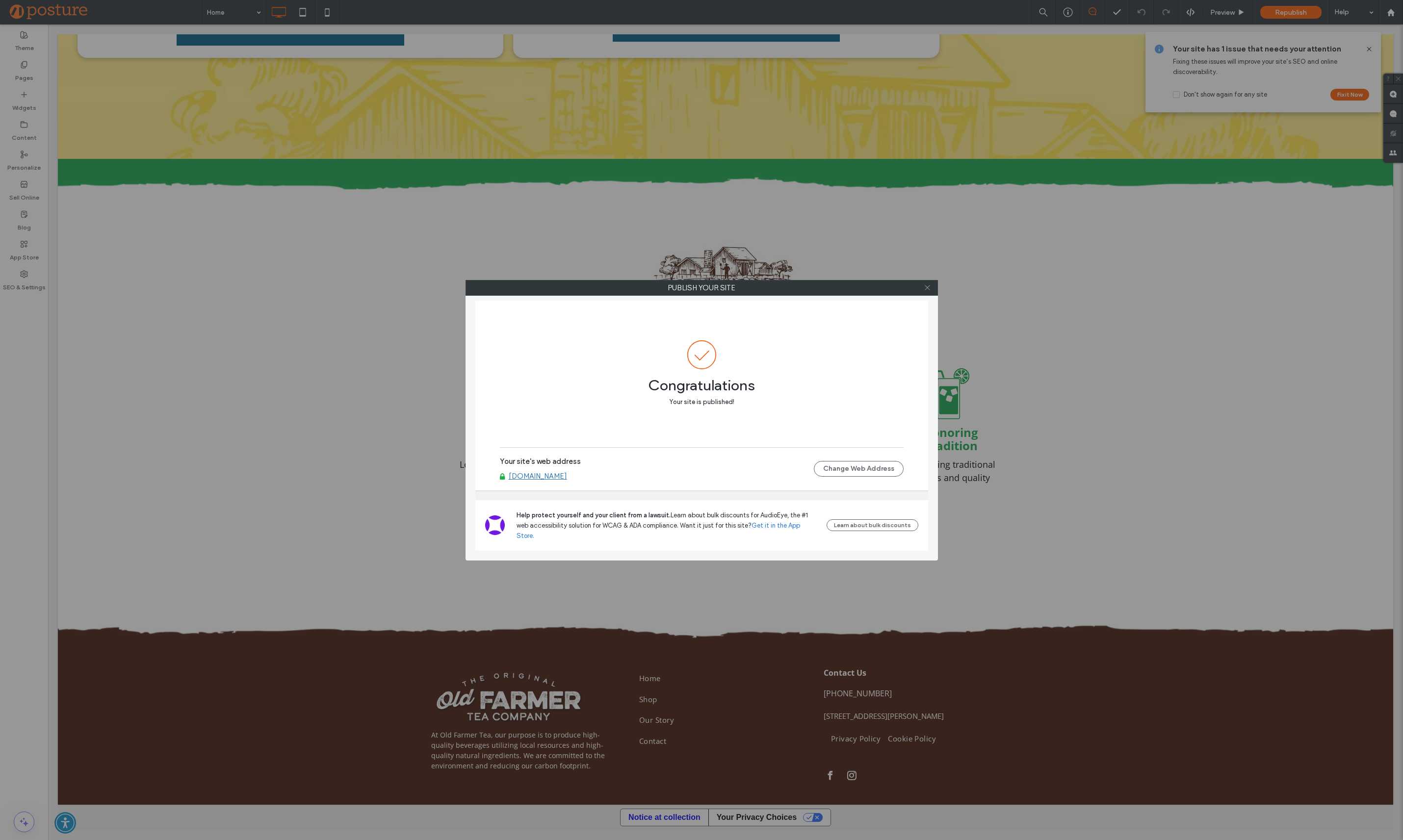
click at [928, 288] on icon at bounding box center [927, 287] width 7 height 7
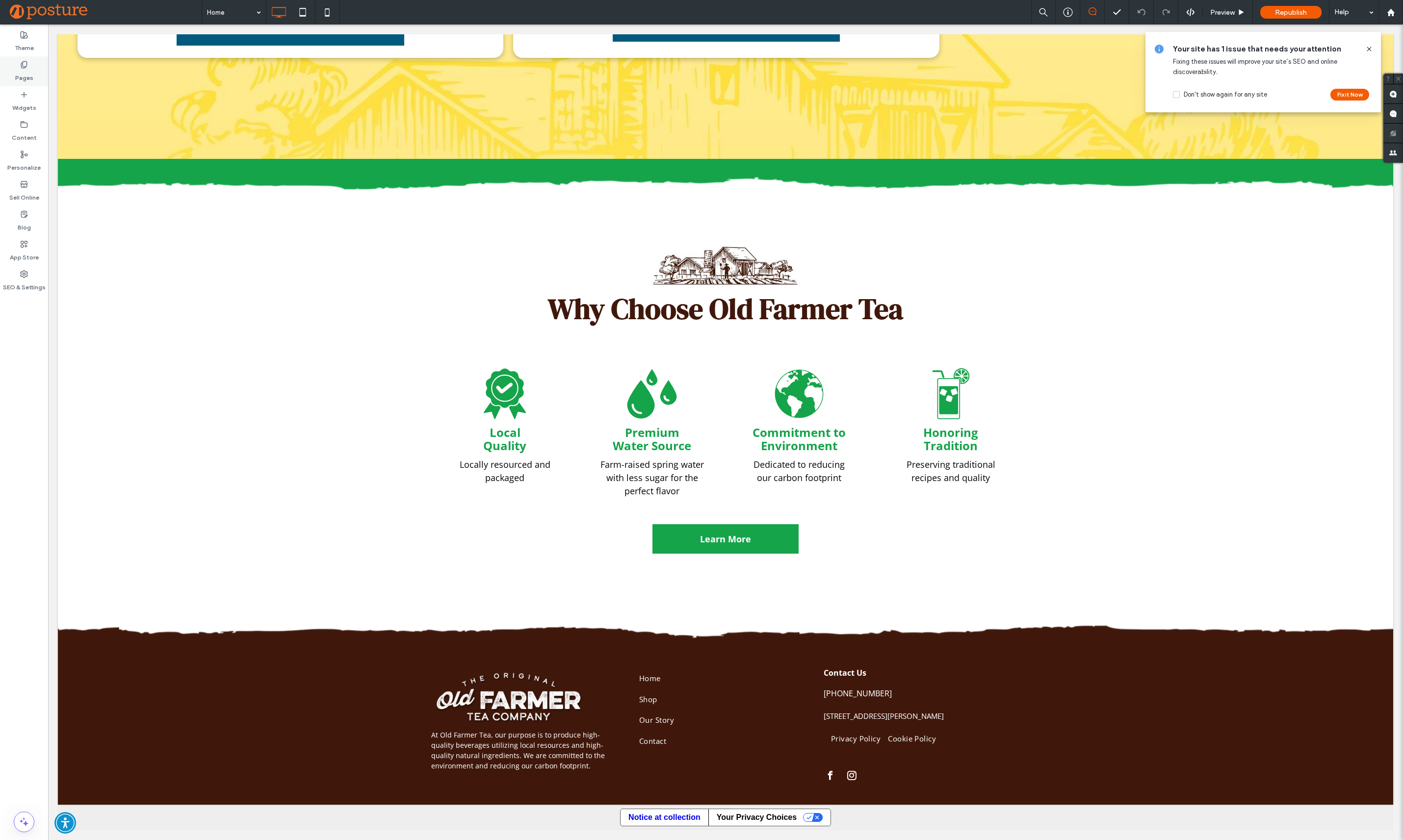
click at [30, 74] on label "Pages" at bounding box center [24, 75] width 18 height 14
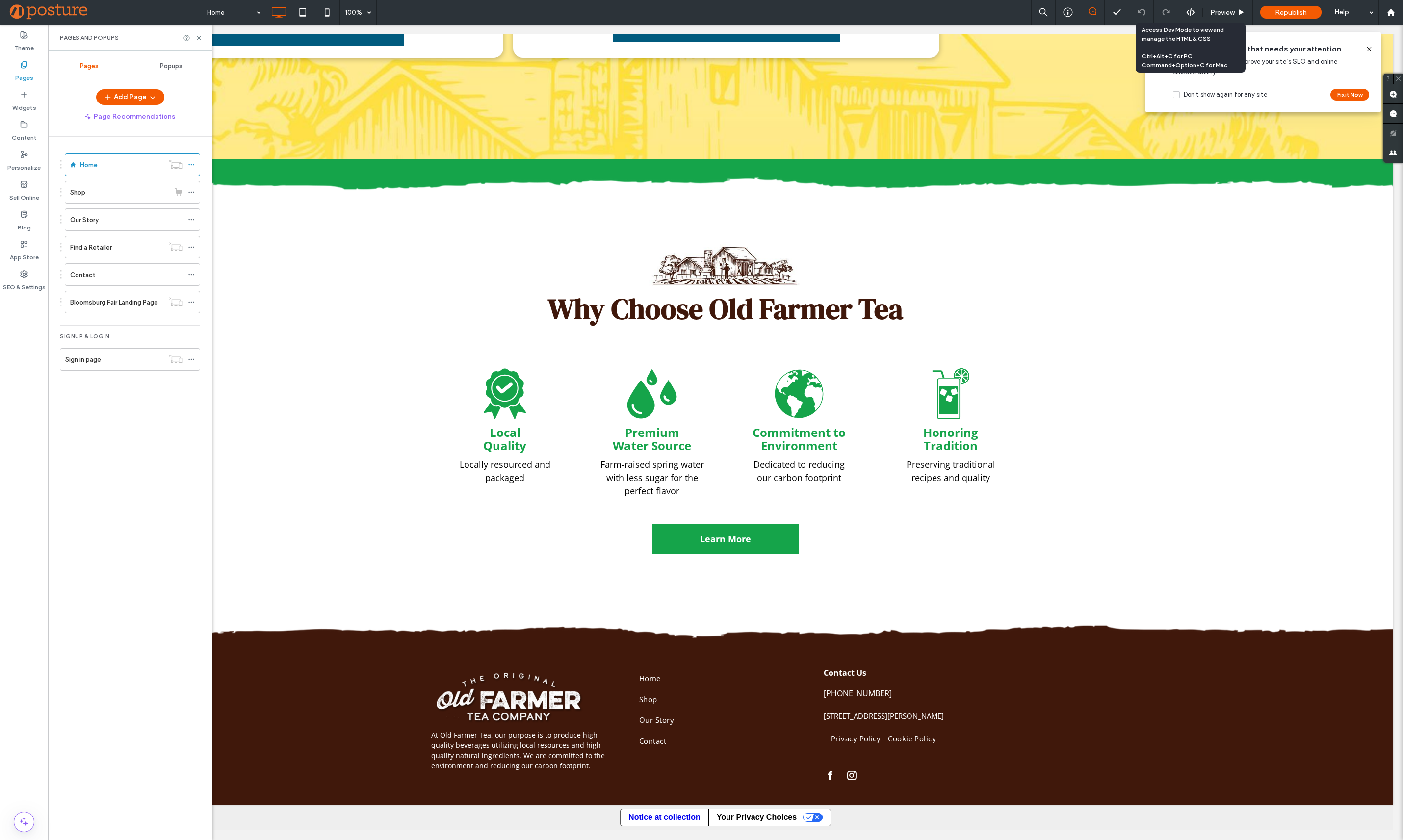
click at [1193, 12] on use at bounding box center [1190, 12] width 8 height 8
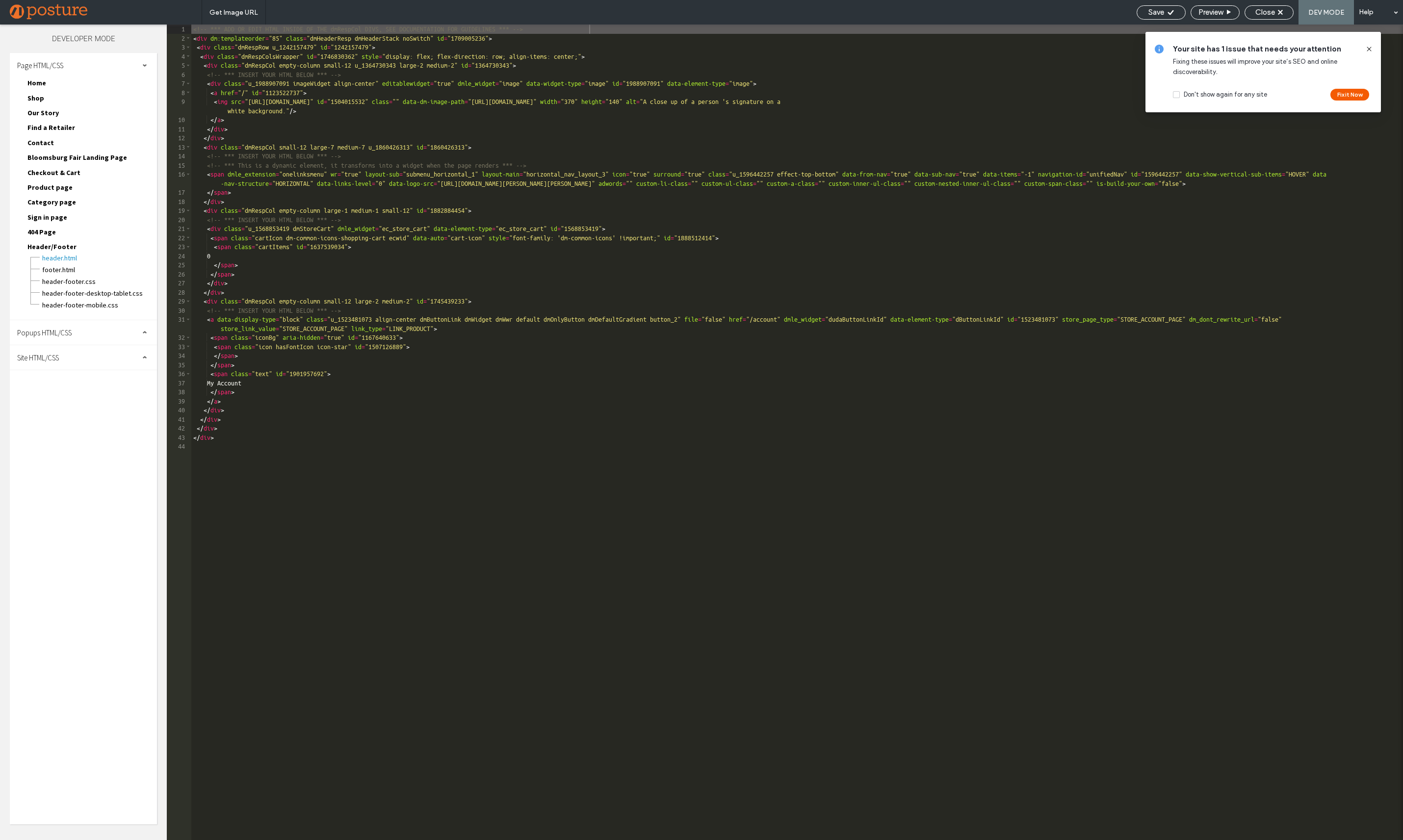
click at [72, 356] on div "Site HTML/CSS" at bounding box center [83, 357] width 147 height 24
click at [81, 393] on div "site.css" at bounding box center [101, 399] width 111 height 12
click at [83, 387] on span "body-end.html" at bounding box center [101, 388] width 111 height 10
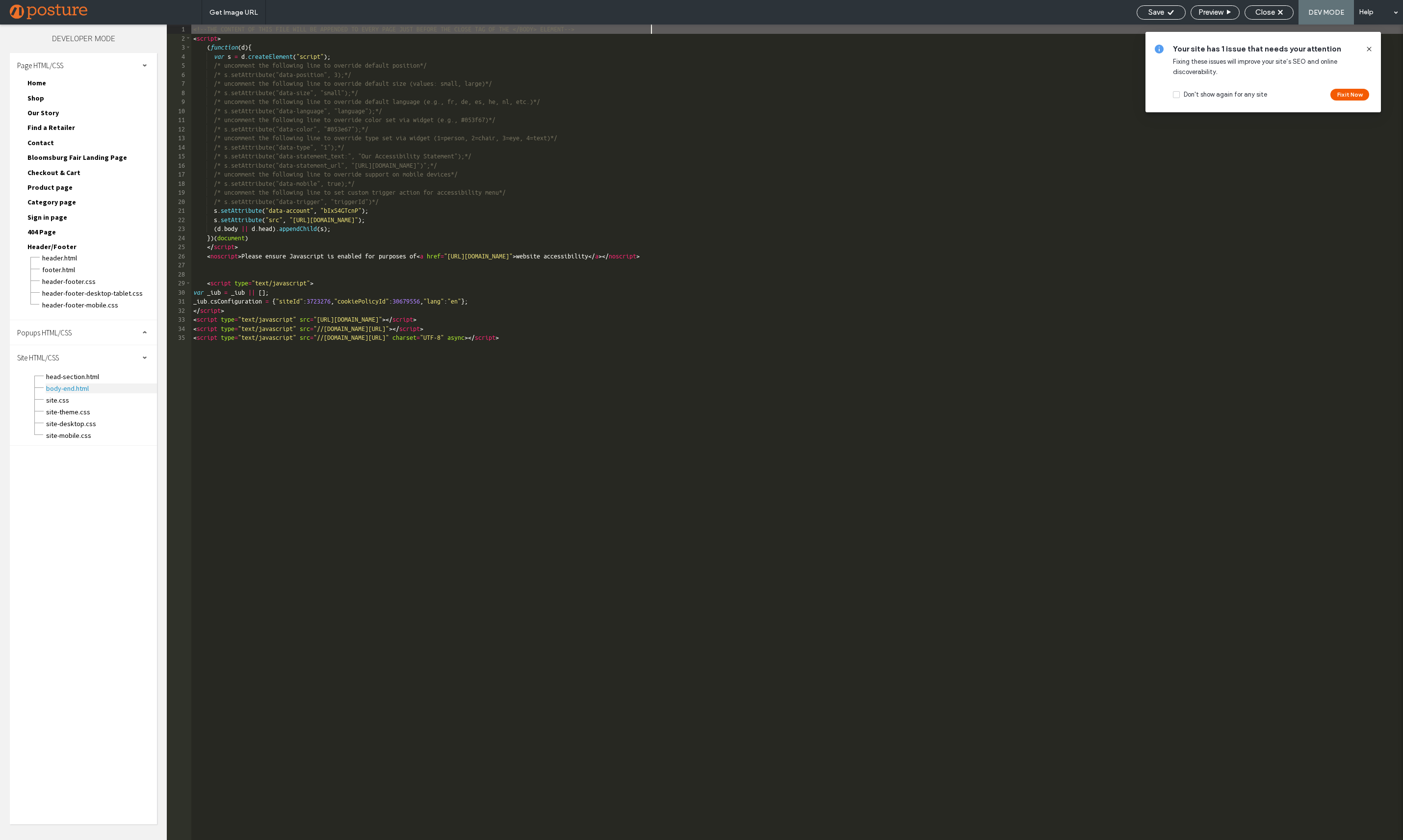
scroll to position [1, 0]
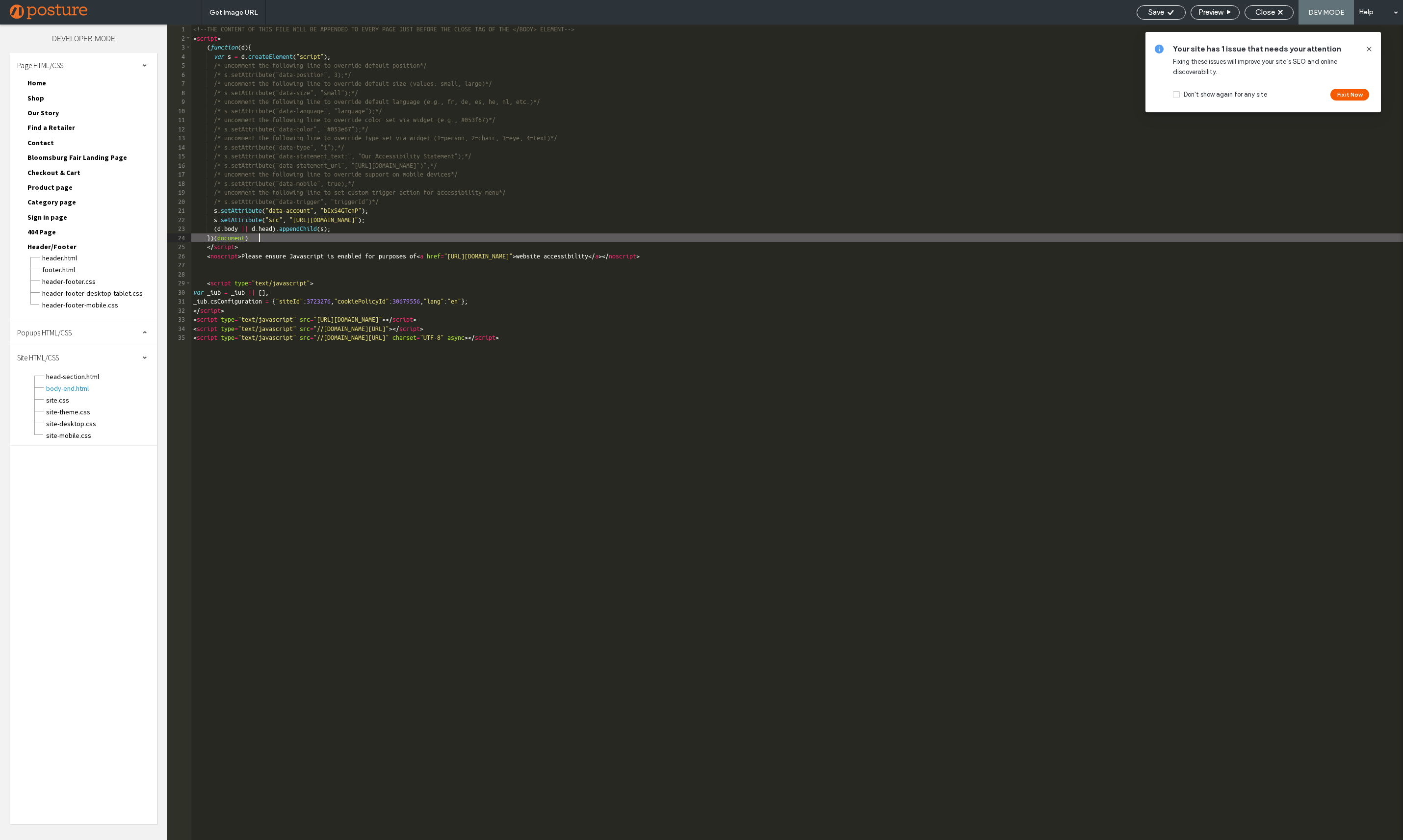
click at [276, 234] on div "<!--THE CONTENT OF THIS FILE WILL BE APPENDED TO EVERY PAGE JUST BEFORE THE CLO…" at bounding box center [797, 441] width 1212 height 834
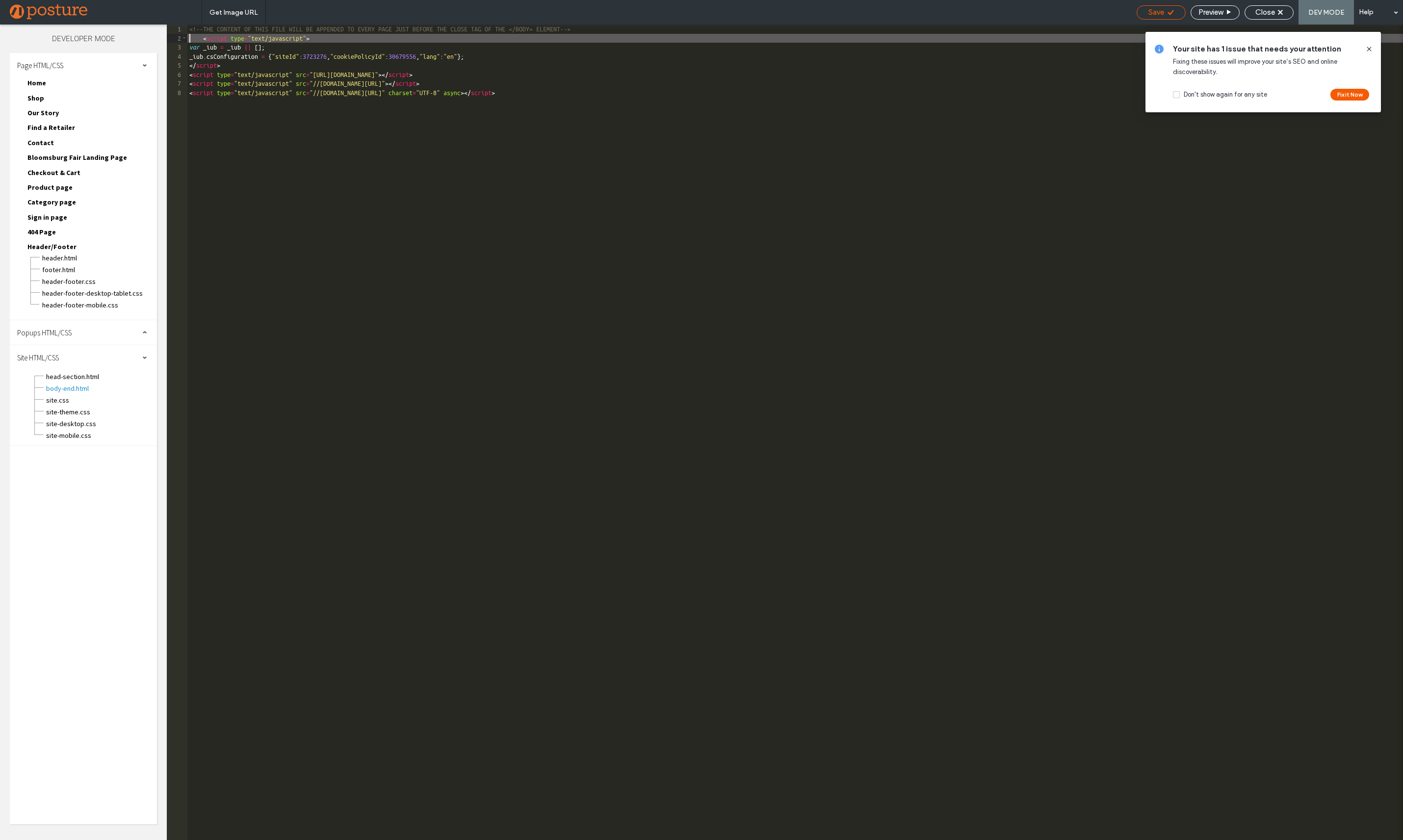
click at [1148, 8] on span "Save" at bounding box center [1156, 12] width 16 height 9
click at [1269, 12] on span "Close" at bounding box center [1265, 12] width 20 height 9
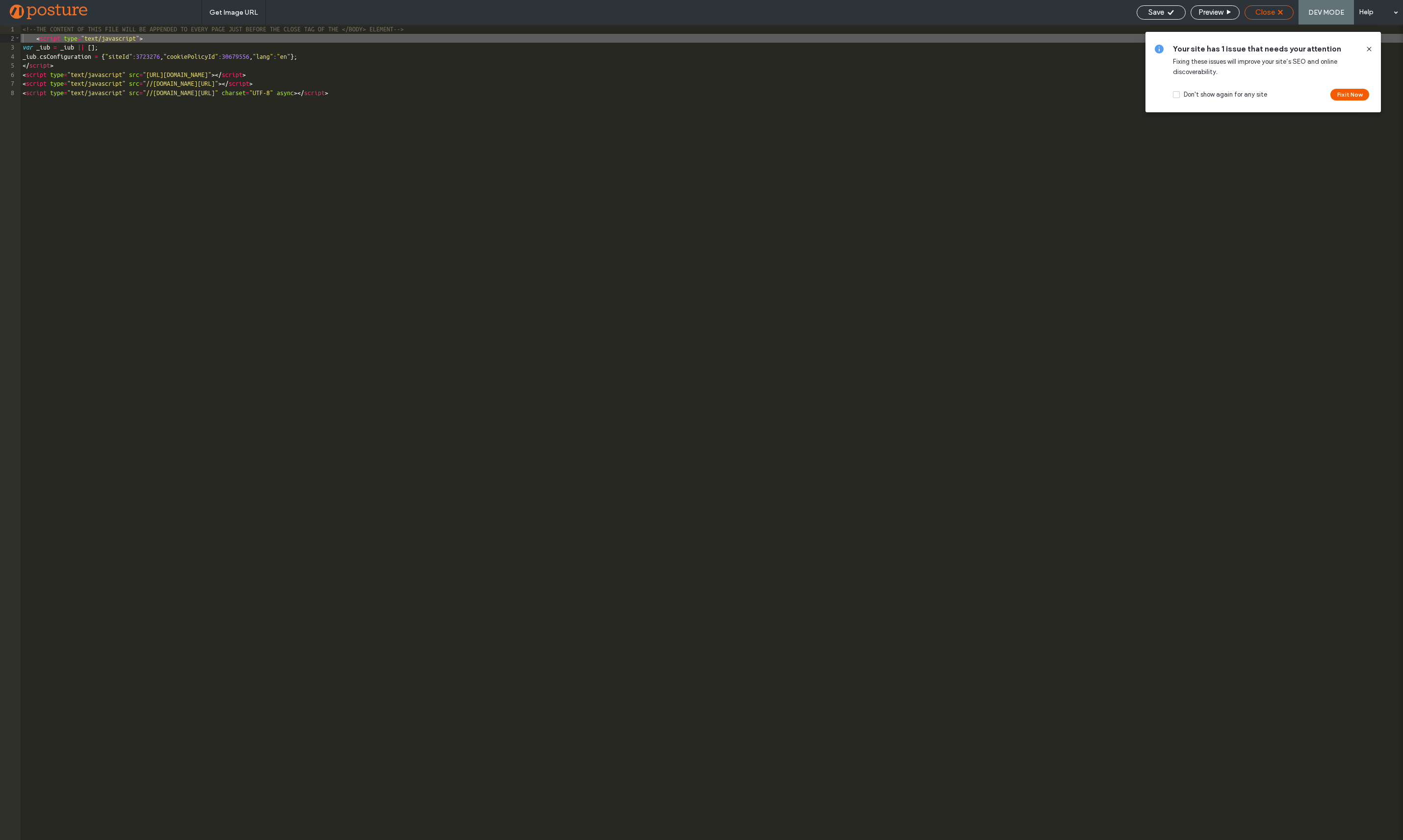
scroll to position [0, 0]
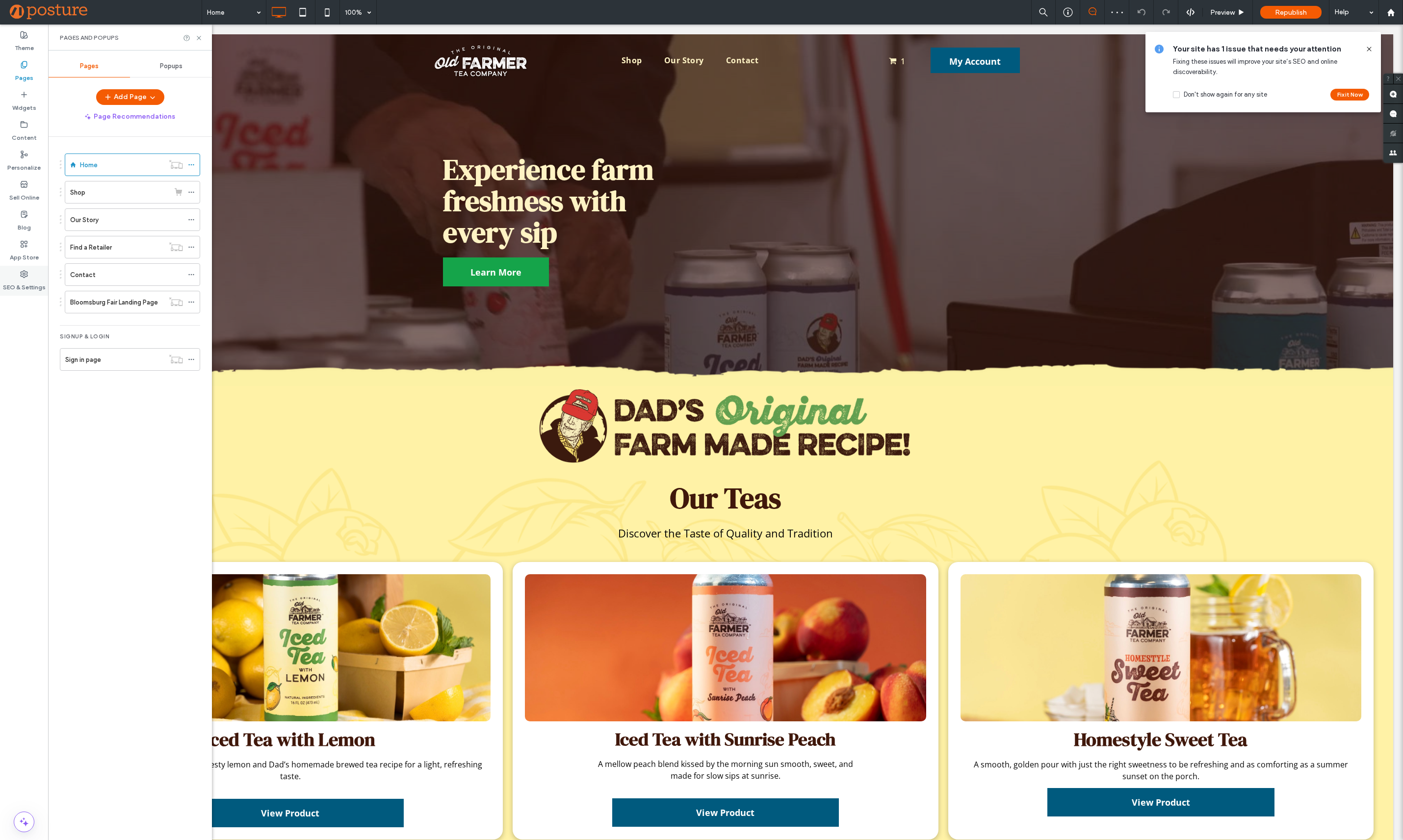
click at [40, 274] on div "SEO & Settings" at bounding box center [24, 280] width 48 height 30
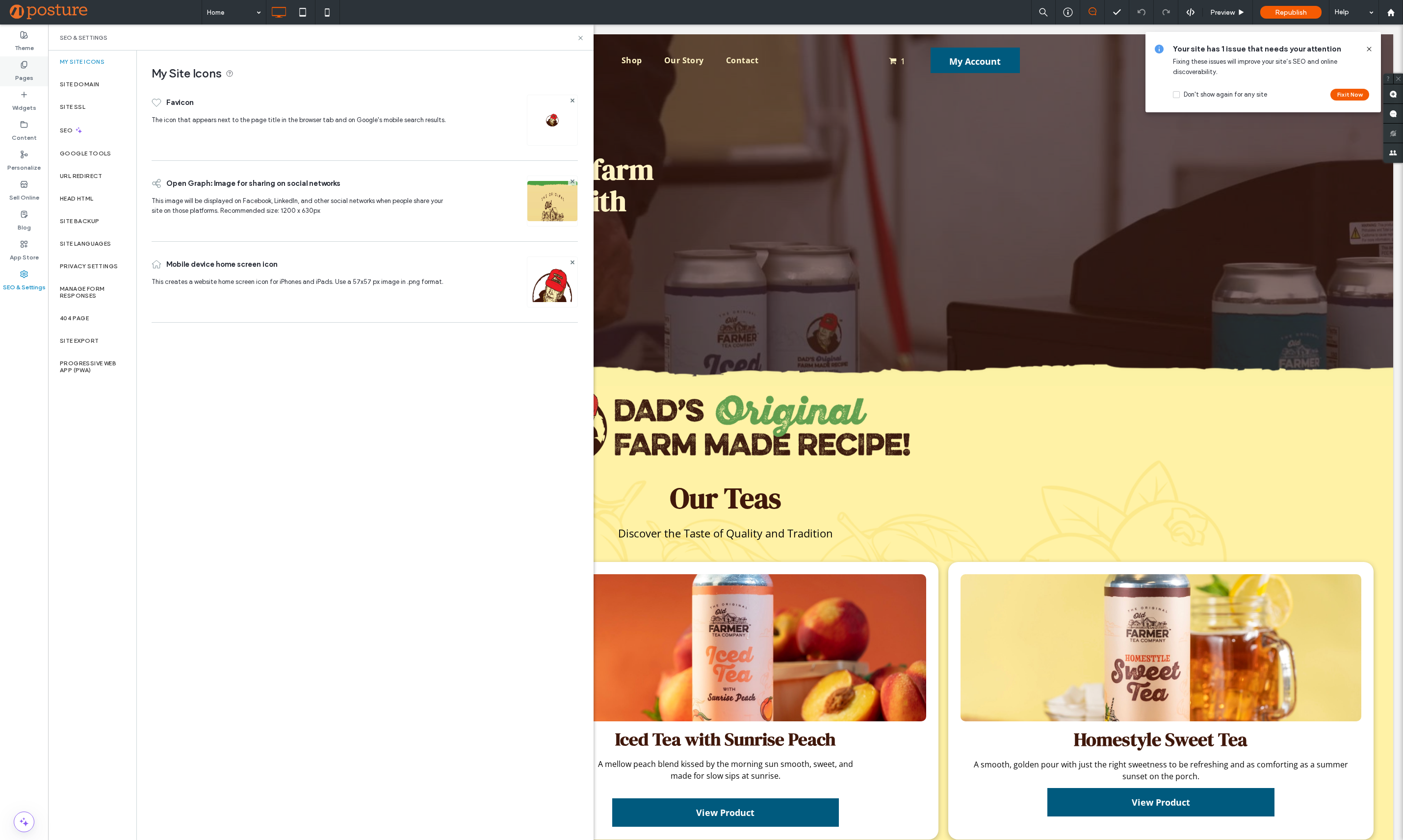
click at [26, 65] on icon at bounding box center [24, 65] width 8 height 8
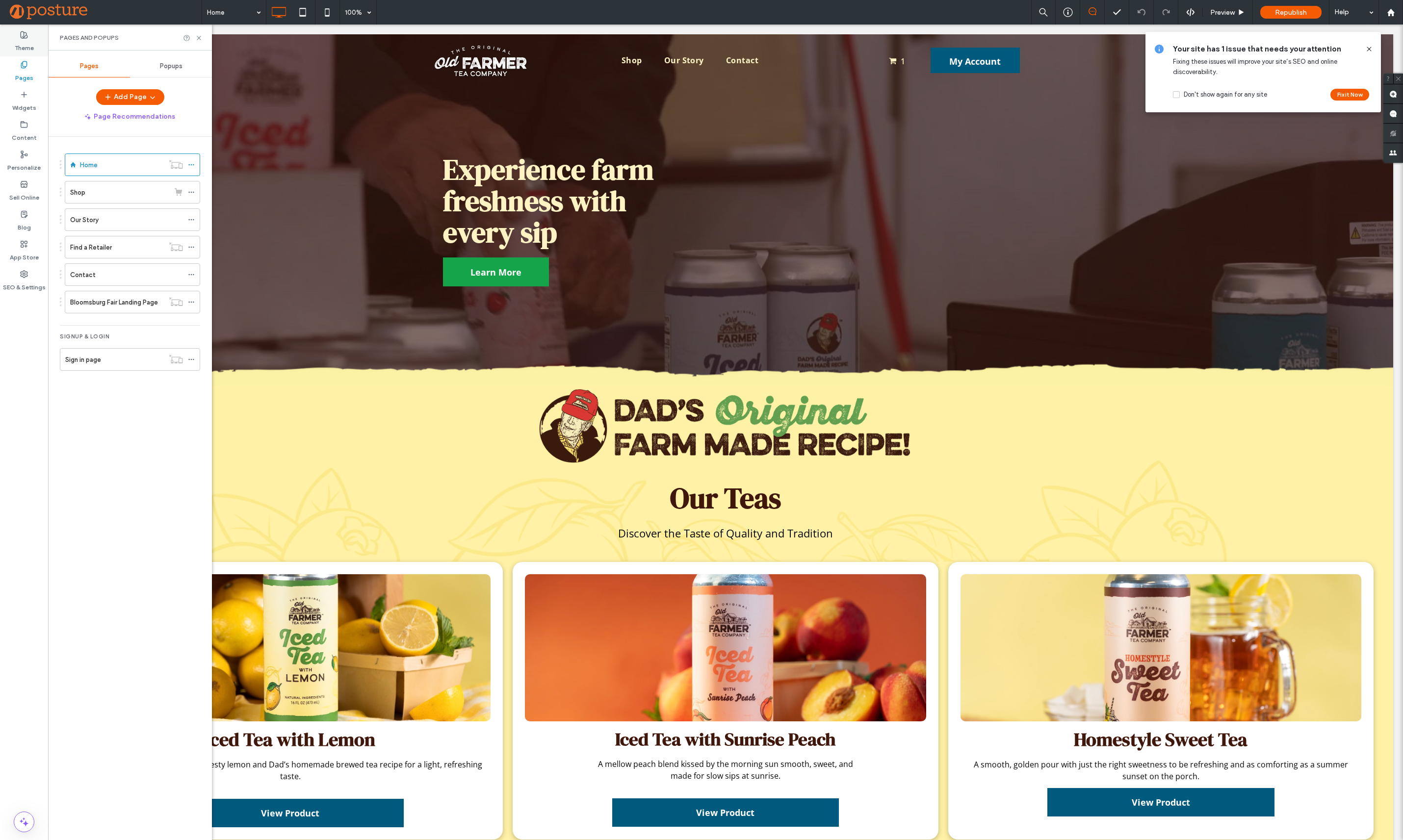
click at [24, 45] on label "Theme" at bounding box center [24, 45] width 19 height 14
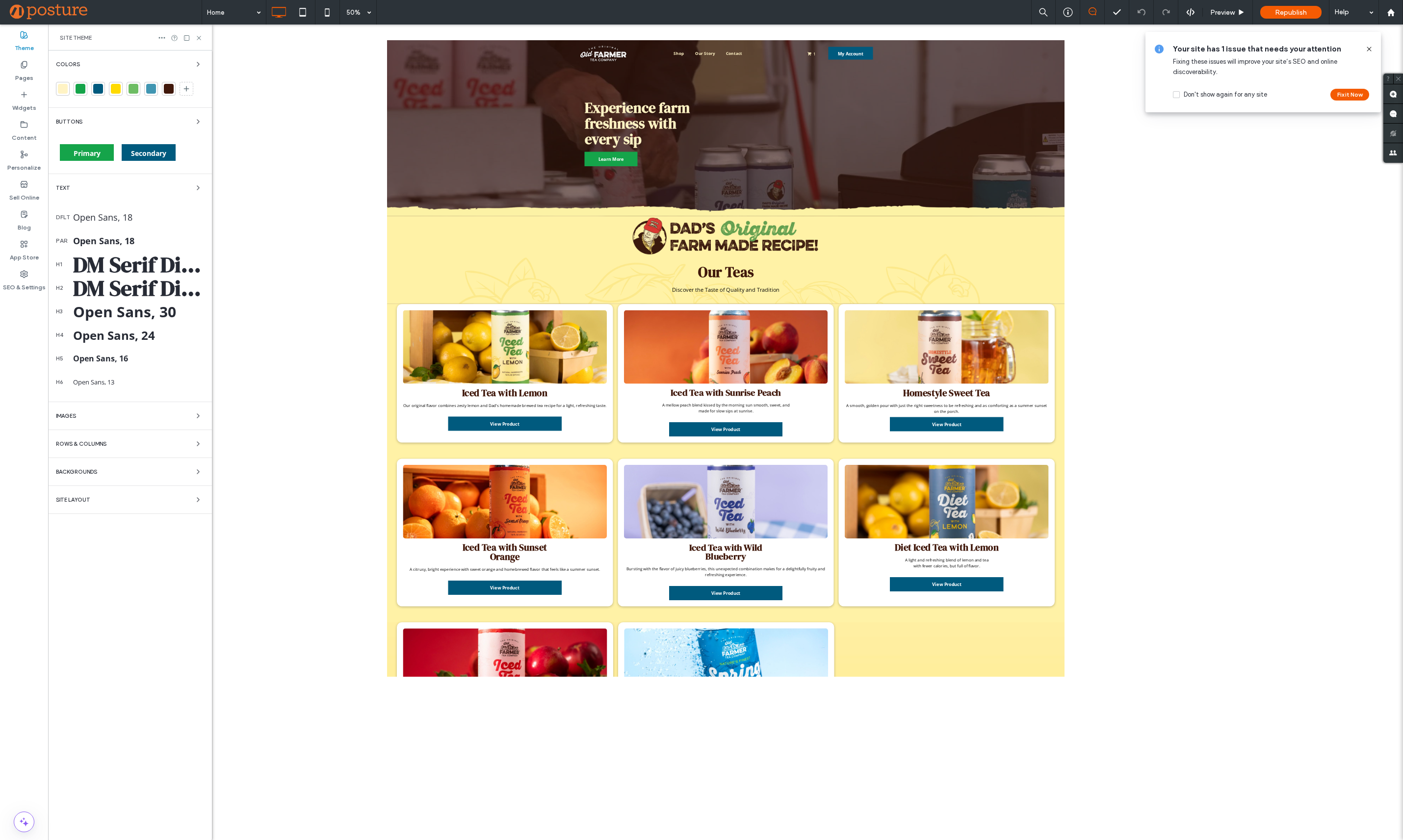
click at [150, 92] on div at bounding box center [150, 89] width 10 height 10
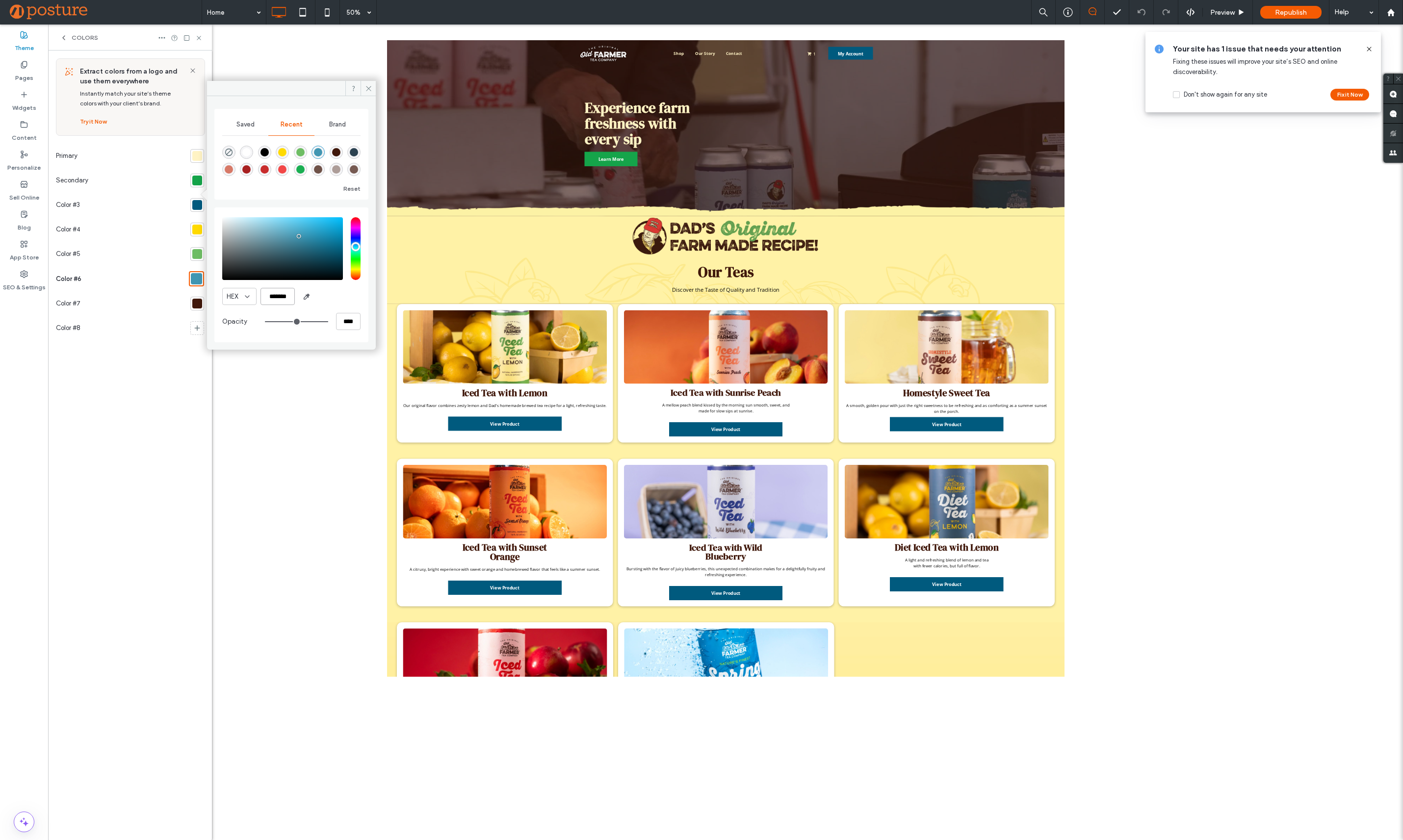
click at [279, 298] on input "*******" at bounding box center [278, 296] width 34 height 17
click at [366, 87] on icon at bounding box center [368, 88] width 7 height 7
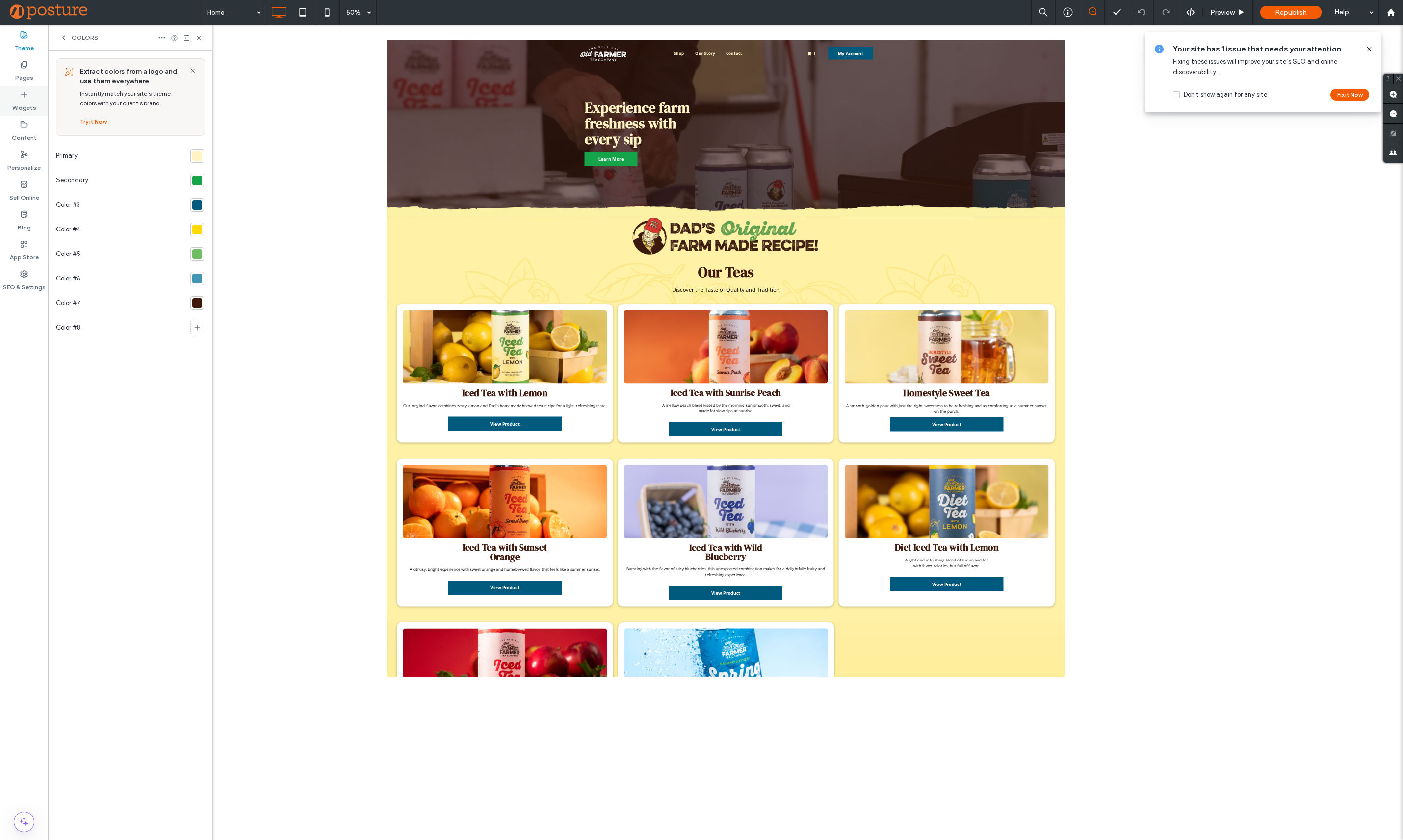
click at [27, 101] on label "Widgets" at bounding box center [24, 106] width 24 height 14
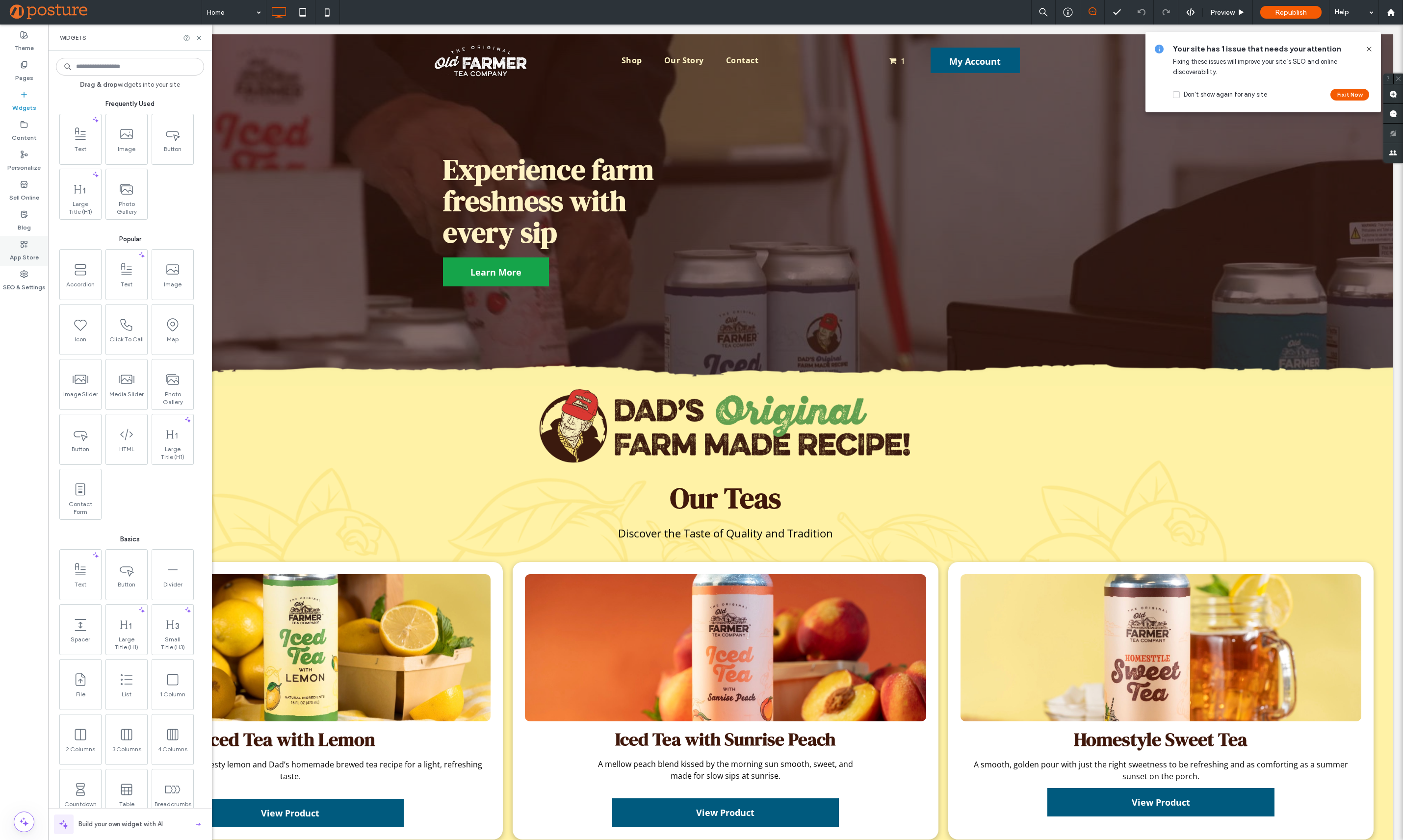
click at [21, 245] on use at bounding box center [24, 243] width 6 height 6
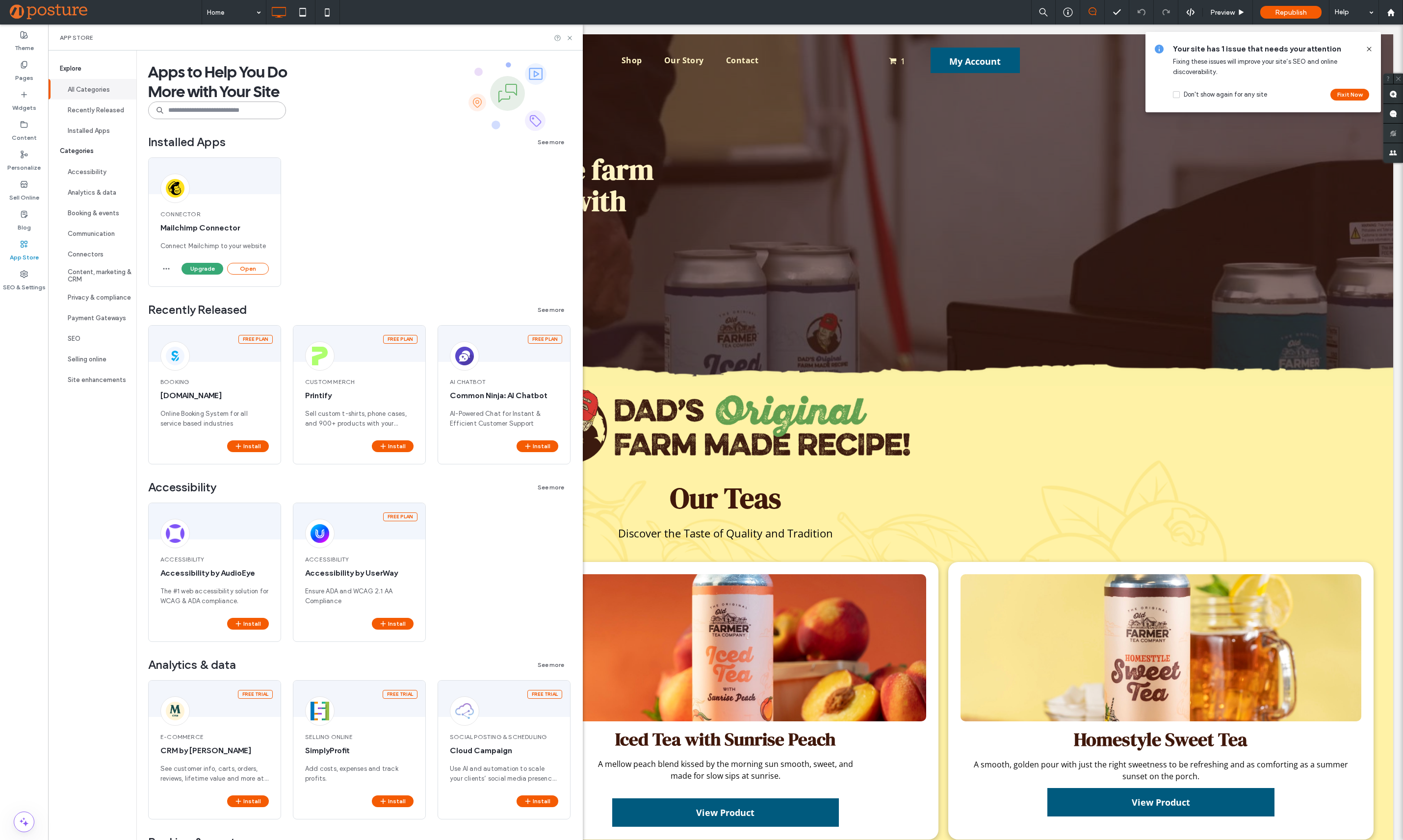
click at [203, 117] on input at bounding box center [217, 110] width 138 height 18
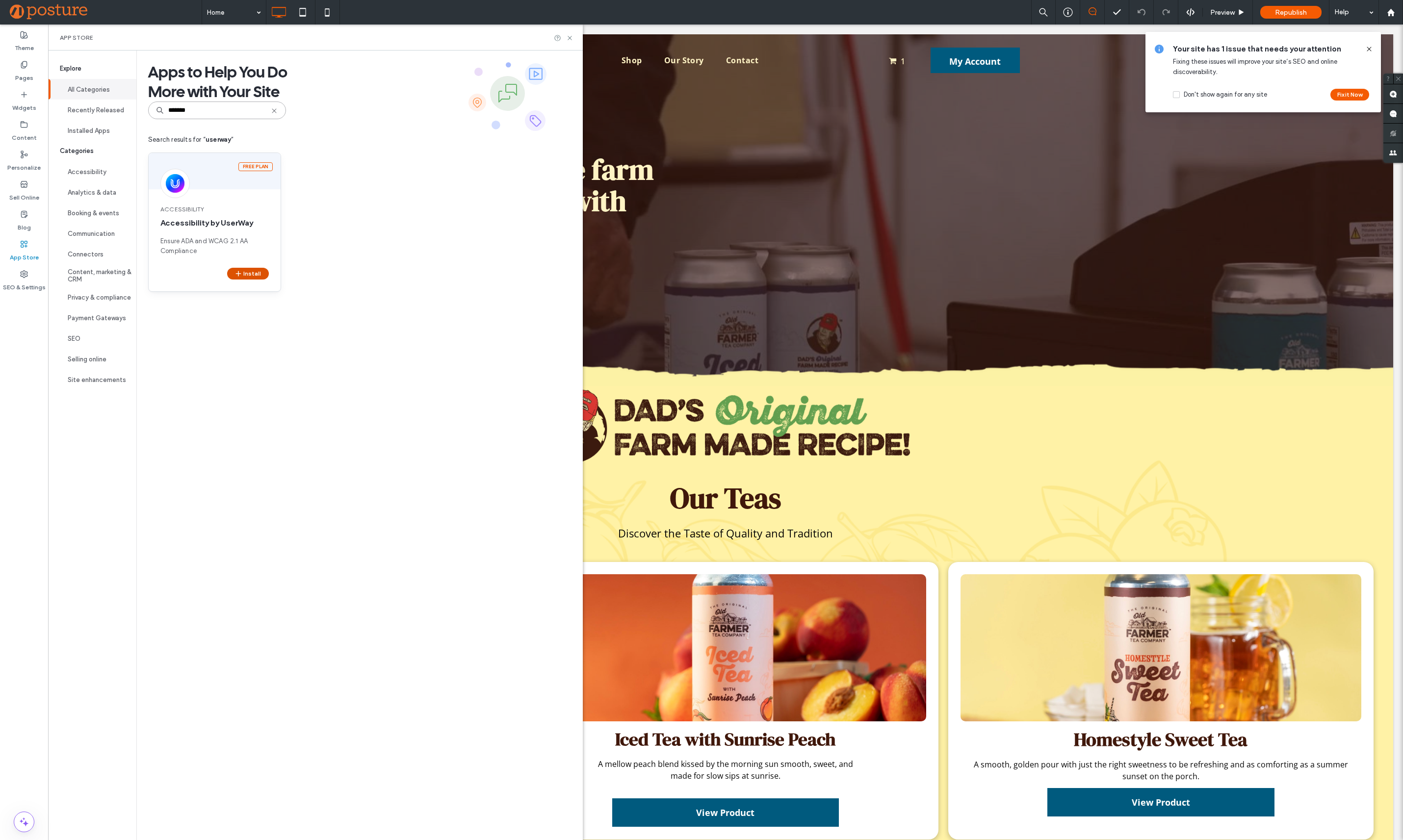
type input "*******"
click at [243, 269] on span "button" at bounding box center [239, 274] width 9 height 11
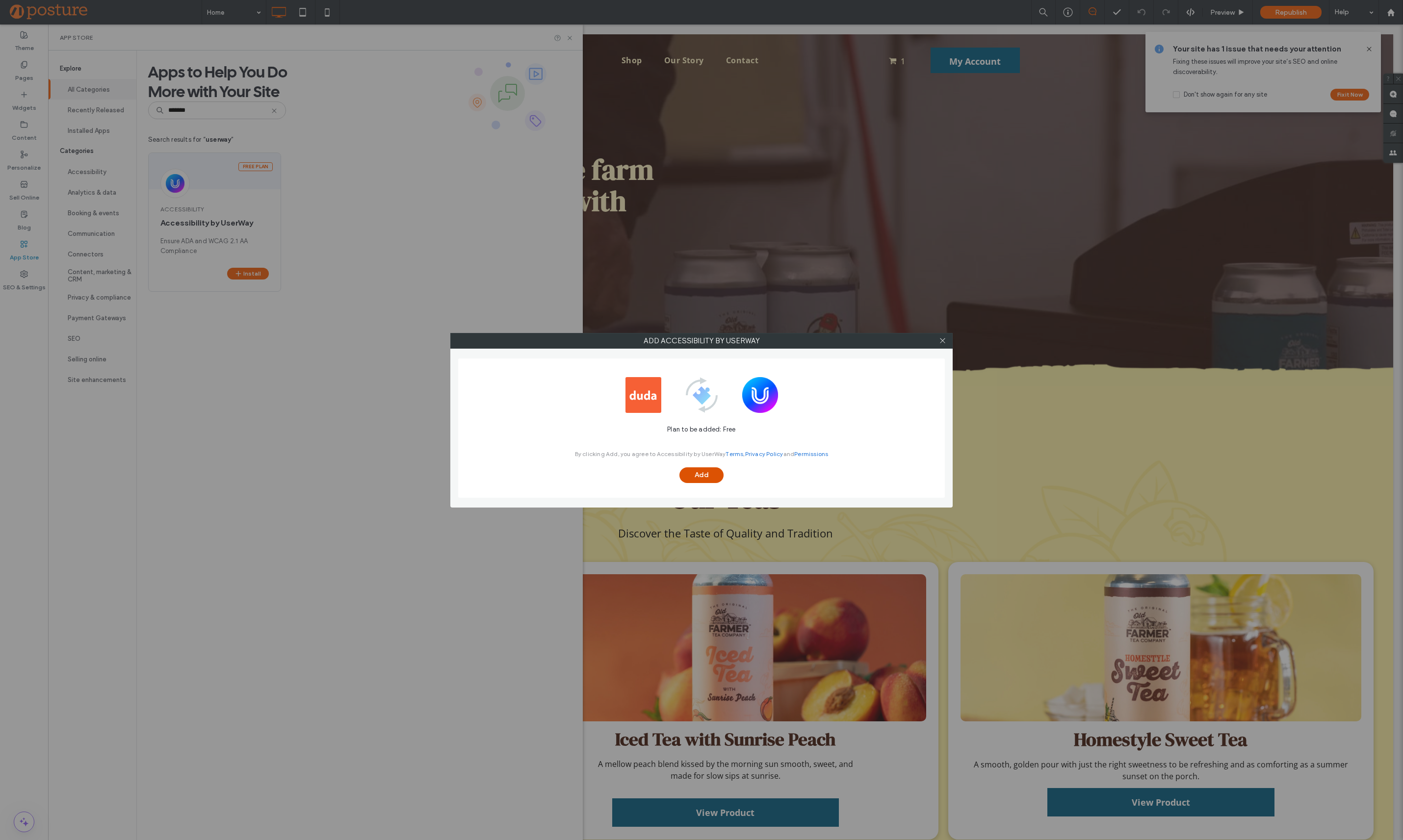
click at [710, 477] on button "Add" at bounding box center [702, 475] width 44 height 16
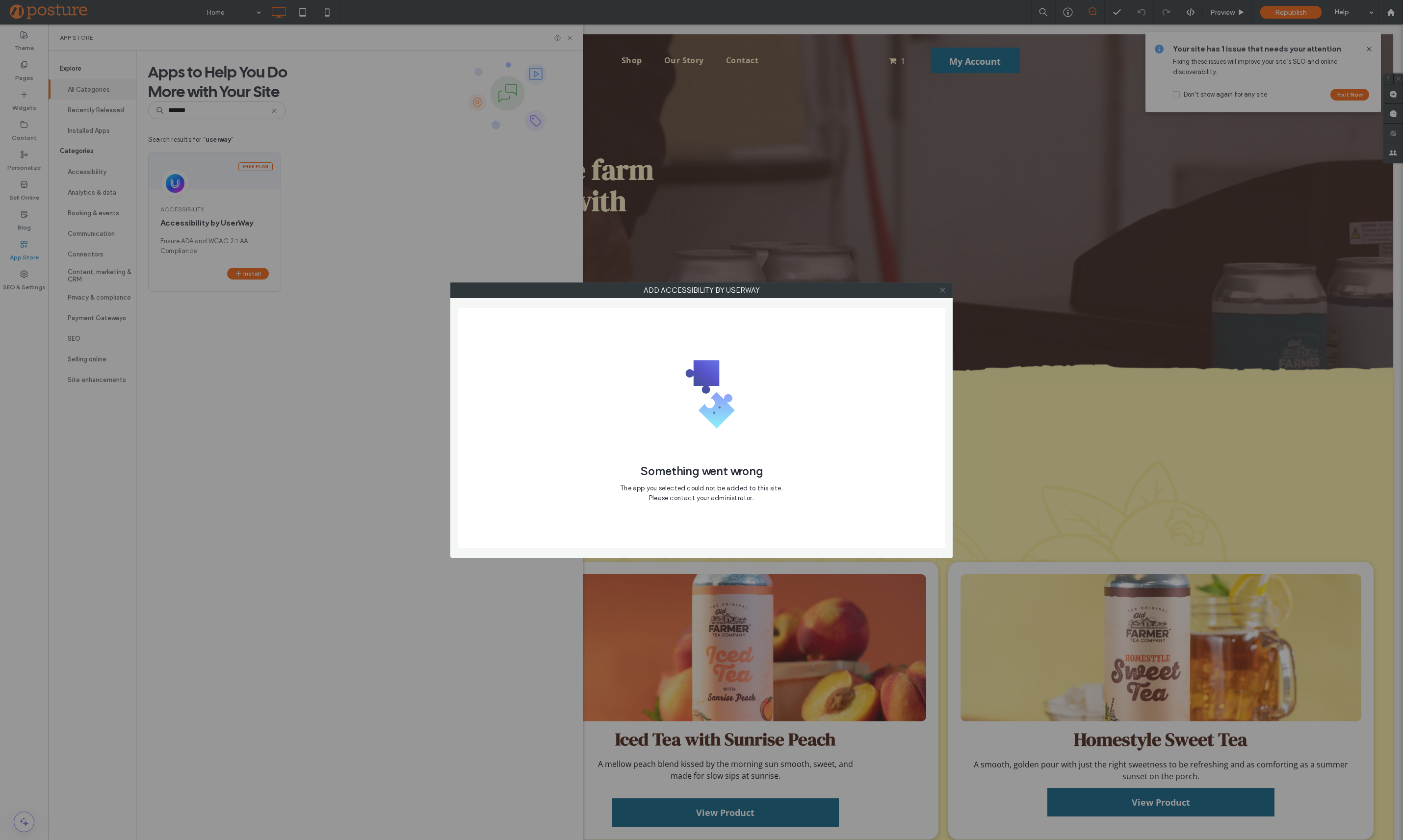
click at [940, 293] on icon at bounding box center [943, 290] width 7 height 7
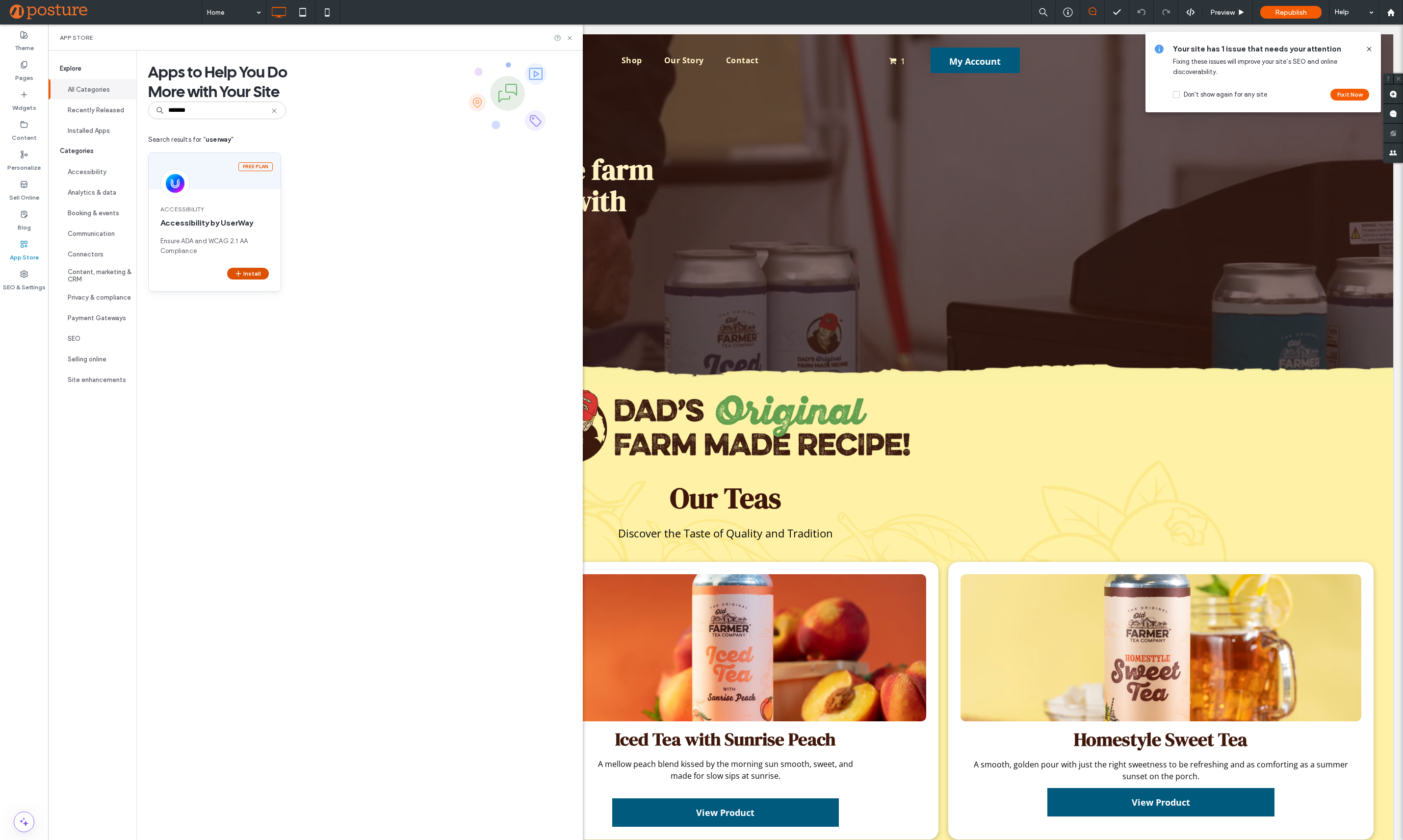
click at [229, 272] on button "Install" at bounding box center [248, 274] width 41 height 12
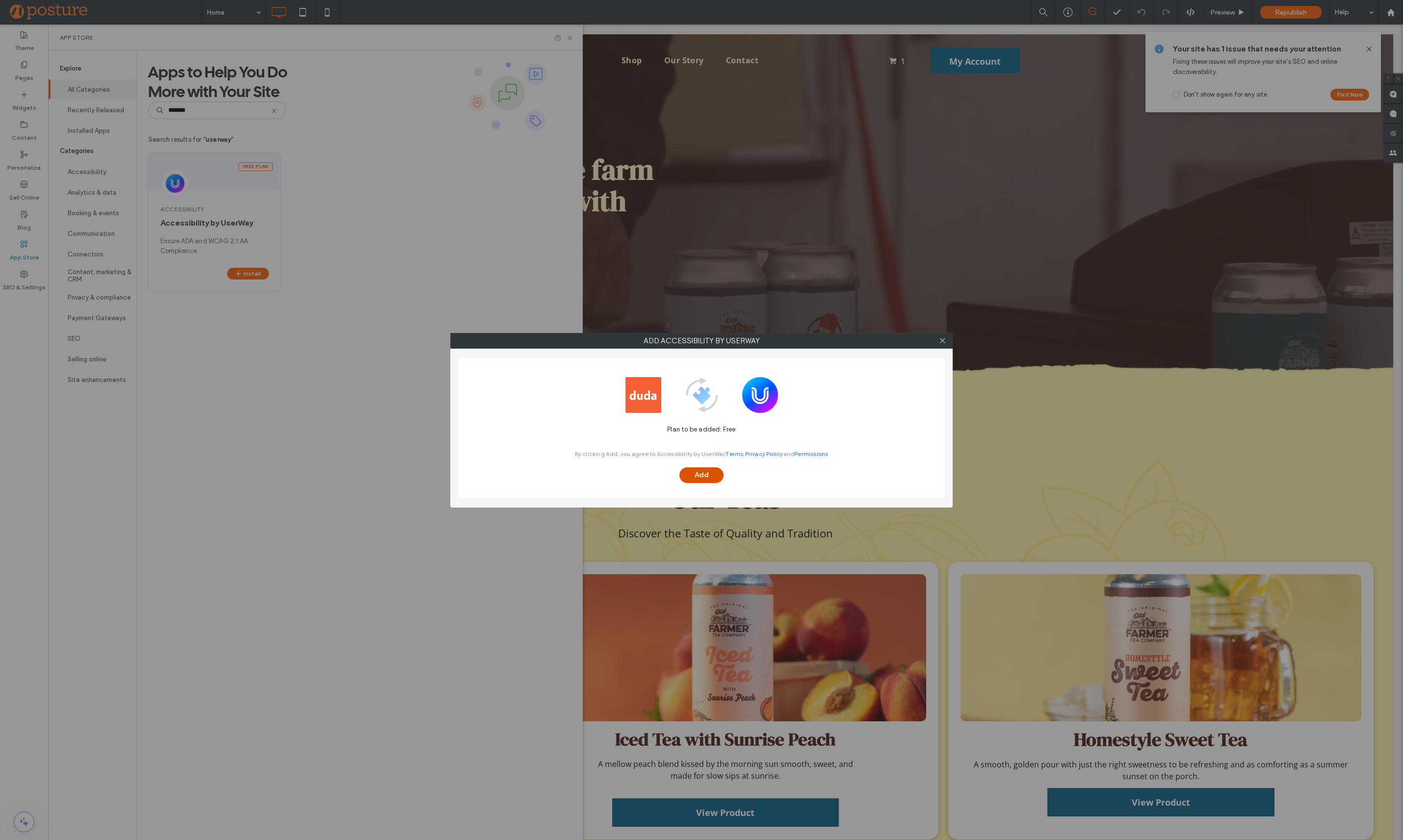
click at [714, 471] on button "Add" at bounding box center [702, 475] width 44 height 16
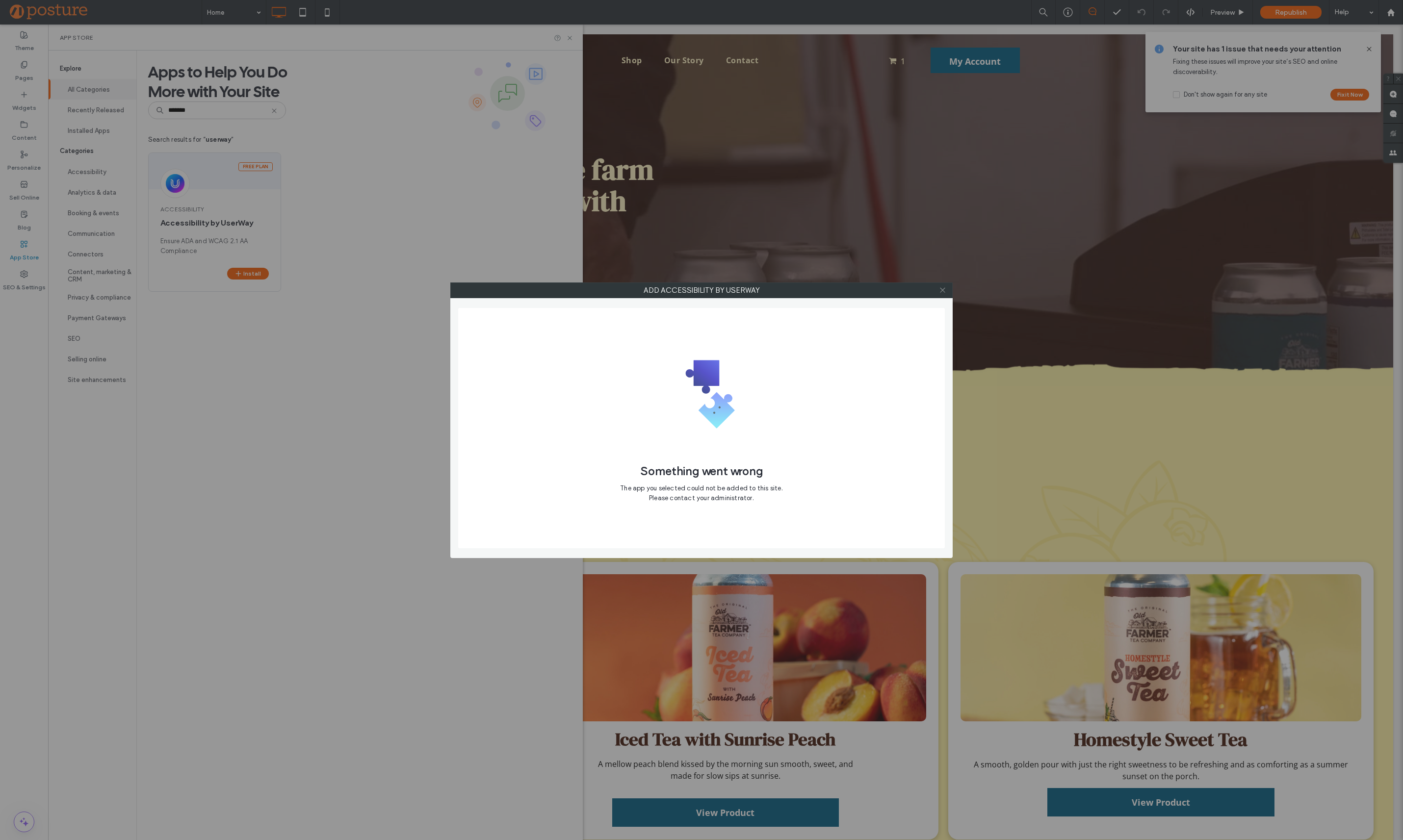
click at [940, 289] on icon at bounding box center [943, 290] width 7 height 7
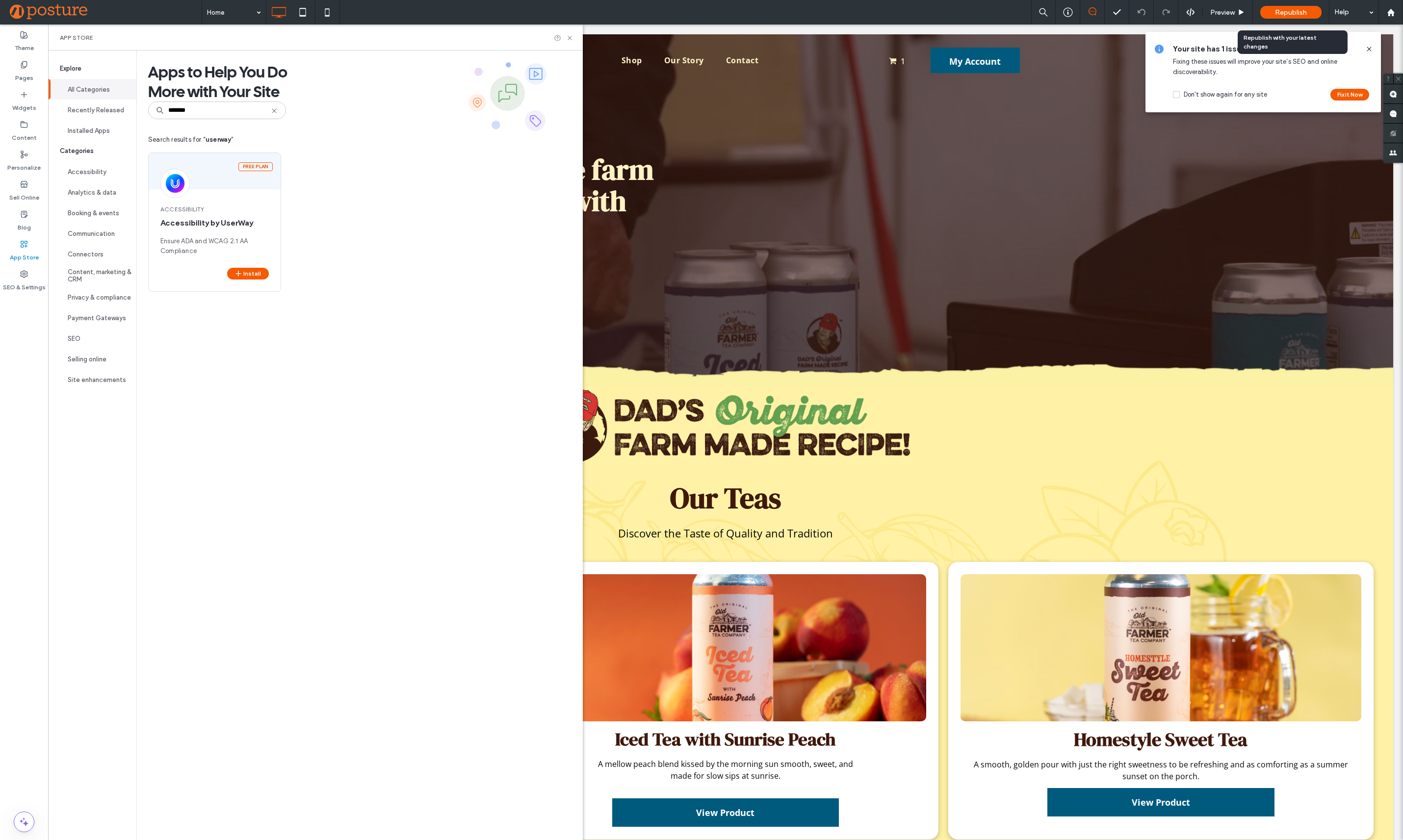
click at [1289, 12] on span "Republish" at bounding box center [1291, 12] width 32 height 9
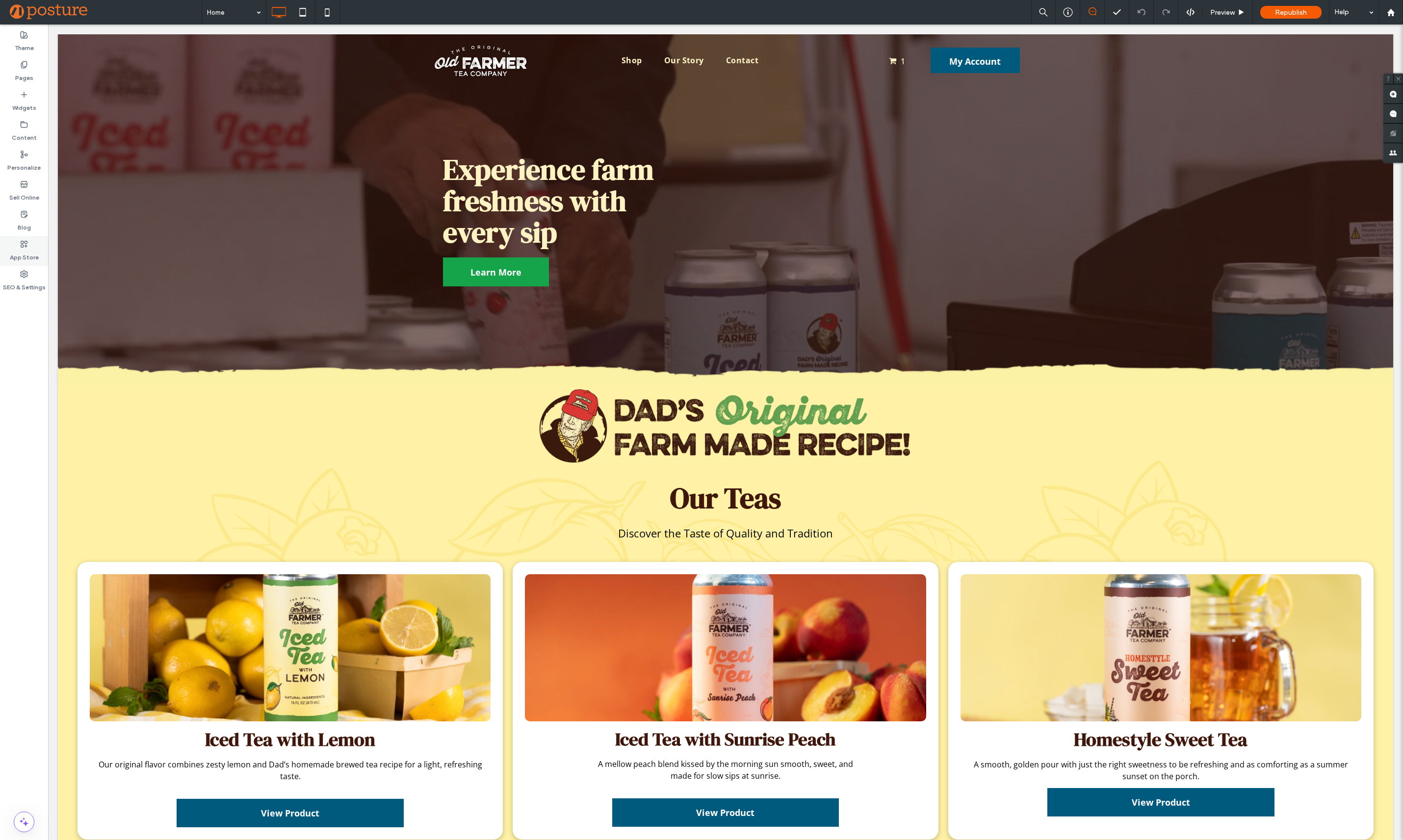
click at [24, 243] on use at bounding box center [24, 243] width 6 height 6
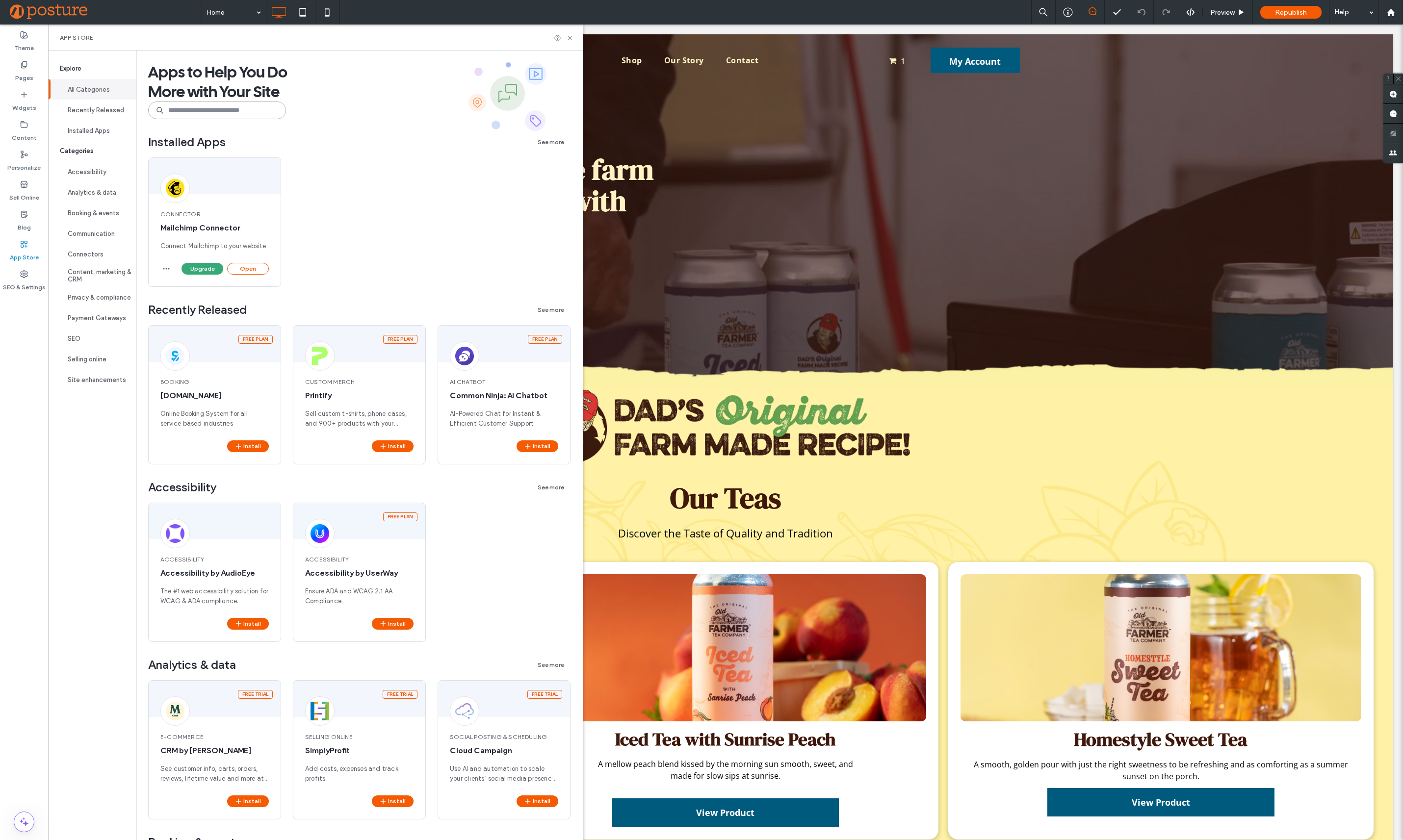
click at [213, 109] on input at bounding box center [217, 110] width 138 height 18
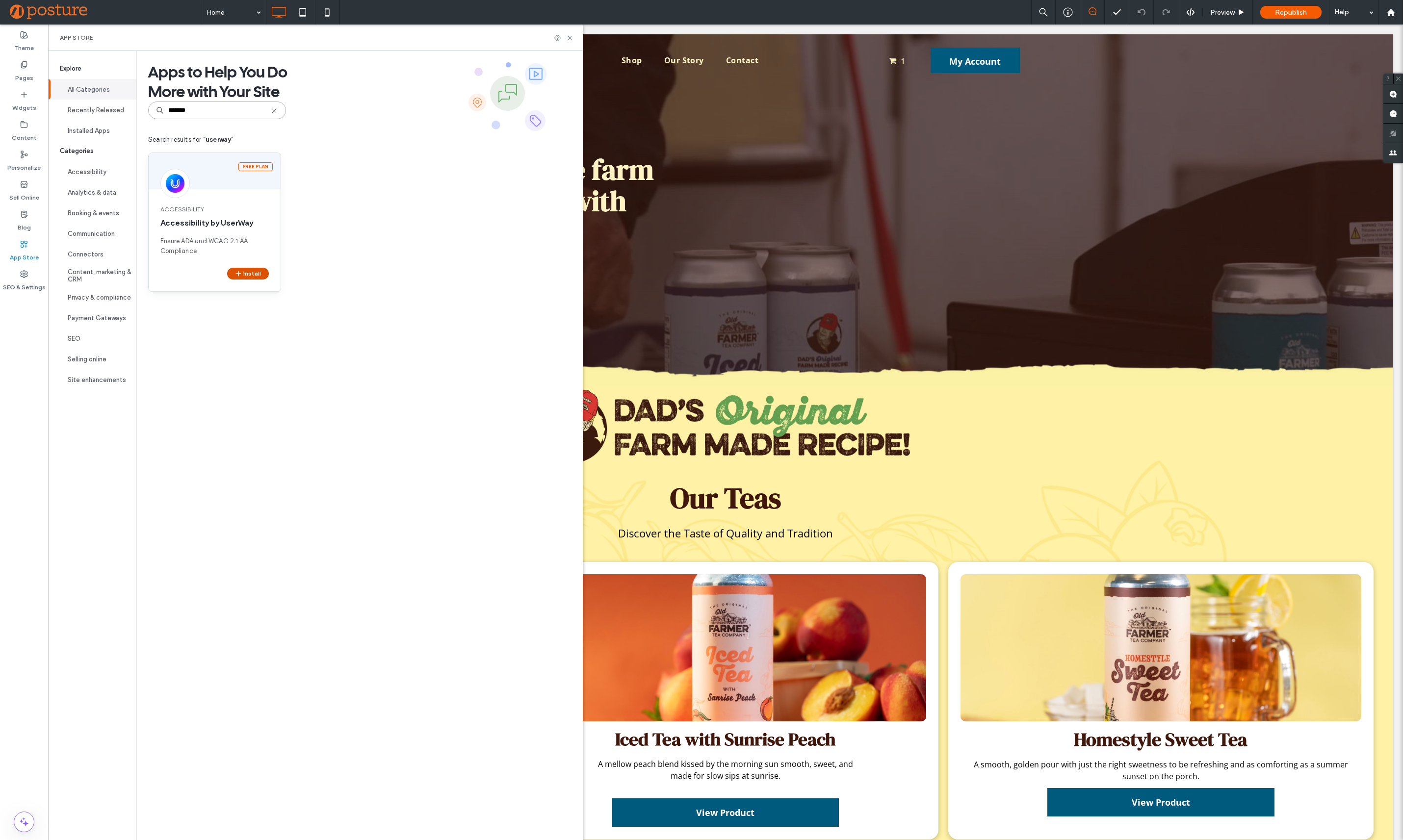
type input "*******"
click at [258, 269] on button "Install" at bounding box center [248, 274] width 41 height 12
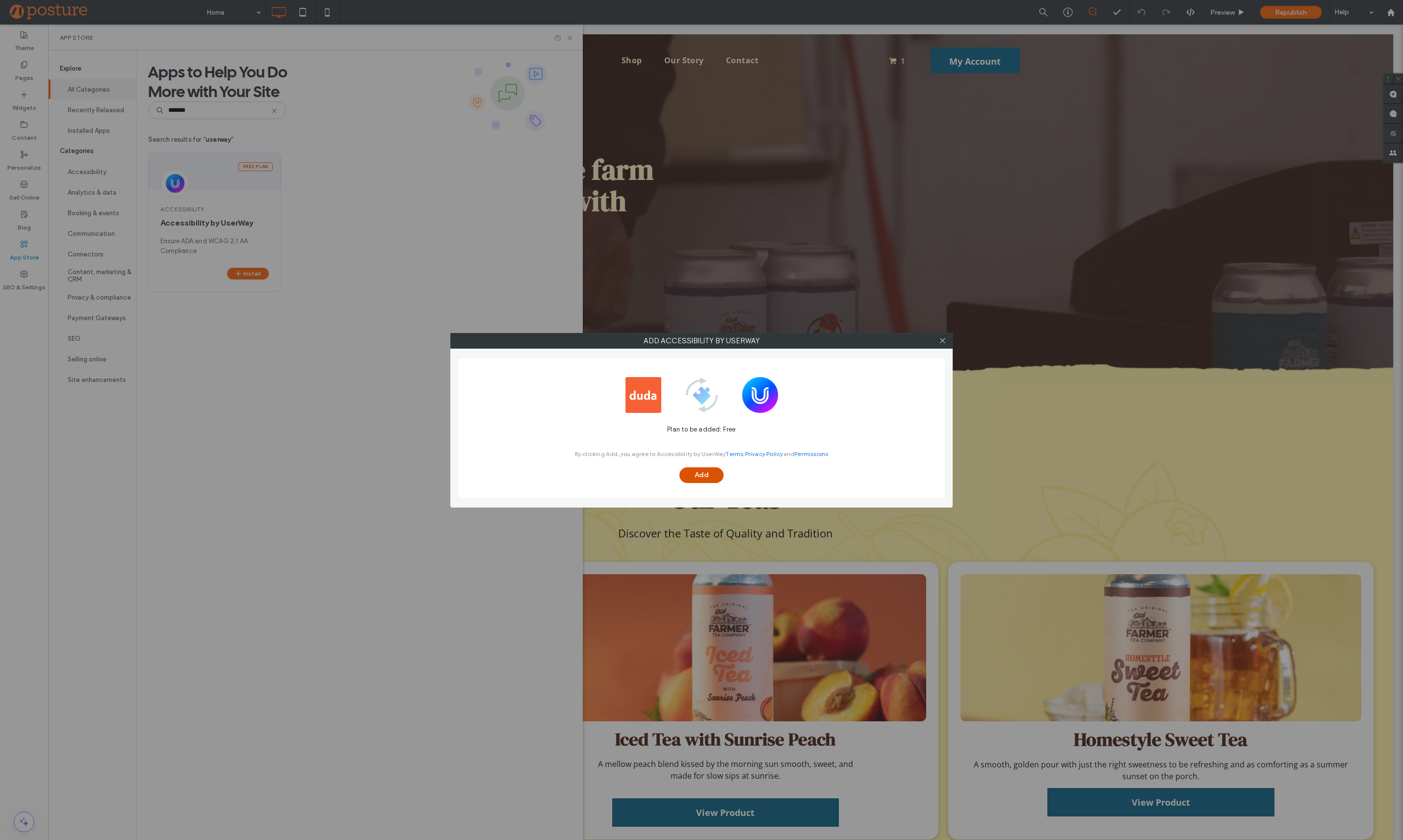
click at [704, 470] on button "Add" at bounding box center [702, 475] width 44 height 16
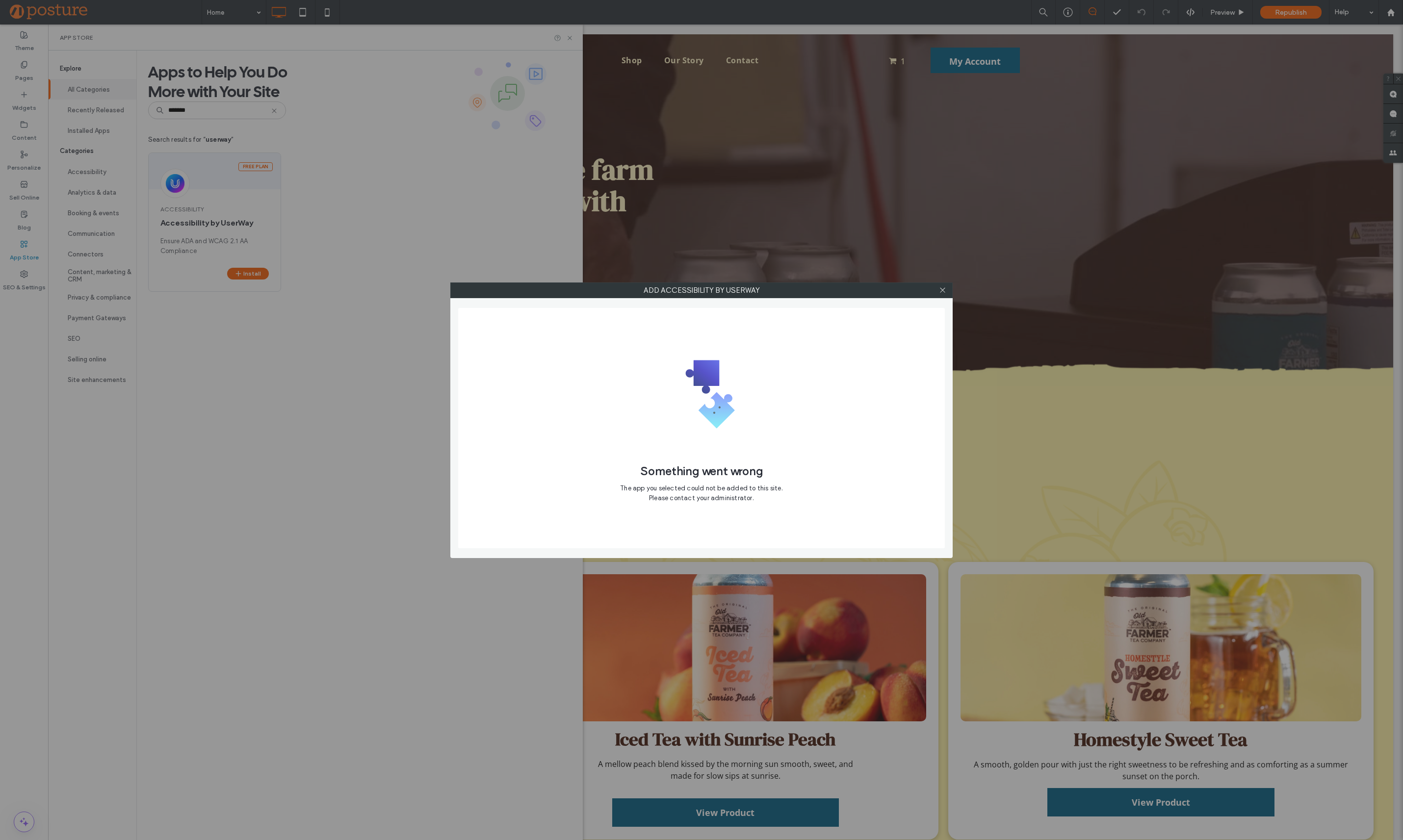
click at [946, 291] on div at bounding box center [943, 290] width 15 height 15
drag, startPoint x: 945, startPoint y: 293, endPoint x: 890, endPoint y: 320, distance: 61.3
click at [944, 293] on icon at bounding box center [943, 290] width 7 height 7
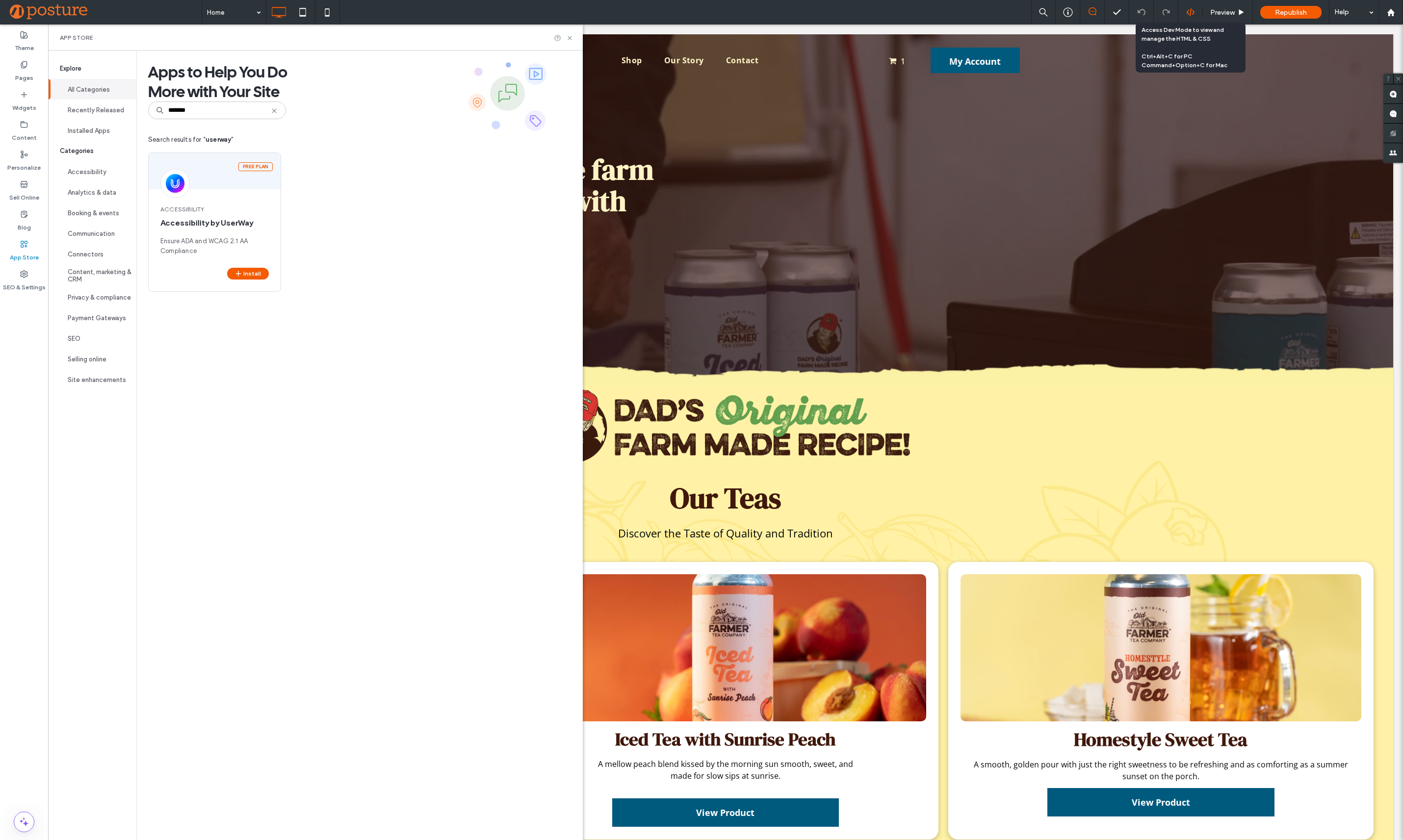
click at [1187, 10] on icon at bounding box center [1191, 12] width 9 height 9
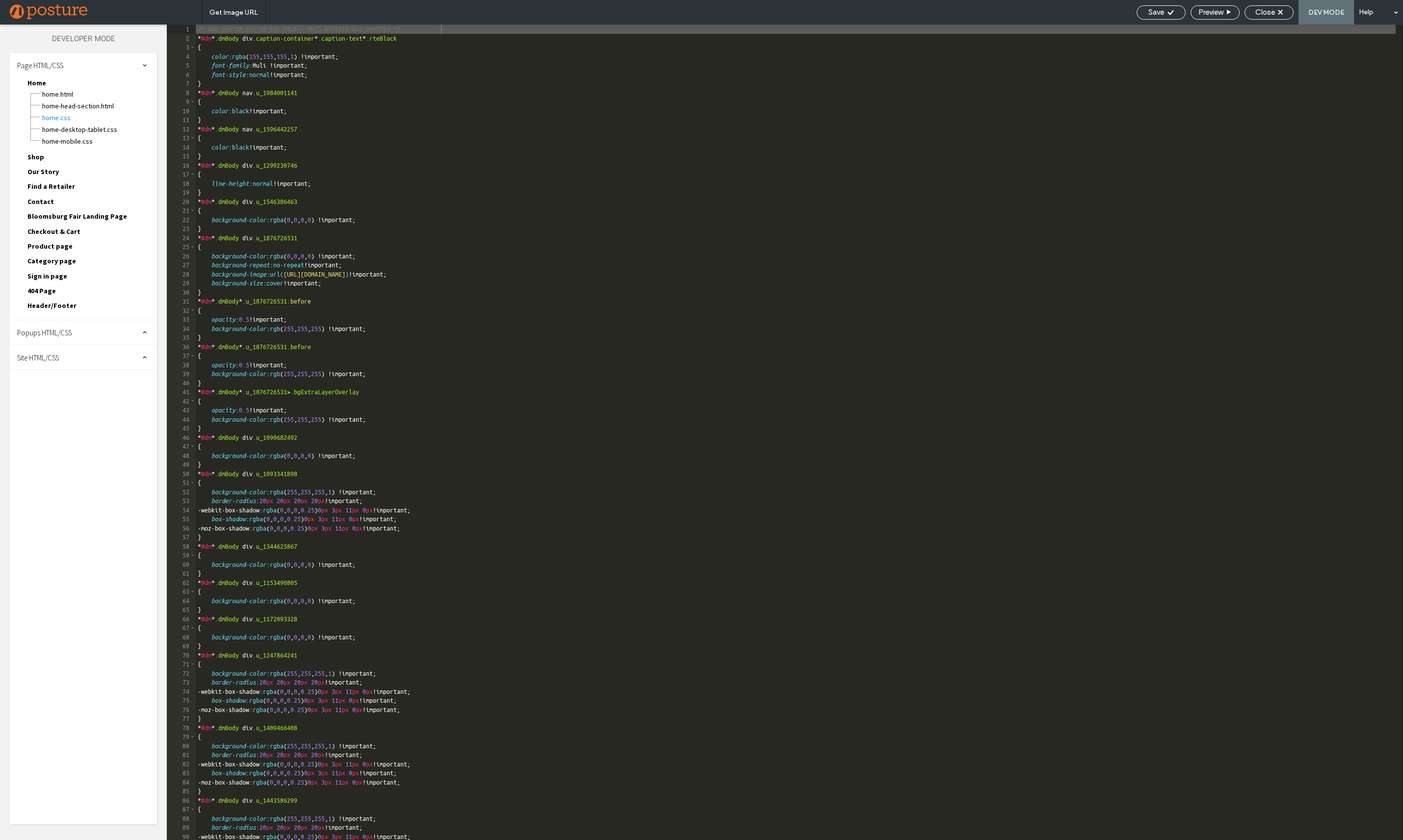
click at [75, 363] on div "Site HTML/CSS" at bounding box center [83, 357] width 147 height 24
click at [80, 389] on span "body-end.html" at bounding box center [101, 388] width 111 height 10
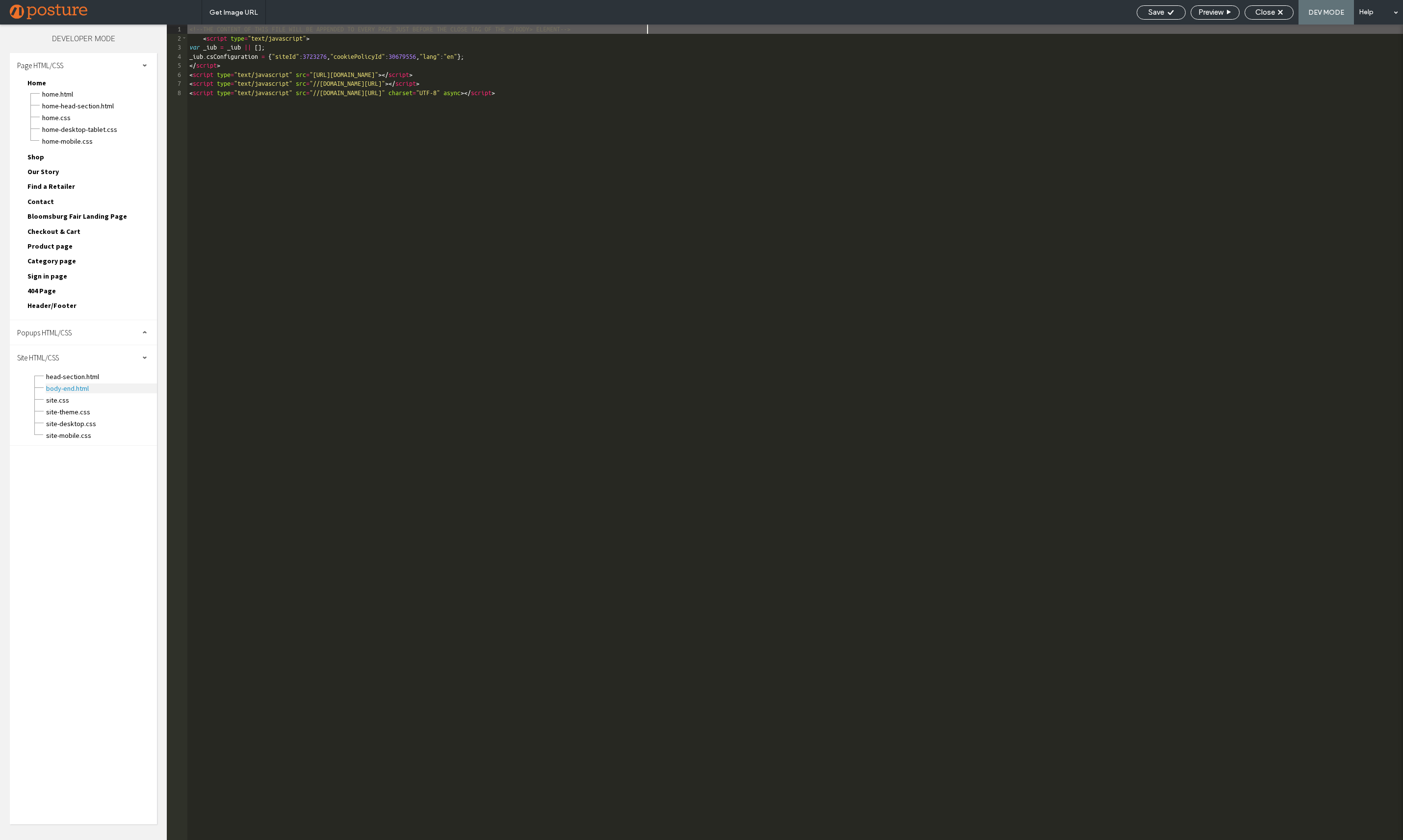
scroll to position [1, 0]
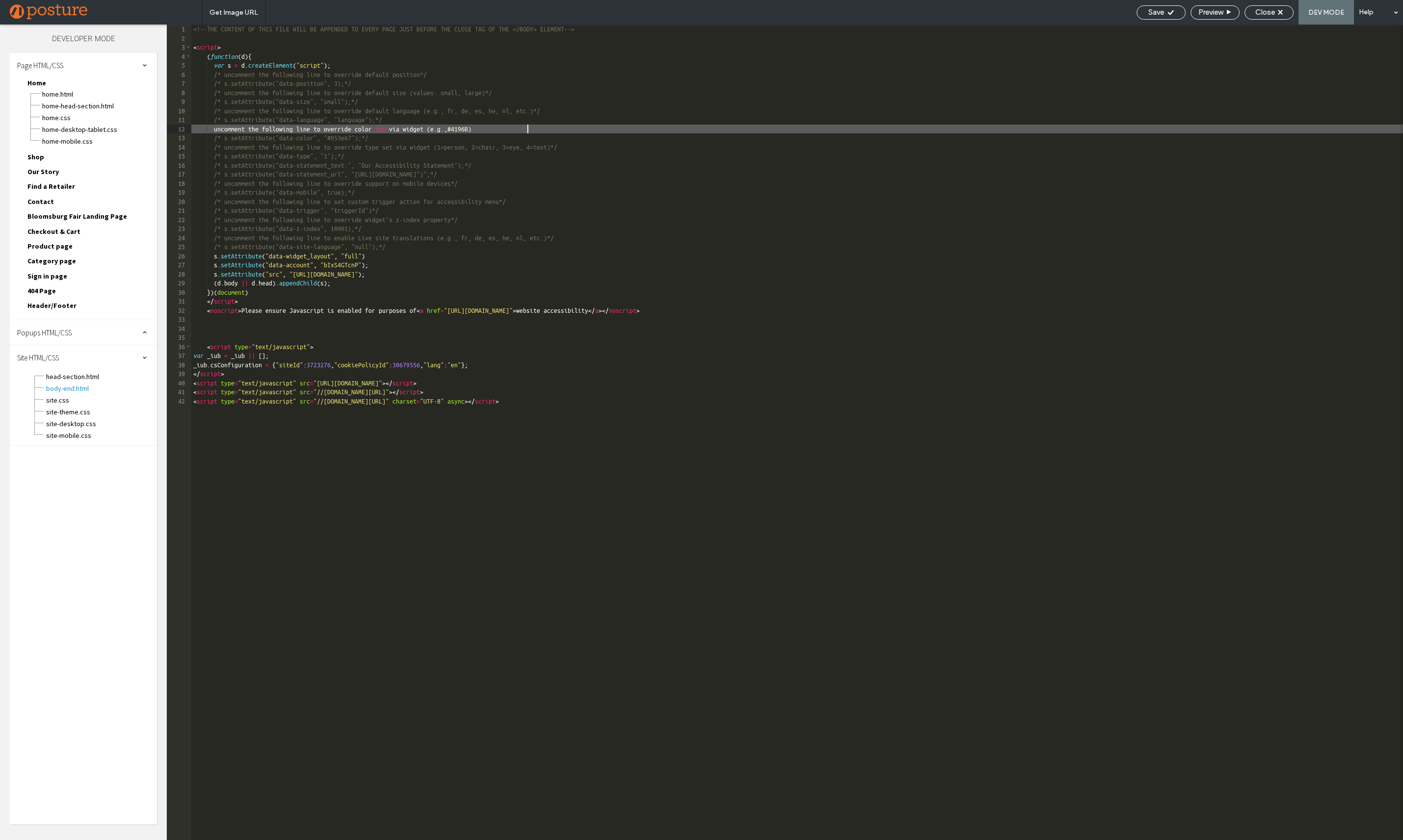
type textarea "**"
click at [1170, 11] on icon at bounding box center [1170, 12] width 7 height 7
click at [1261, 10] on span "Close" at bounding box center [1265, 12] width 20 height 9
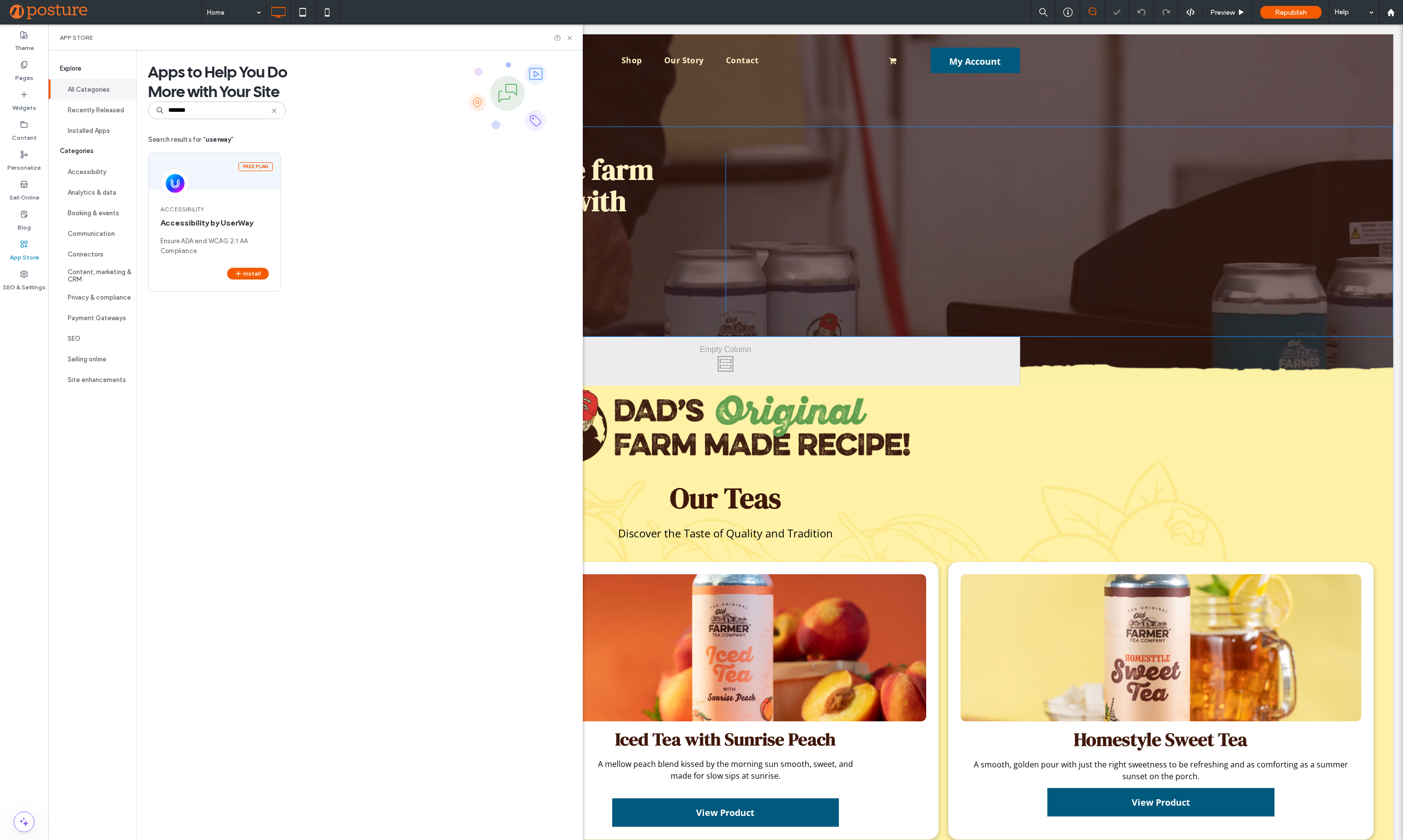
scroll to position [0, 0]
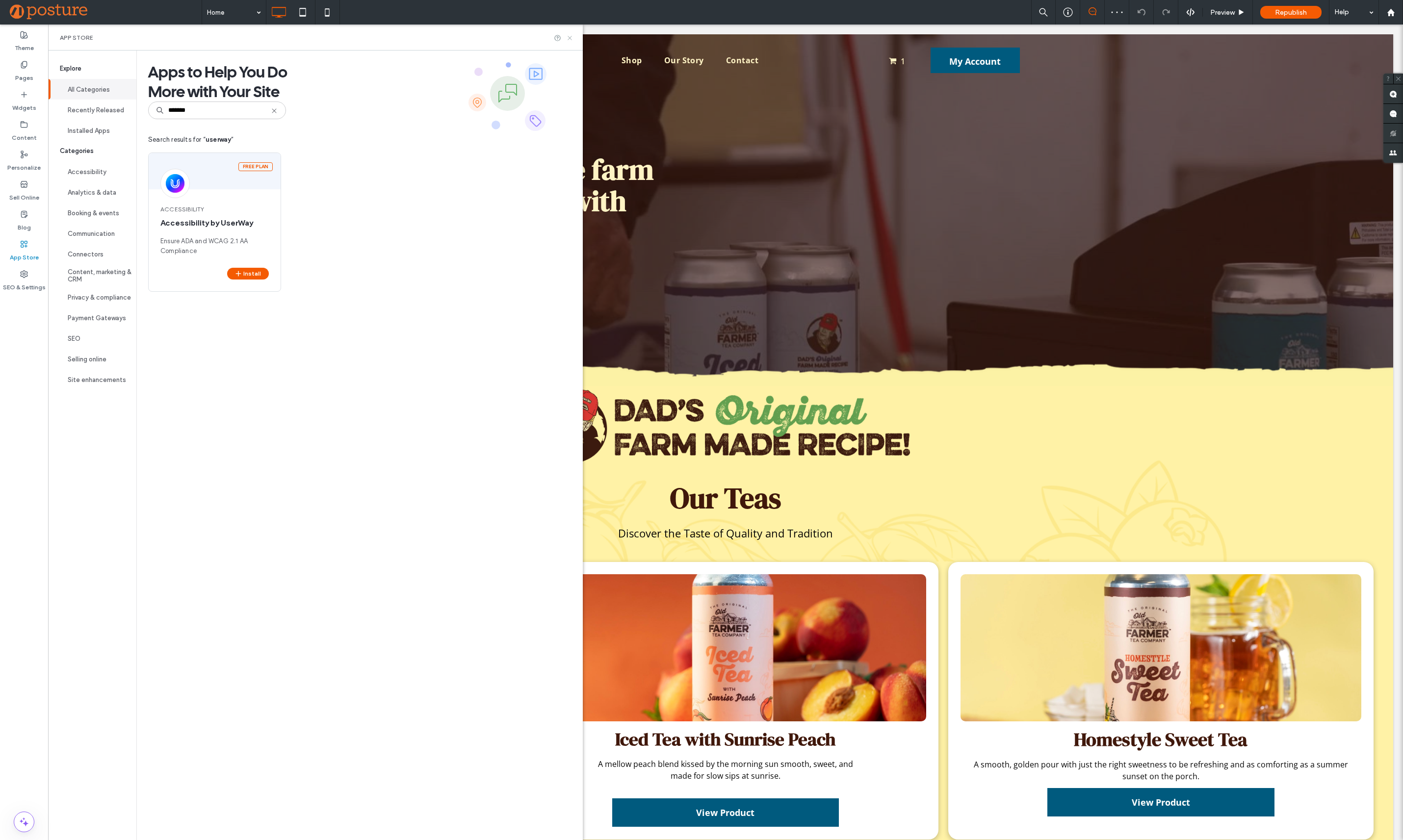
click at [569, 38] on icon at bounding box center [569, 37] width 7 height 7
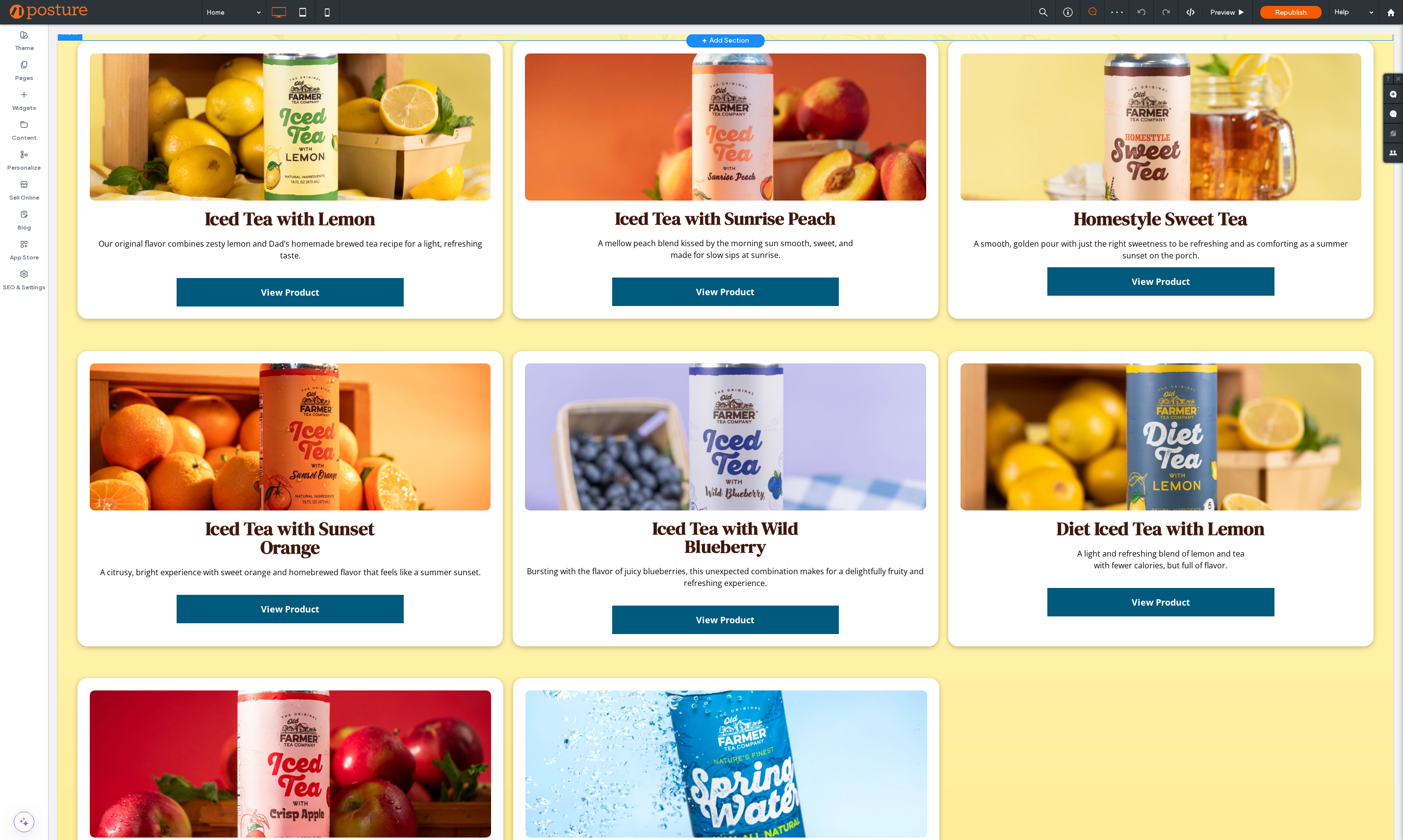
scroll to position [524, 0]
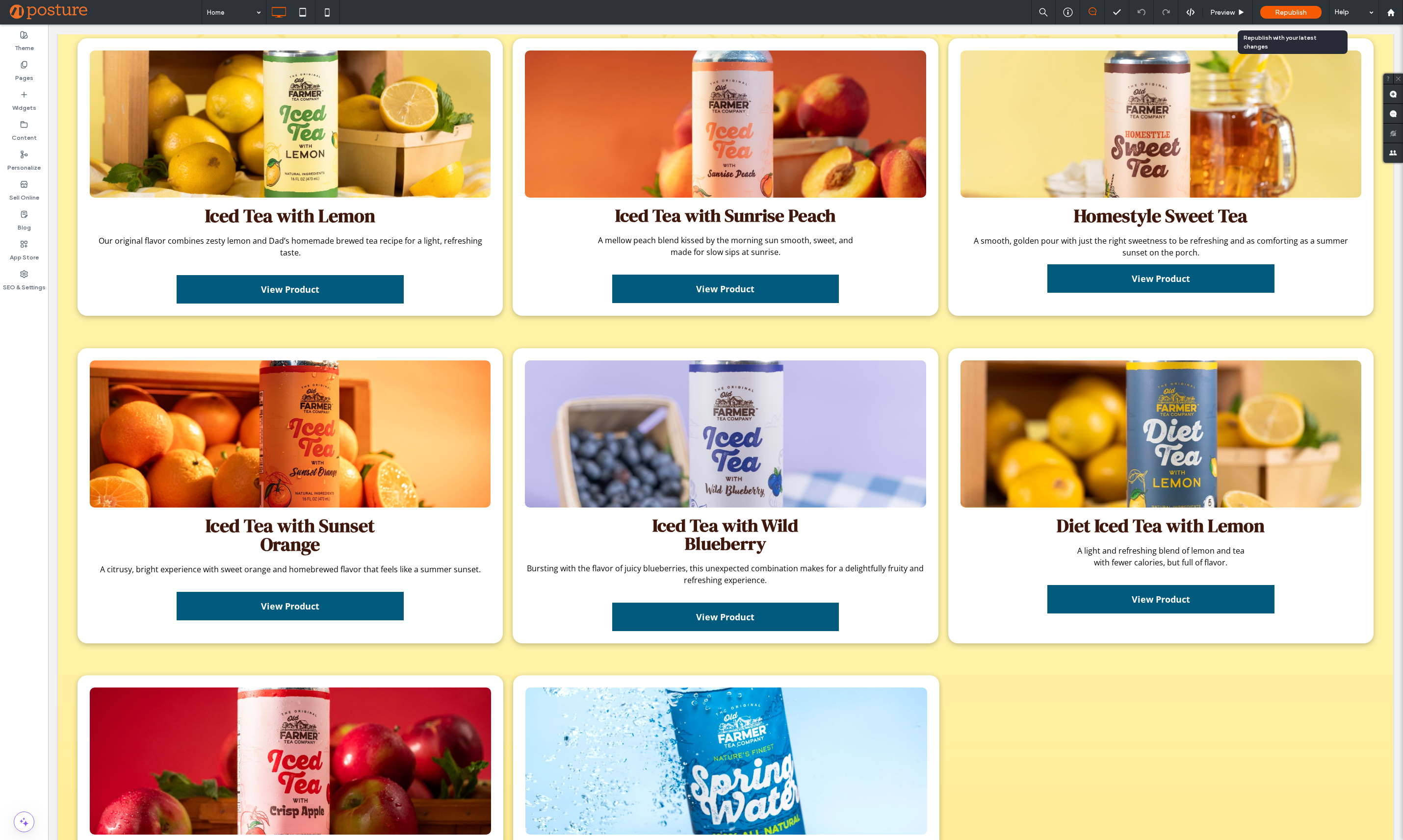
click at [1306, 18] on div "Republish" at bounding box center [1291, 12] width 61 height 12
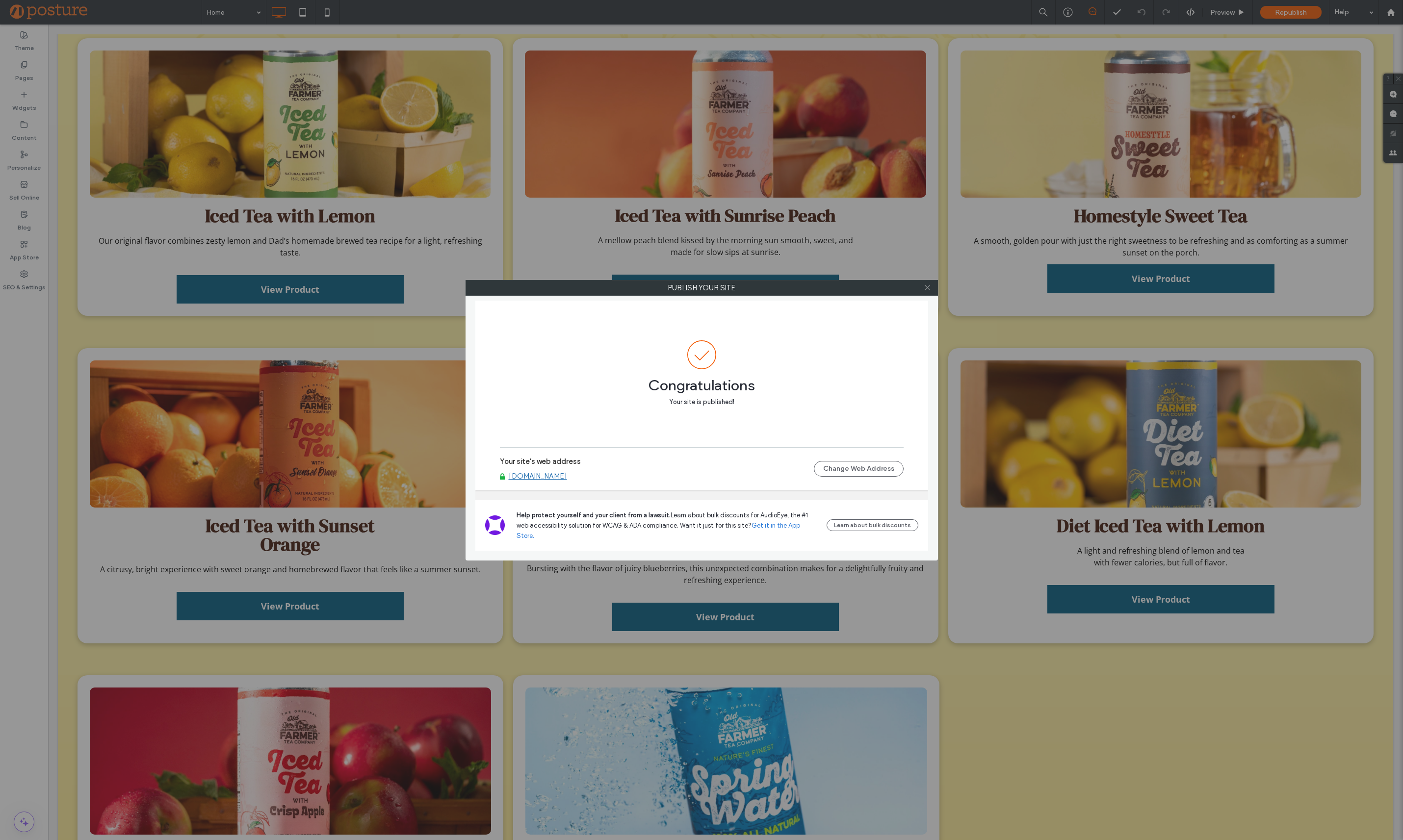
click at [924, 287] on icon at bounding box center [927, 287] width 7 height 7
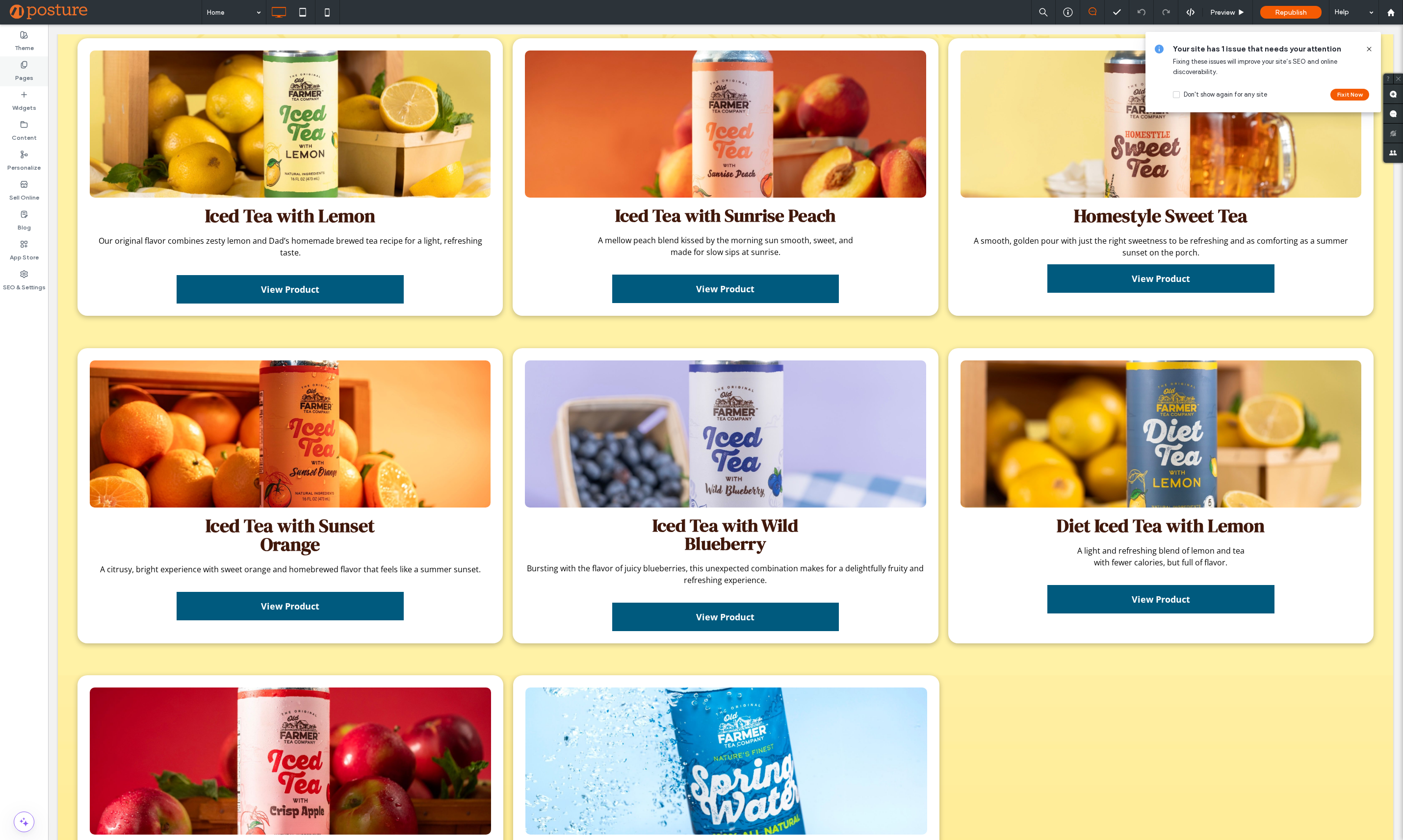
click at [22, 81] on label "Pages" at bounding box center [24, 75] width 18 height 14
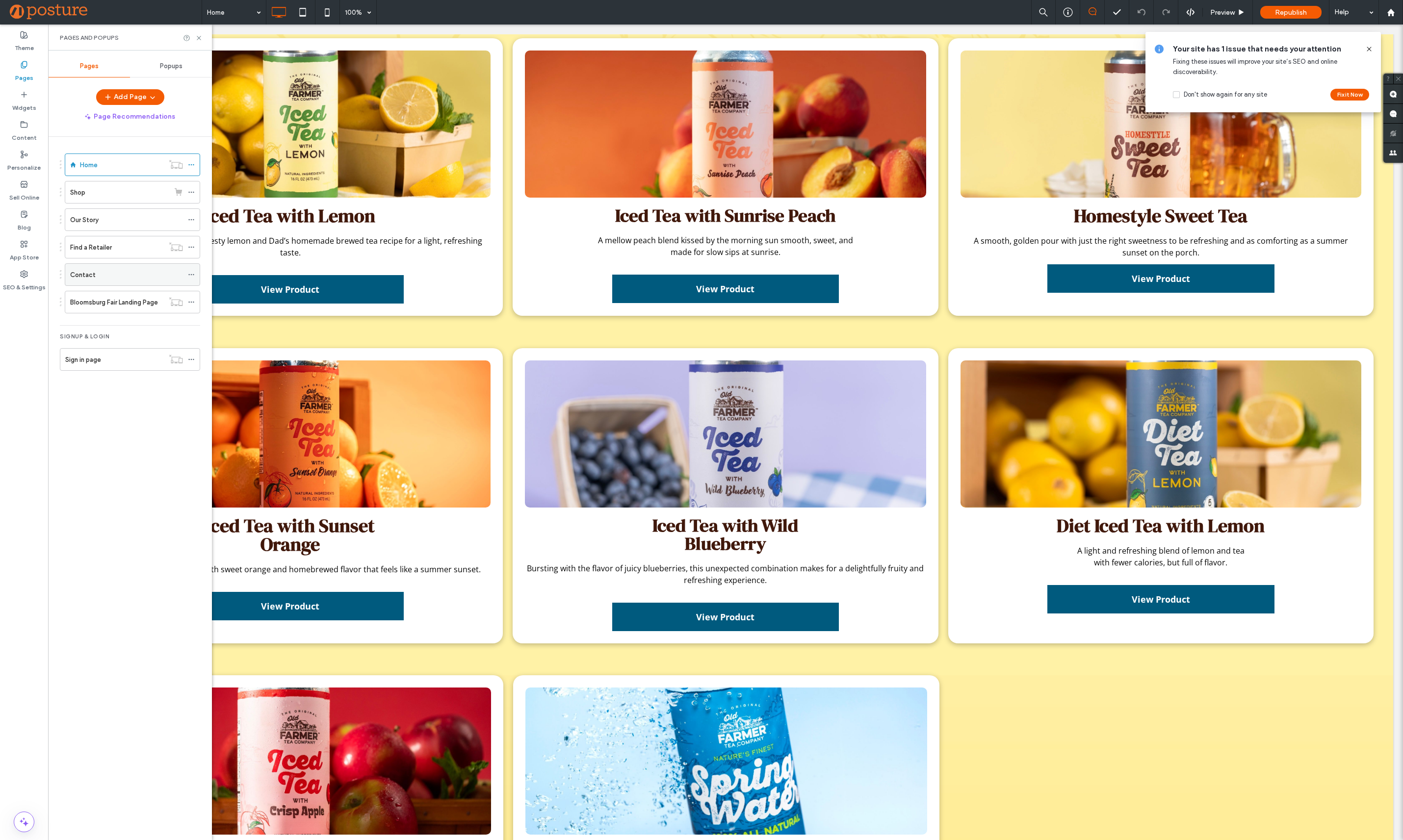
click at [104, 283] on div "Contact" at bounding box center [127, 275] width 113 height 22
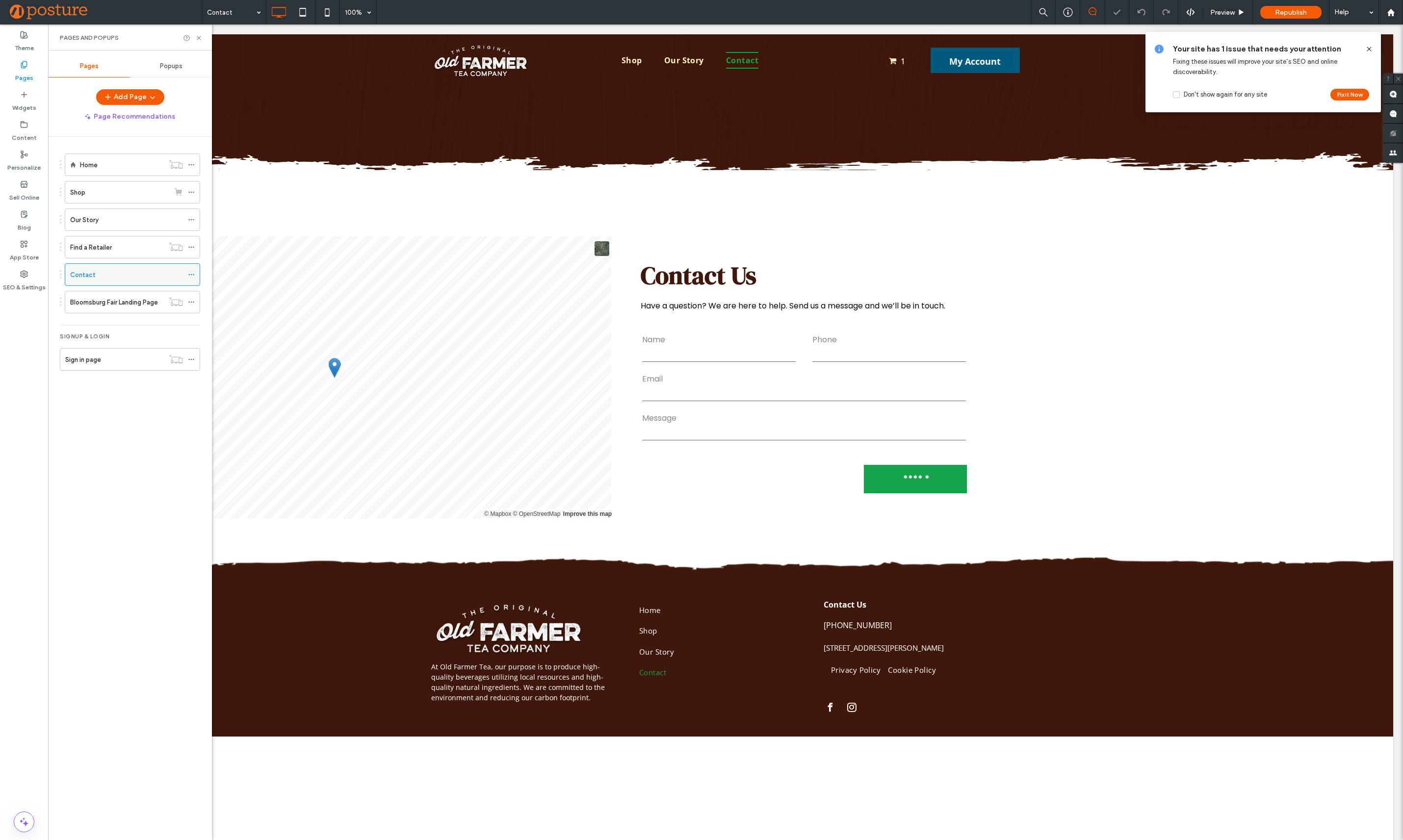
click at [189, 275] on icon at bounding box center [191, 275] width 7 height 7
click at [261, 371] on label "Page URL" at bounding box center [266, 369] width 103 height 9
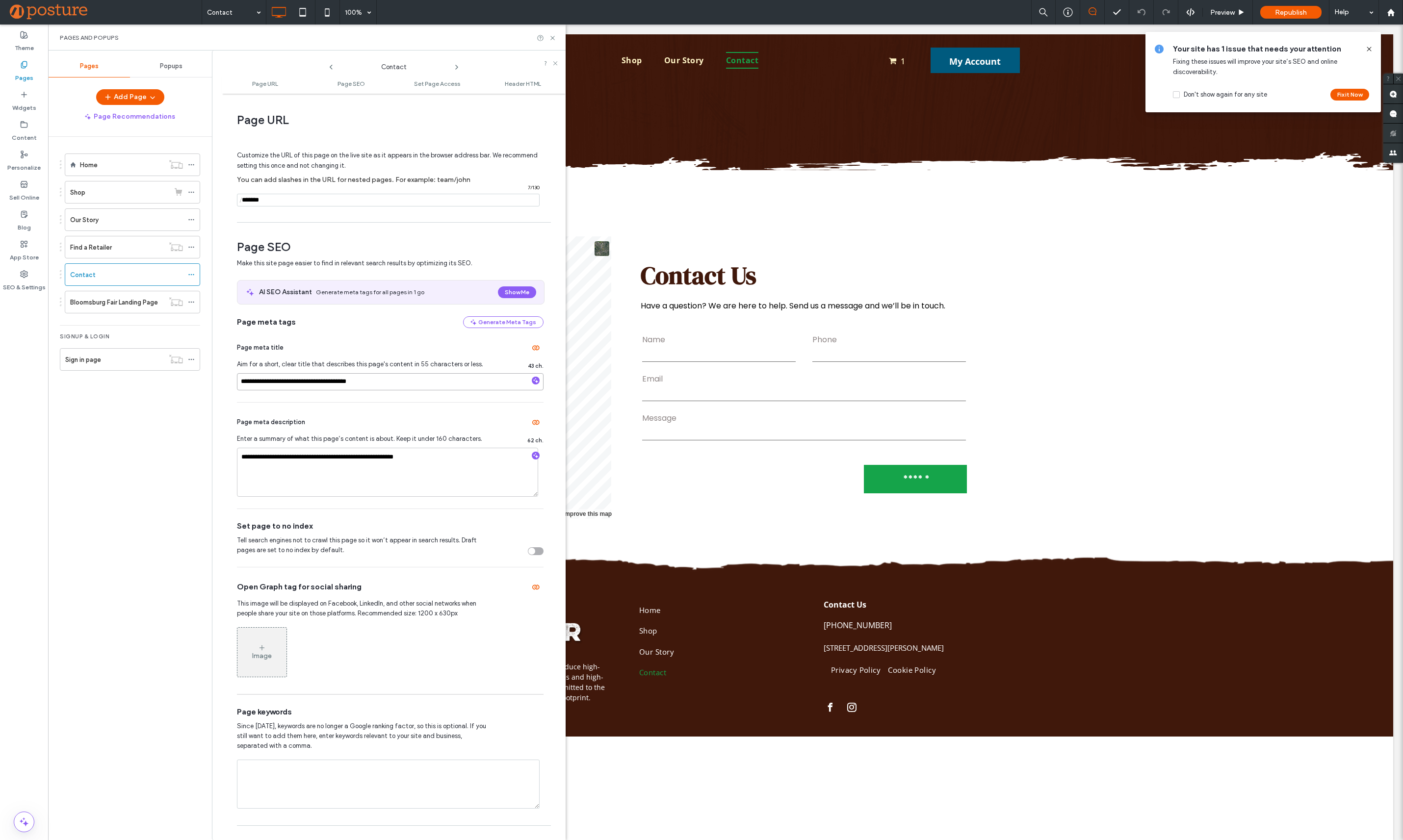
click at [306, 382] on input "**********" at bounding box center [390, 381] width 307 height 17
type input "**********"
click at [456, 457] on textarea "**********" at bounding box center [387, 472] width 301 height 49
click at [532, 456] on icon "button" at bounding box center [535, 456] width 7 height 7
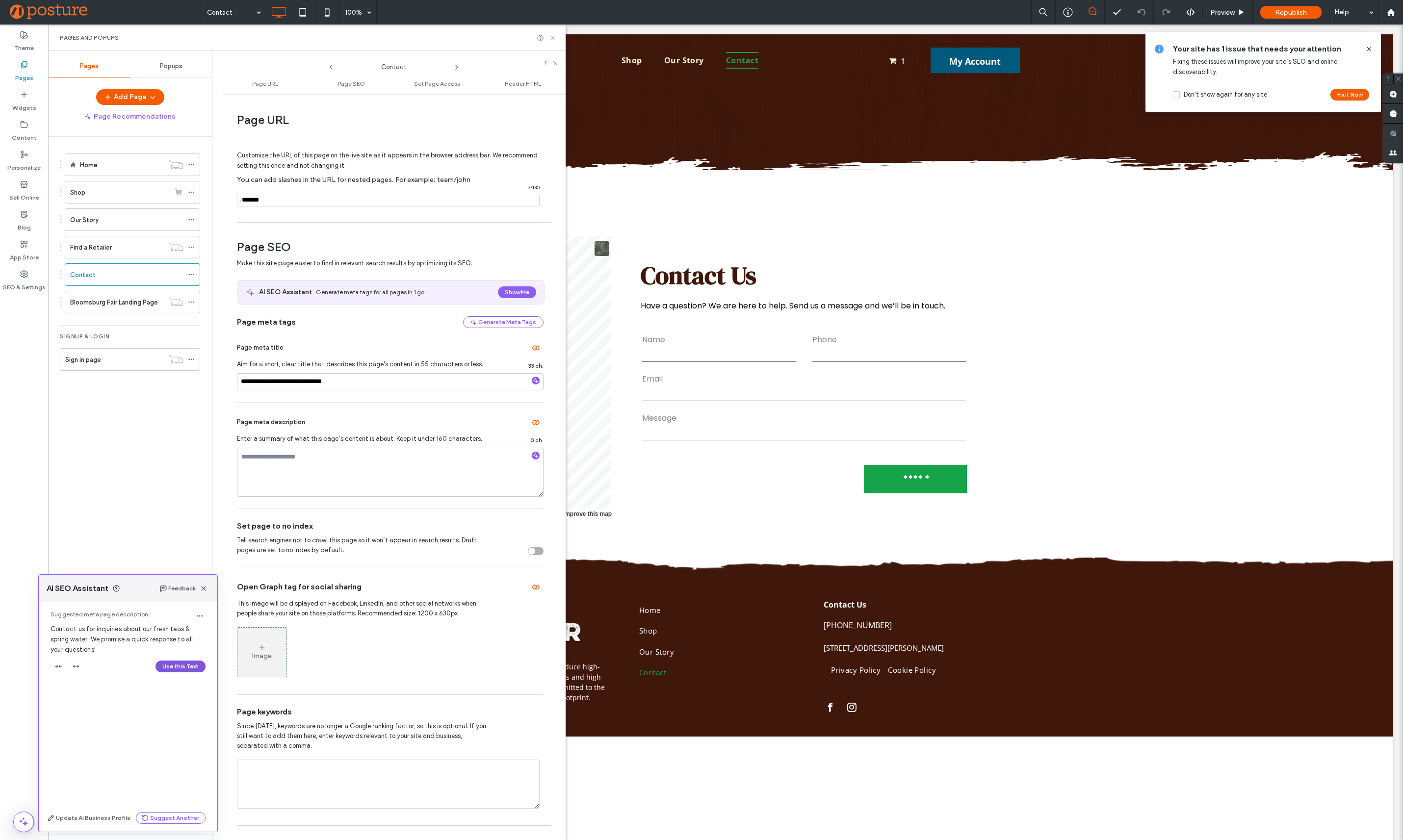
click at [178, 665] on button "Use this Text" at bounding box center [181, 666] width 50 height 12
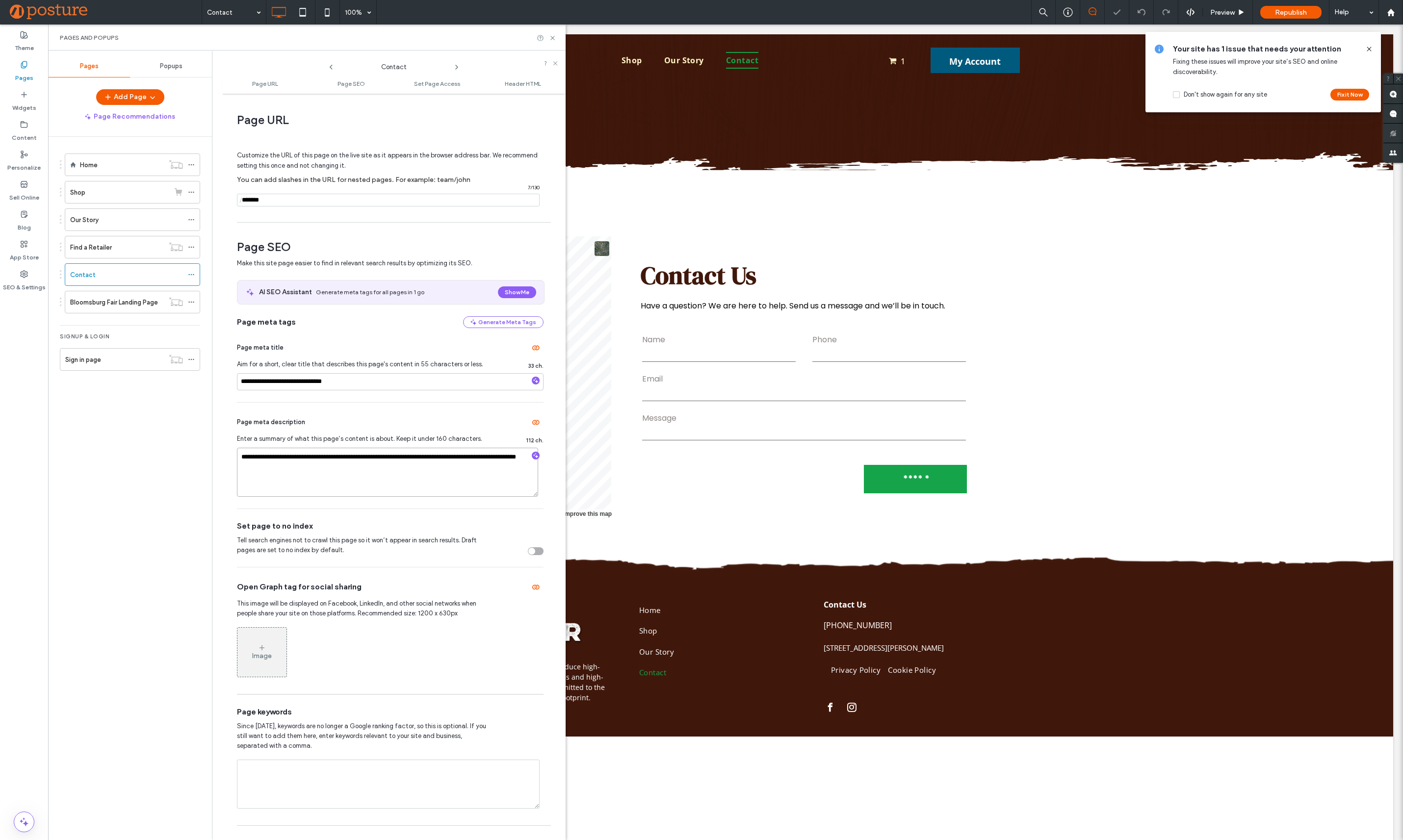
click at [414, 458] on textarea "**********" at bounding box center [387, 472] width 301 height 49
type textarea "**********"
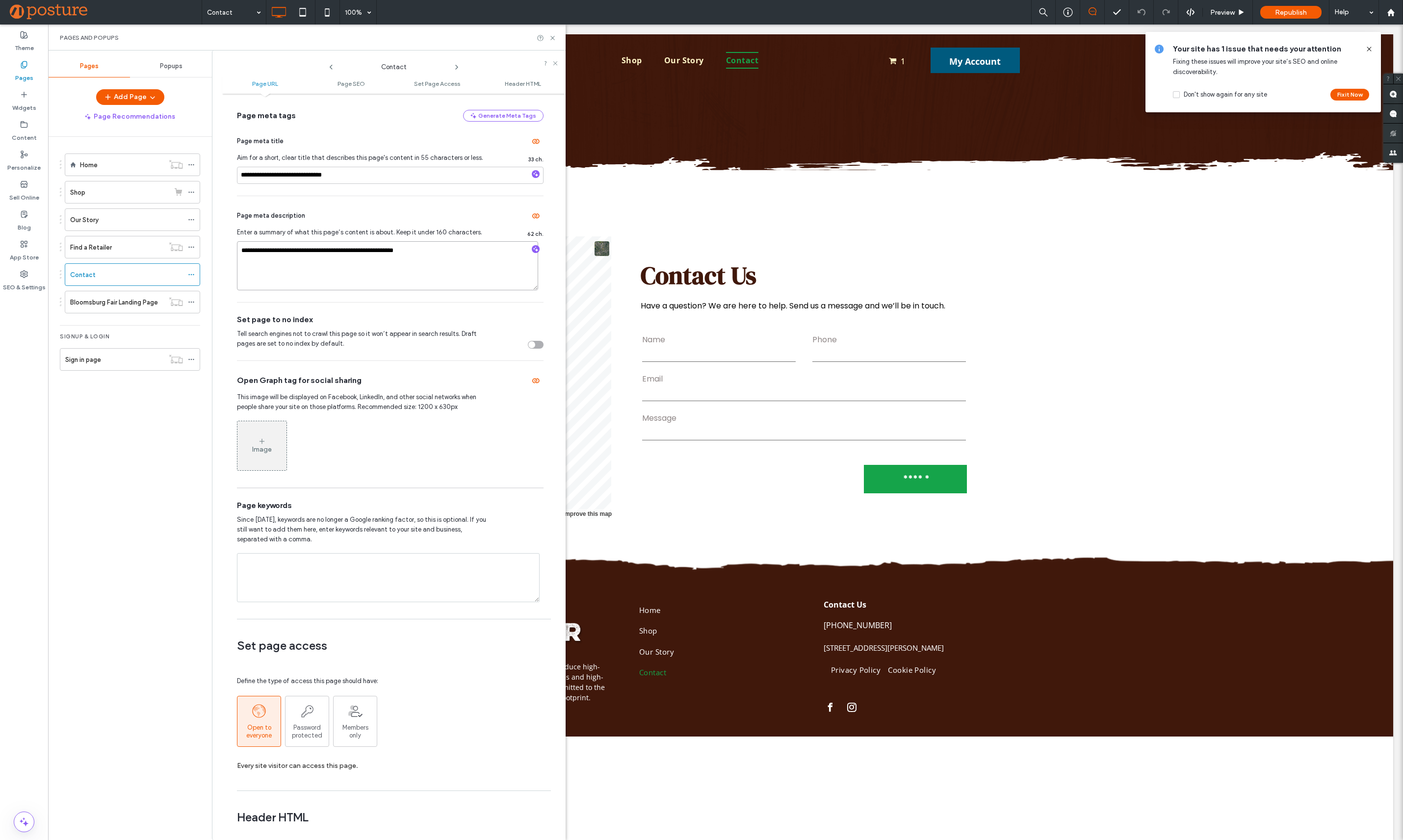
scroll to position [485, 0]
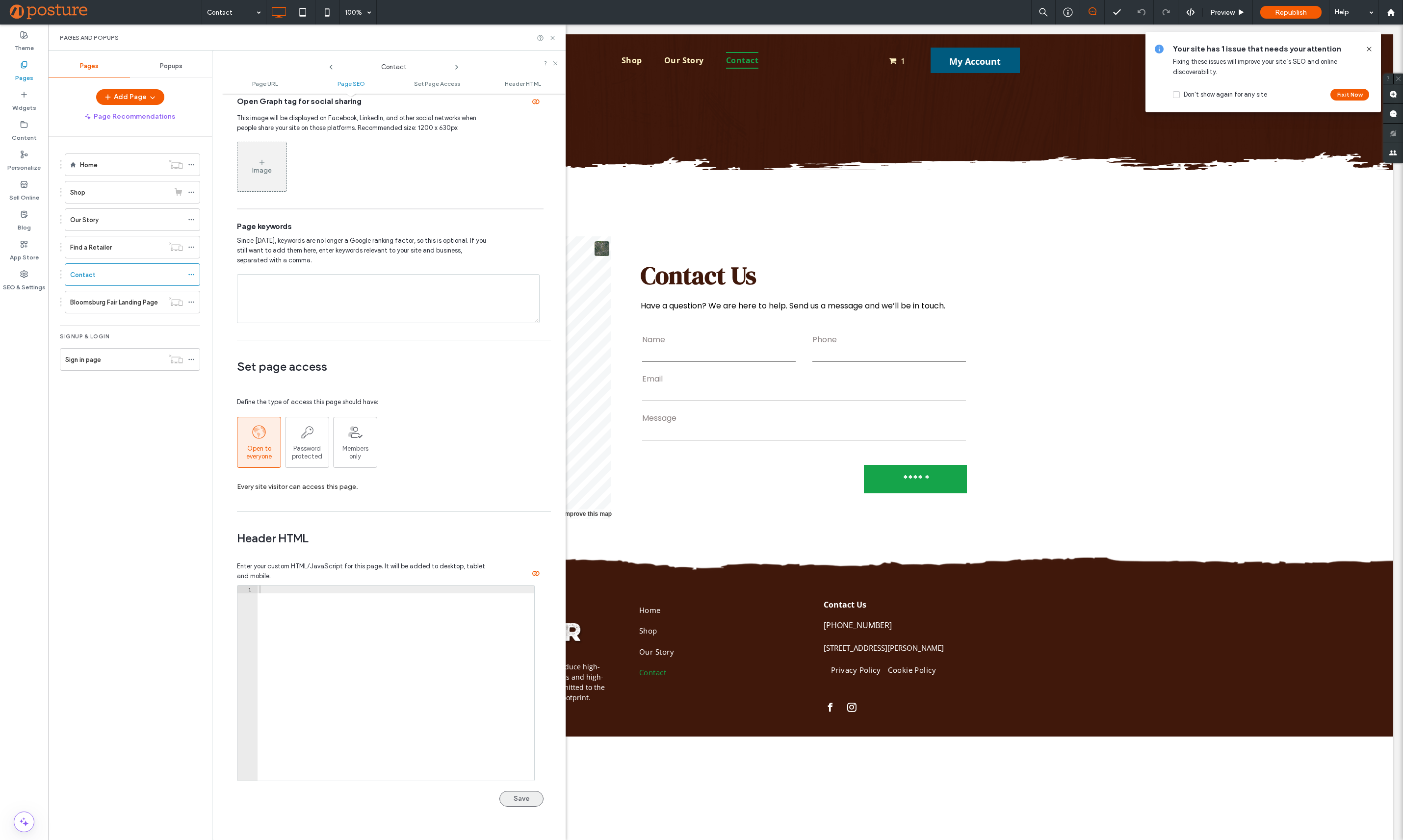
click at [530, 800] on button "Save" at bounding box center [521, 799] width 44 height 16
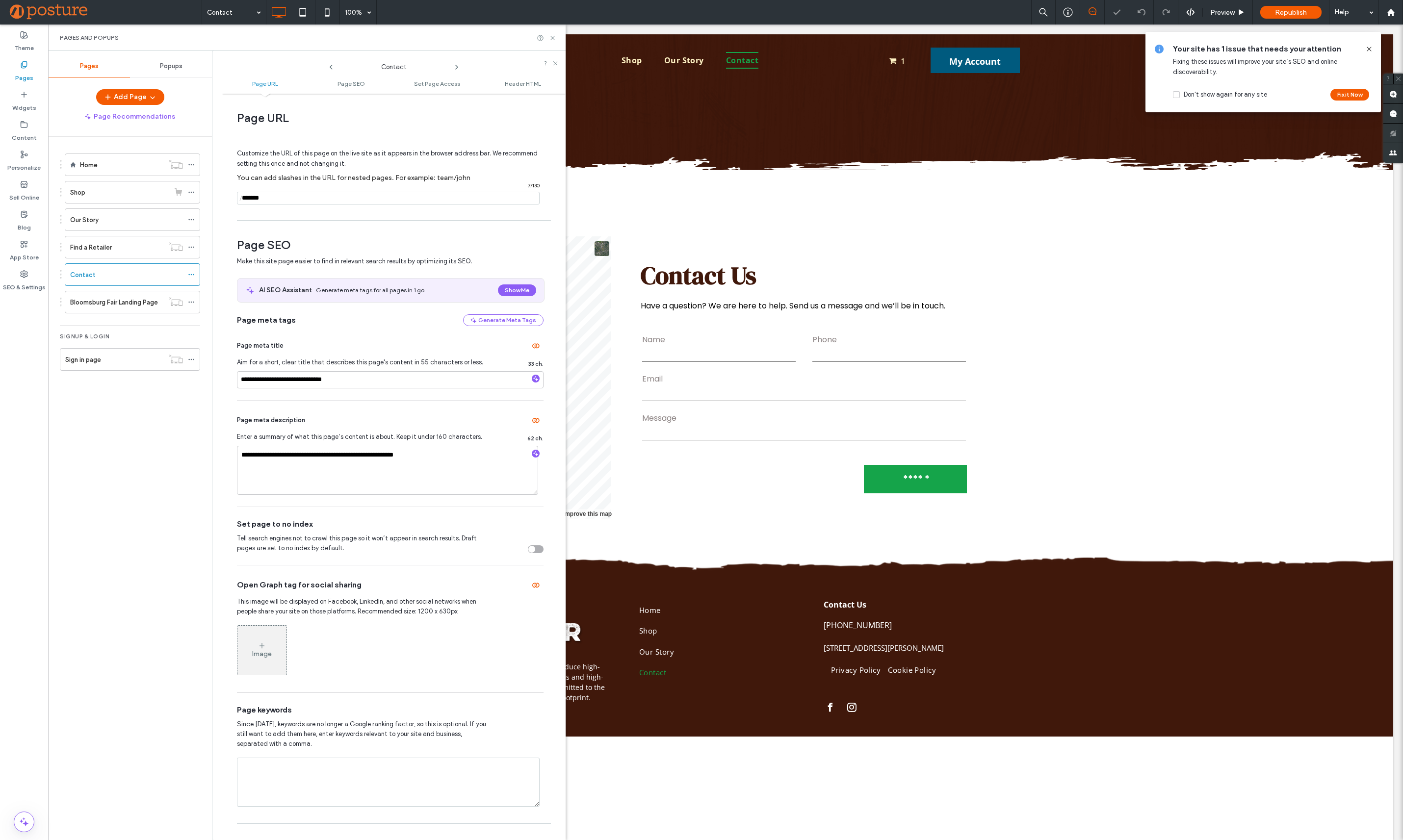
scroll to position [0, 0]
click at [551, 39] on use at bounding box center [552, 37] width 4 height 4
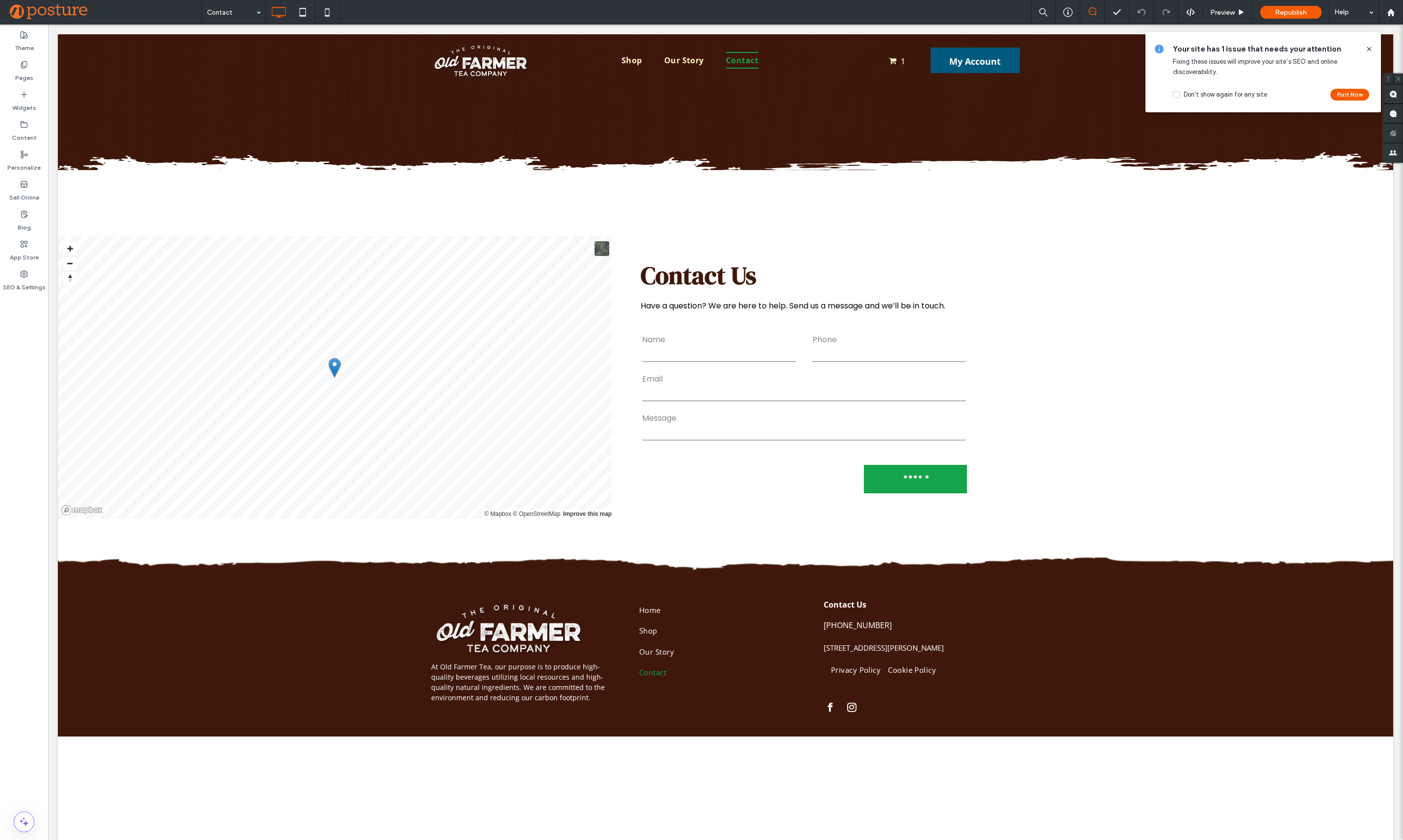
click at [1360, 49] on div at bounding box center [1365, 49] width 16 height 11
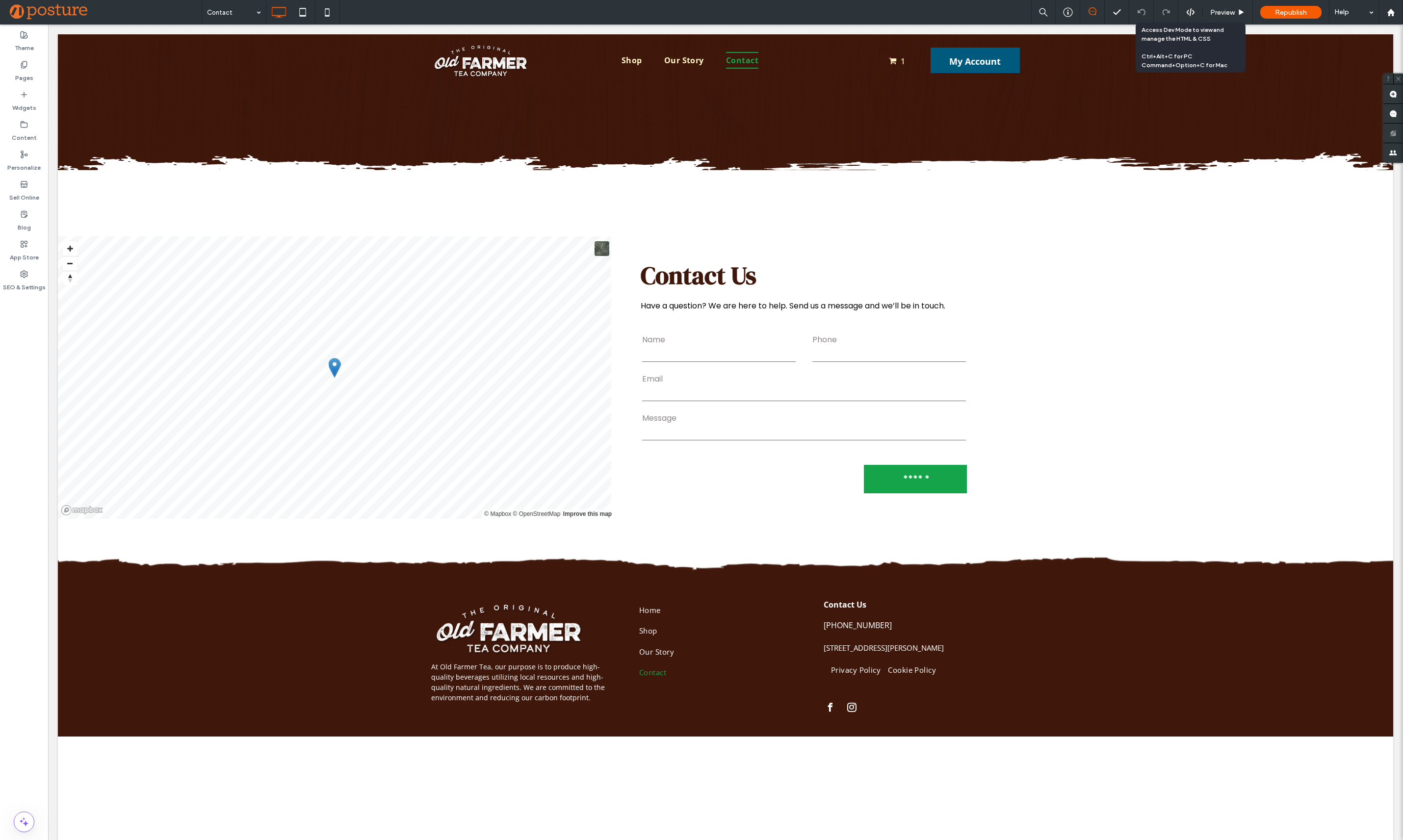
click at [1187, 12] on use at bounding box center [1190, 12] width 8 height 8
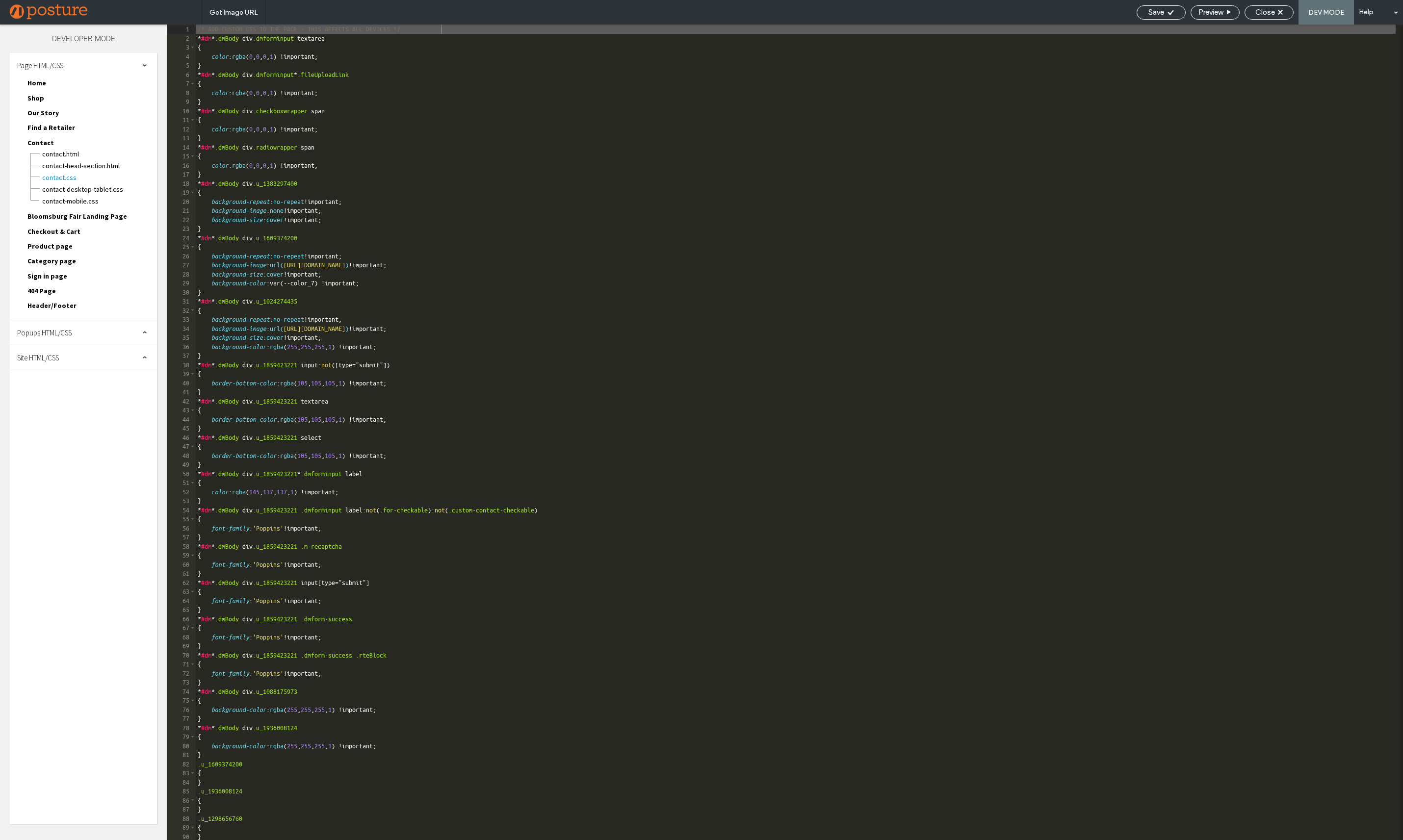
click at [60, 330] on span "Popups HTML/CSS" at bounding box center [44, 333] width 55 height 9
click at [64, 383] on div "Site HTML/CSS" at bounding box center [83, 377] width 147 height 24
click at [77, 406] on span "body-end.html" at bounding box center [101, 408] width 111 height 10
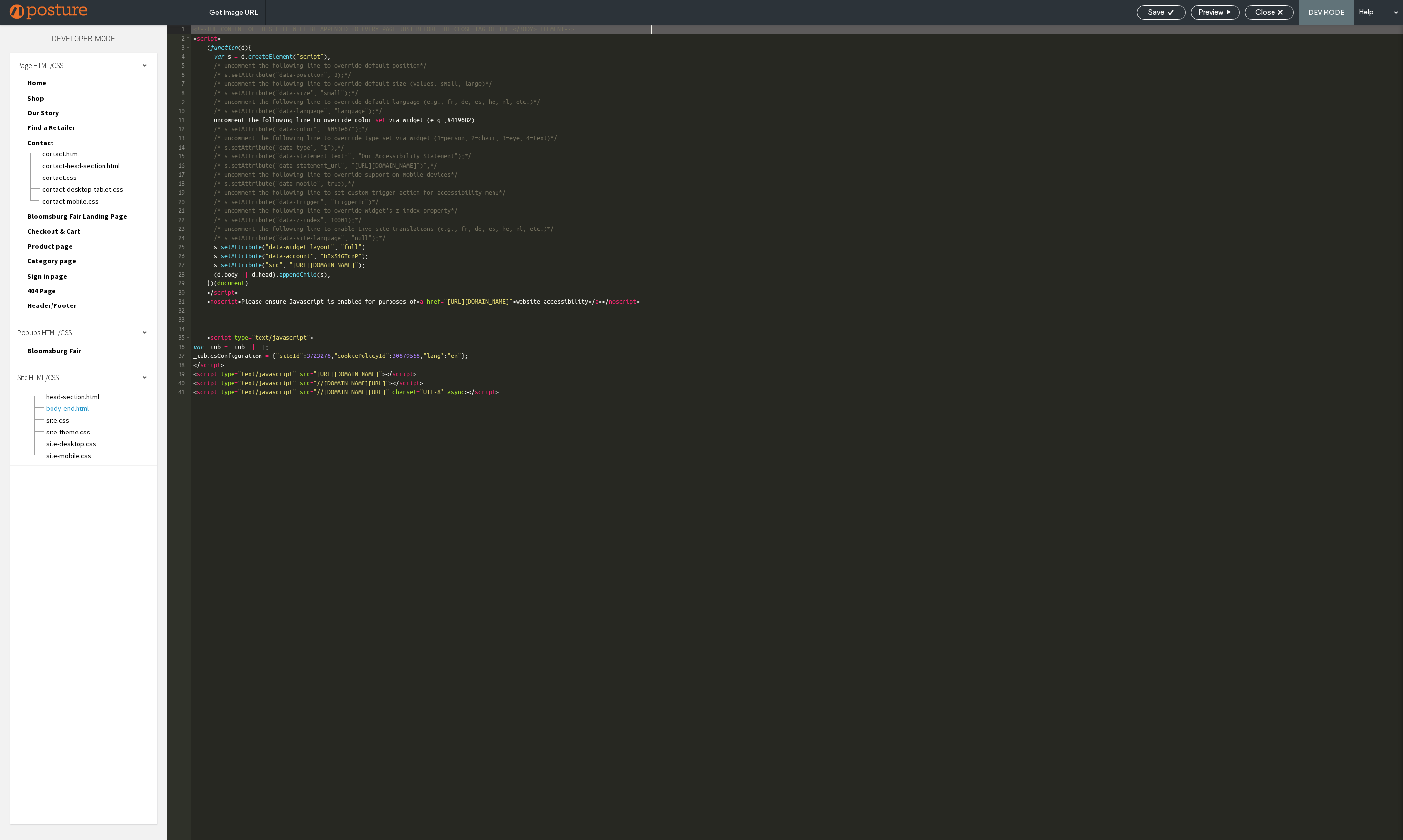
click at [773, 303] on div "<!--THE CONTENT OF THIS FILE WILL BE APPENDED TO EVERY PAGE JUST BEFORE THE CLO…" at bounding box center [797, 441] width 1212 height 834
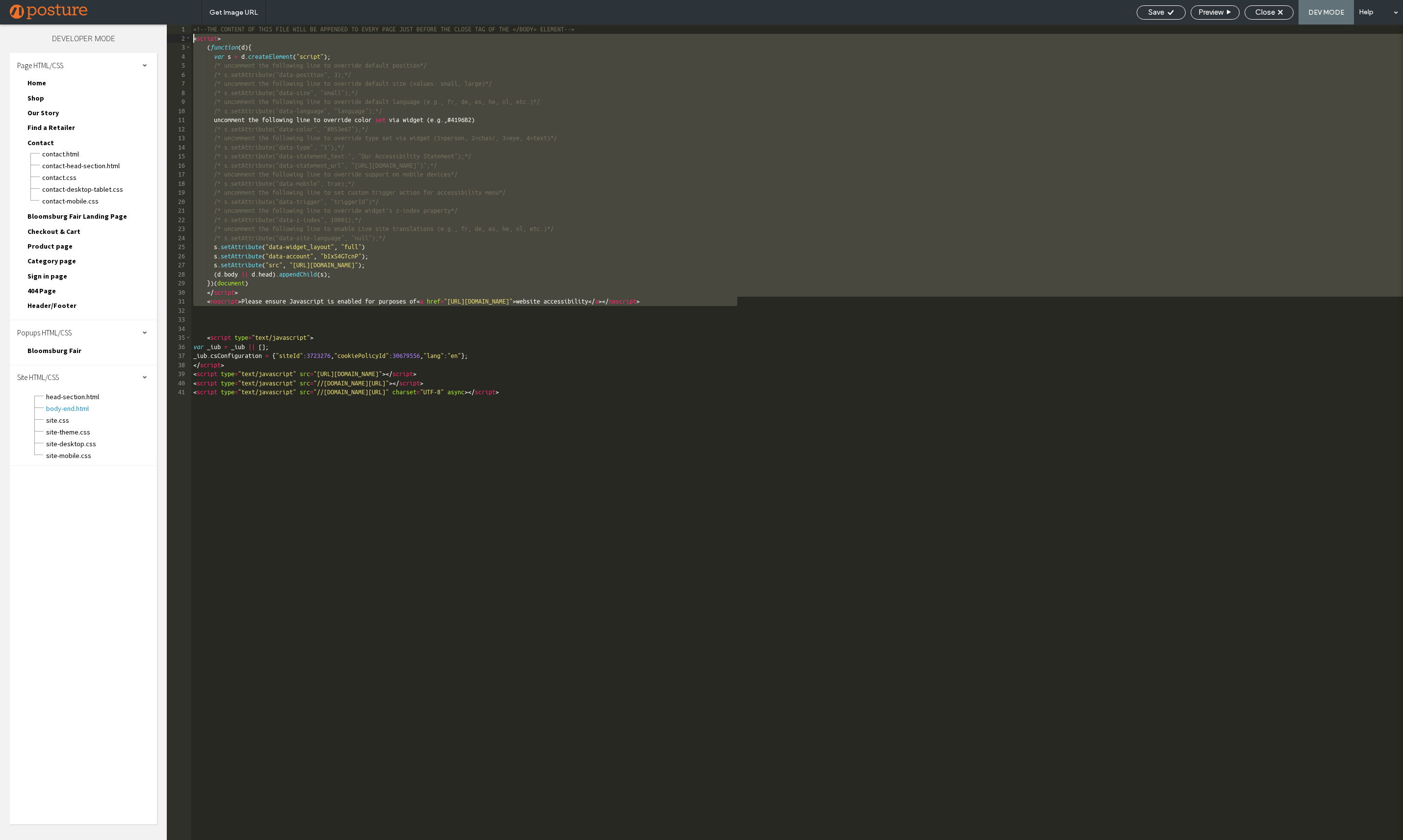
paste textarea
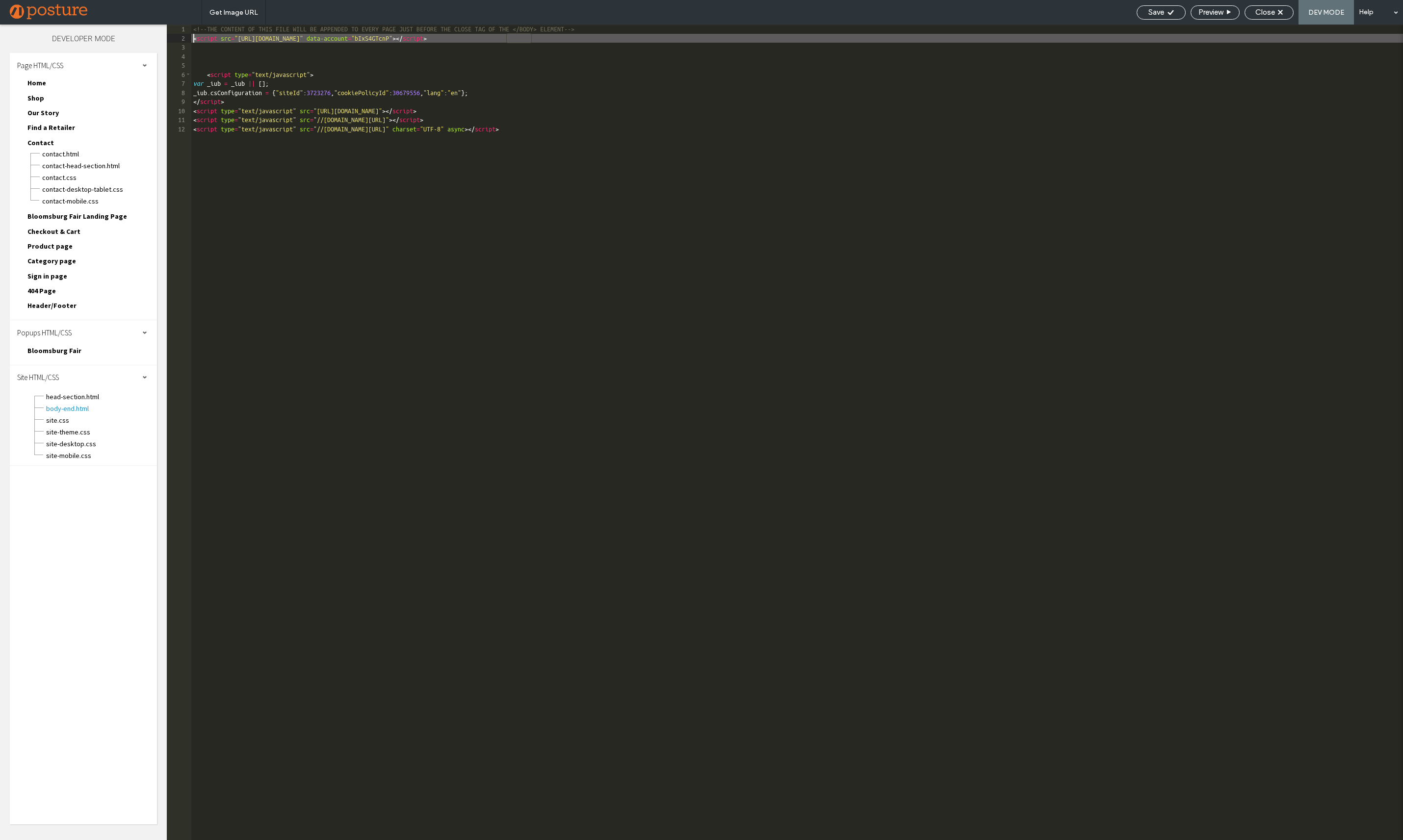
type textarea "**"
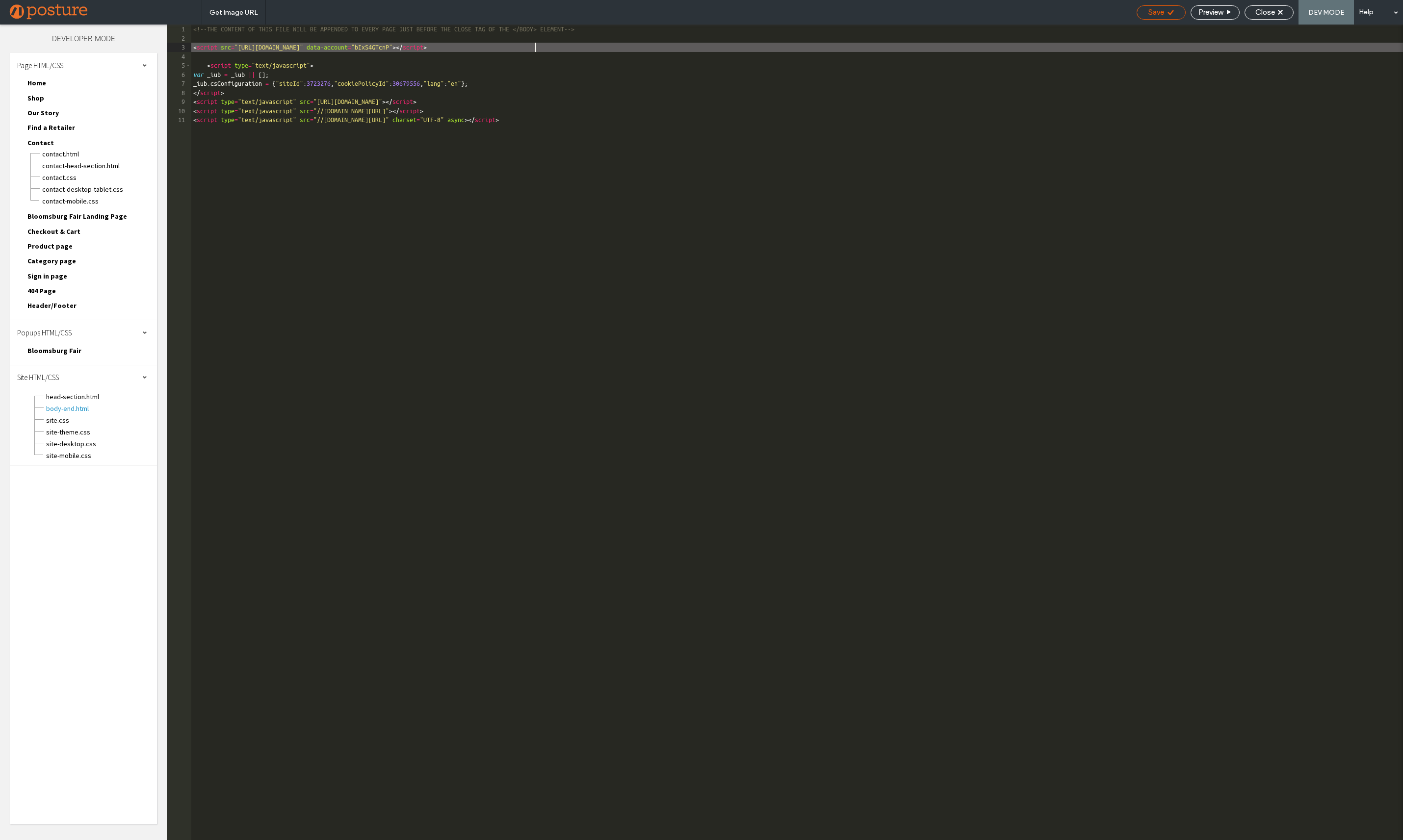
click at [1170, 10] on icon at bounding box center [1170, 12] width 7 height 7
click at [1261, 12] on span "Close" at bounding box center [1265, 12] width 20 height 9
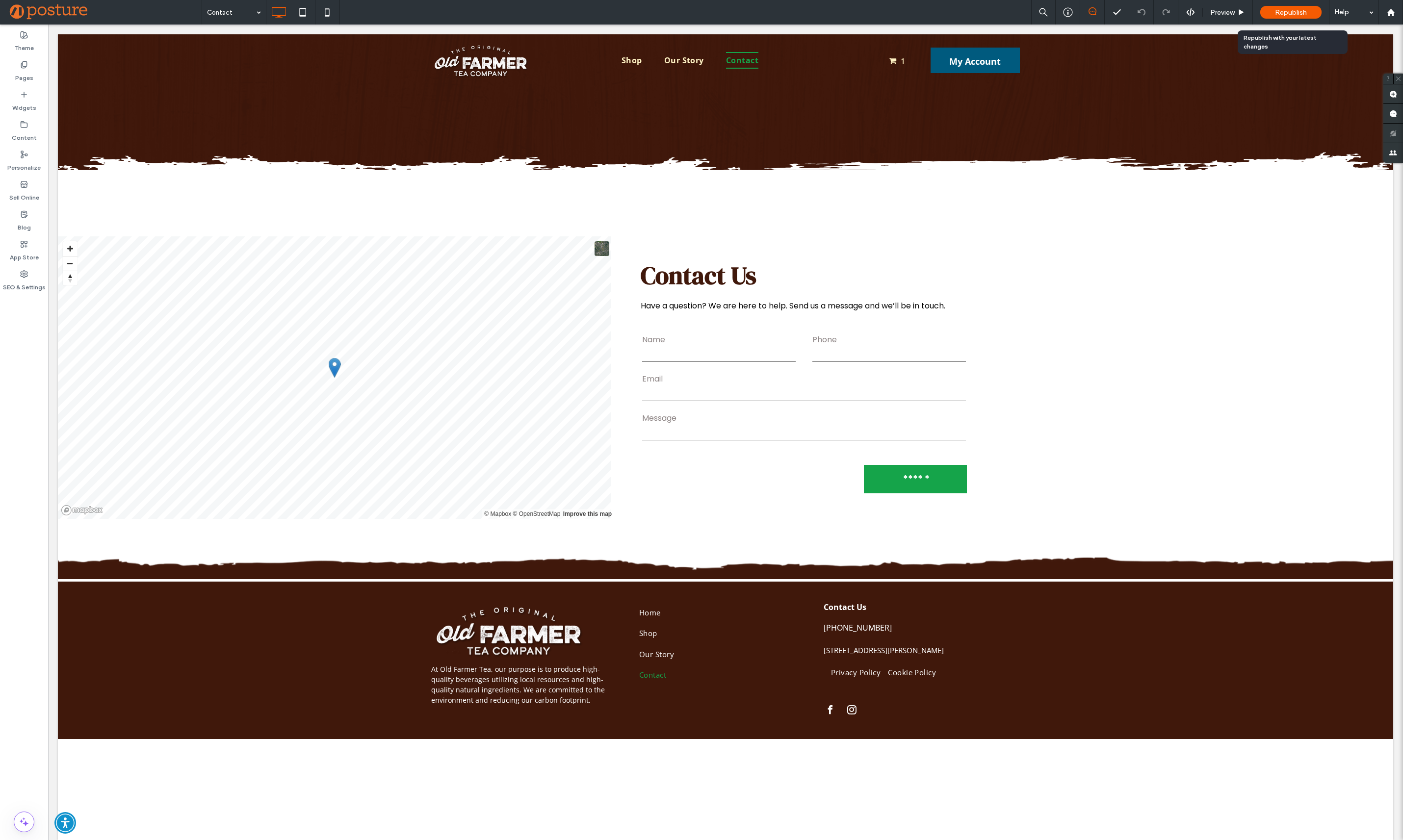
click at [1288, 9] on span "Republish" at bounding box center [1291, 12] width 32 height 9
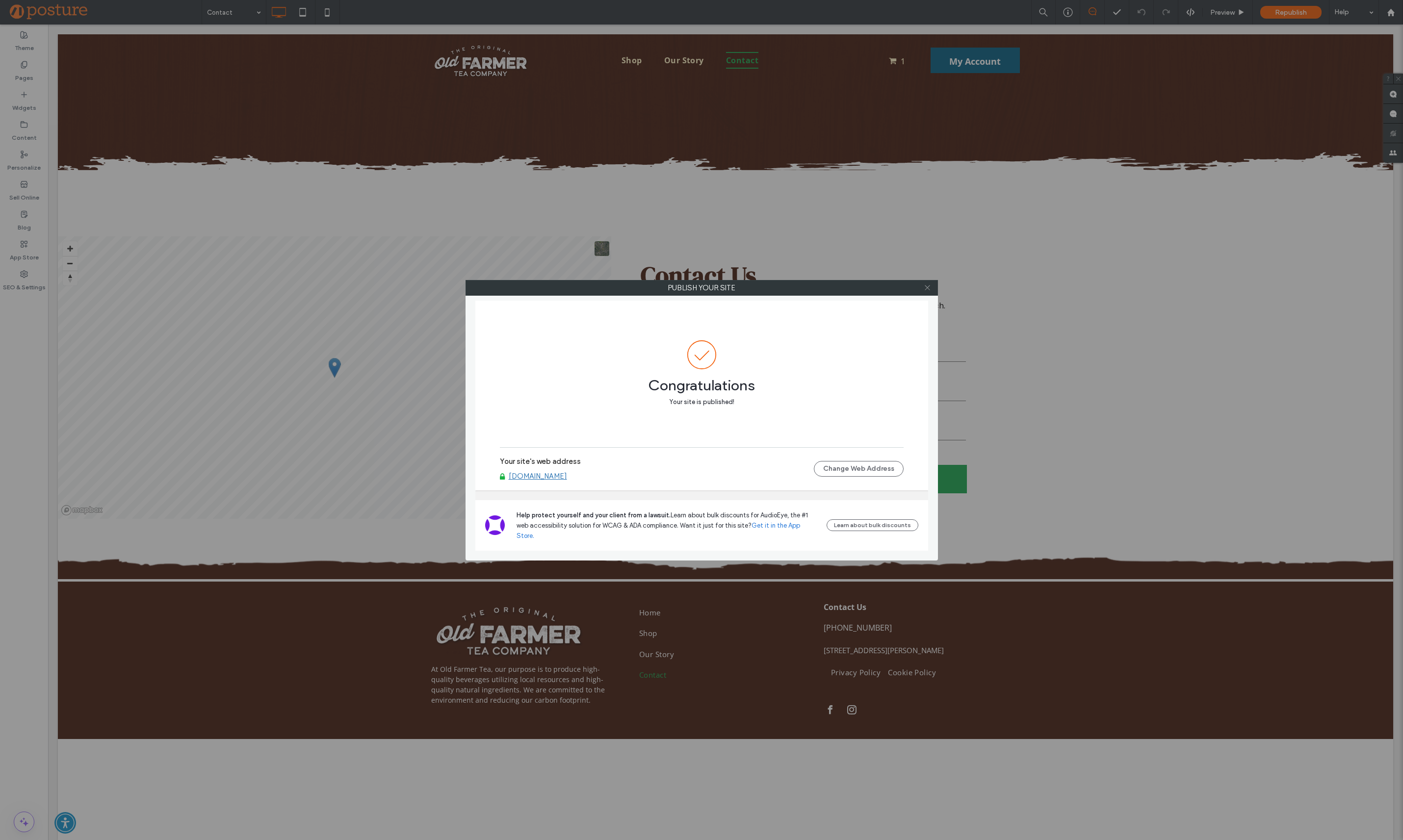
click at [925, 286] on use at bounding box center [927, 288] width 5 height 5
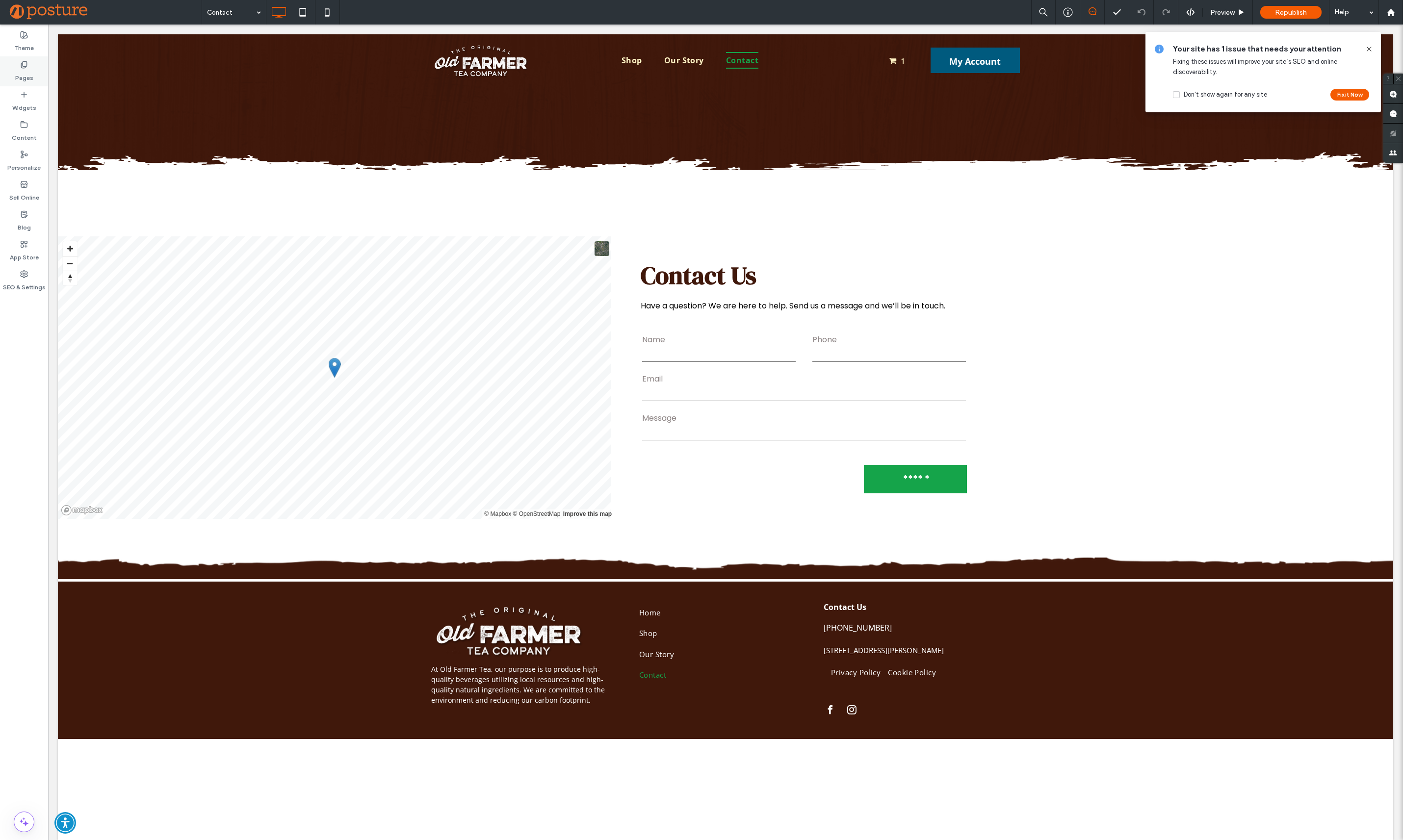
click at [35, 73] on div "Pages" at bounding box center [24, 71] width 48 height 30
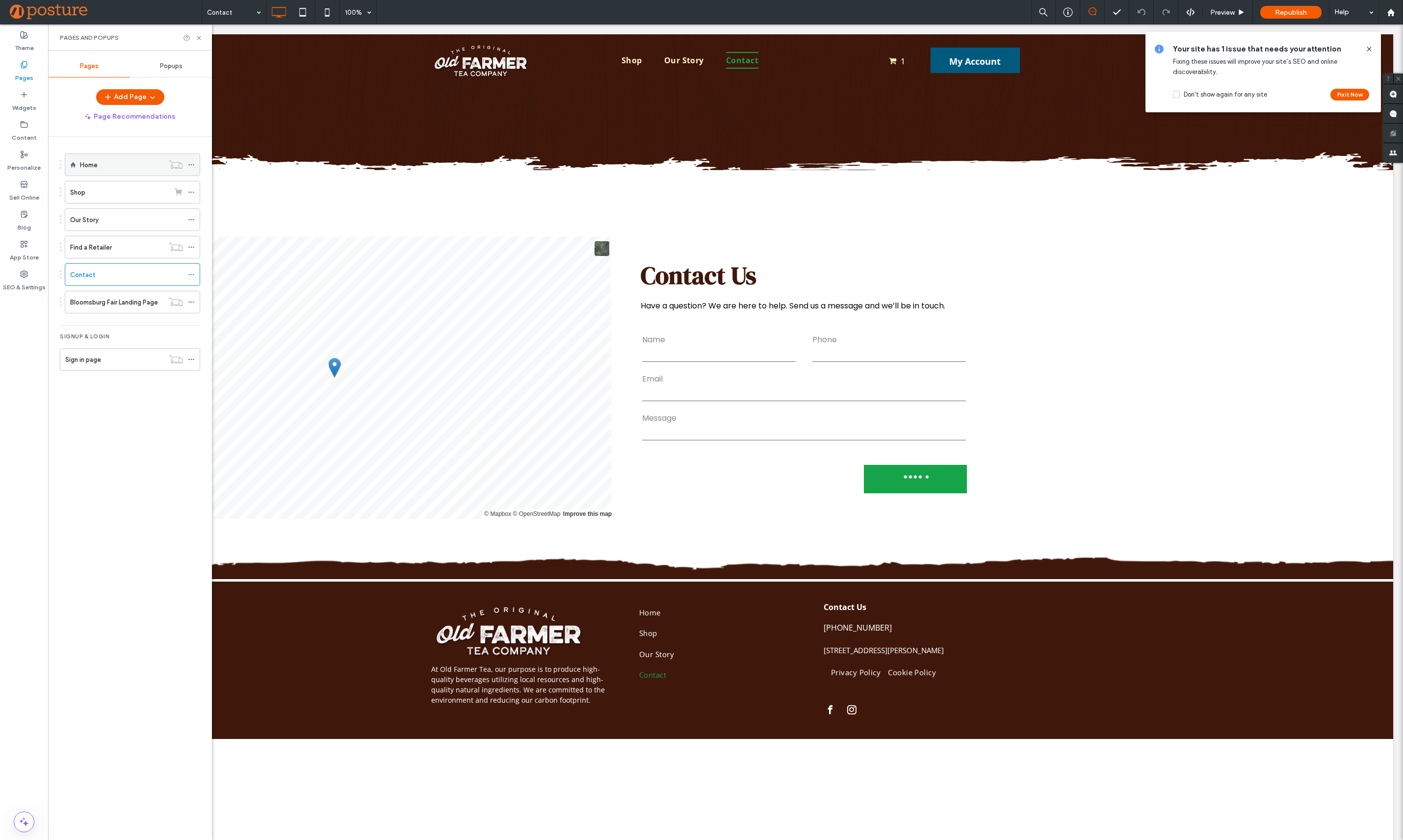
click at [152, 167] on div "Home" at bounding box center [122, 165] width 84 height 10
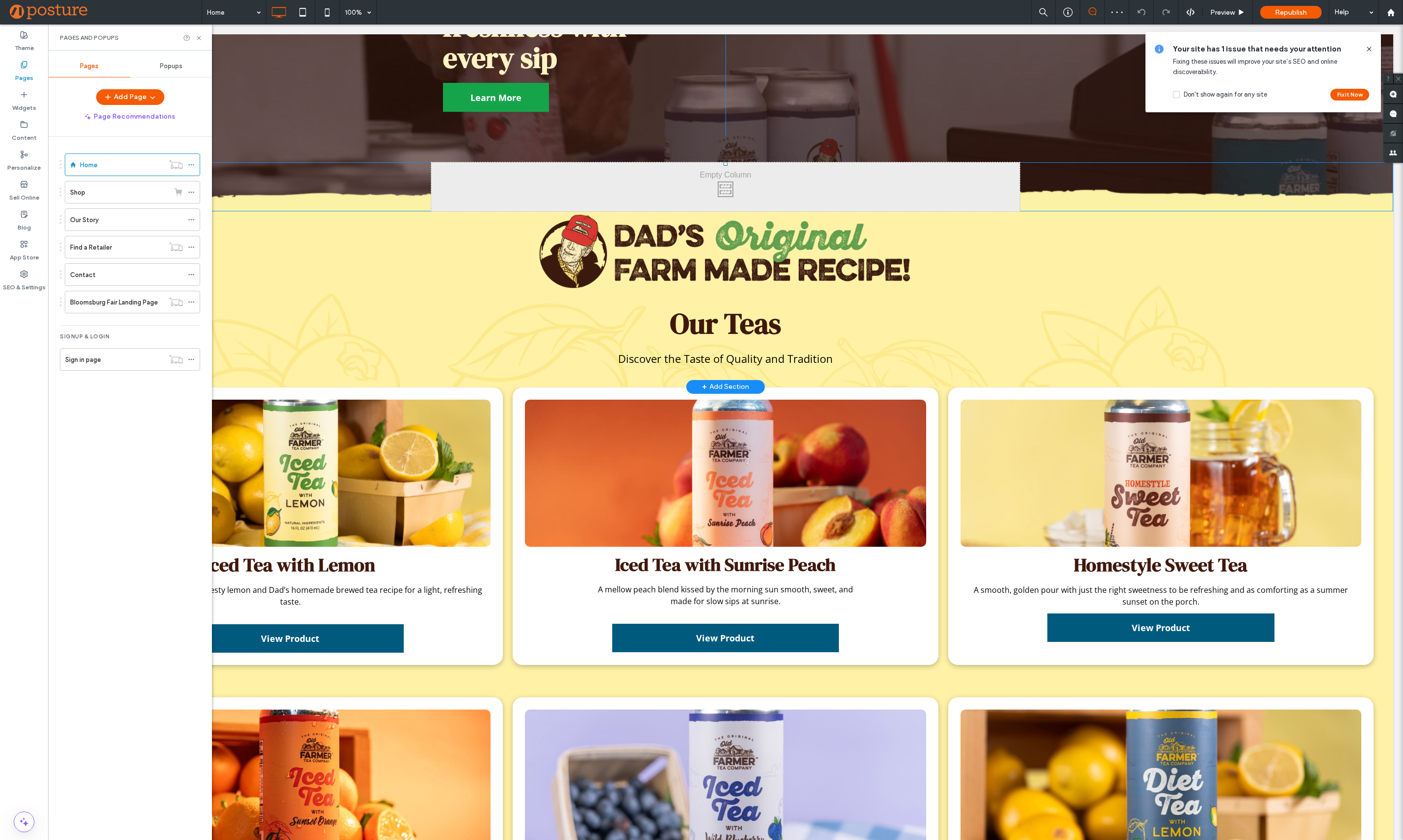
scroll to position [268, 0]
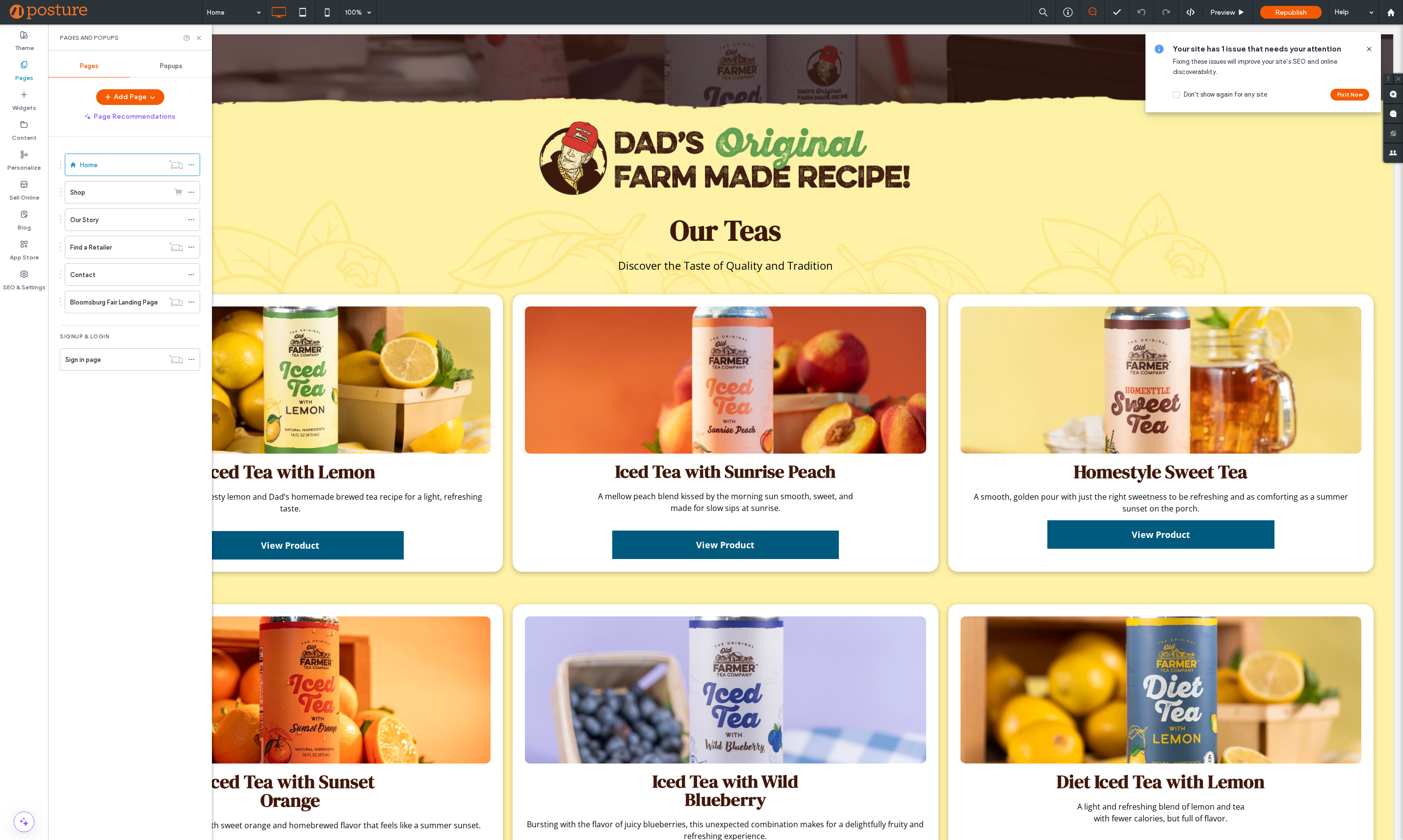
click at [1370, 47] on icon at bounding box center [1369, 49] width 8 height 8
